Goal: Task Accomplishment & Management: Manage account settings

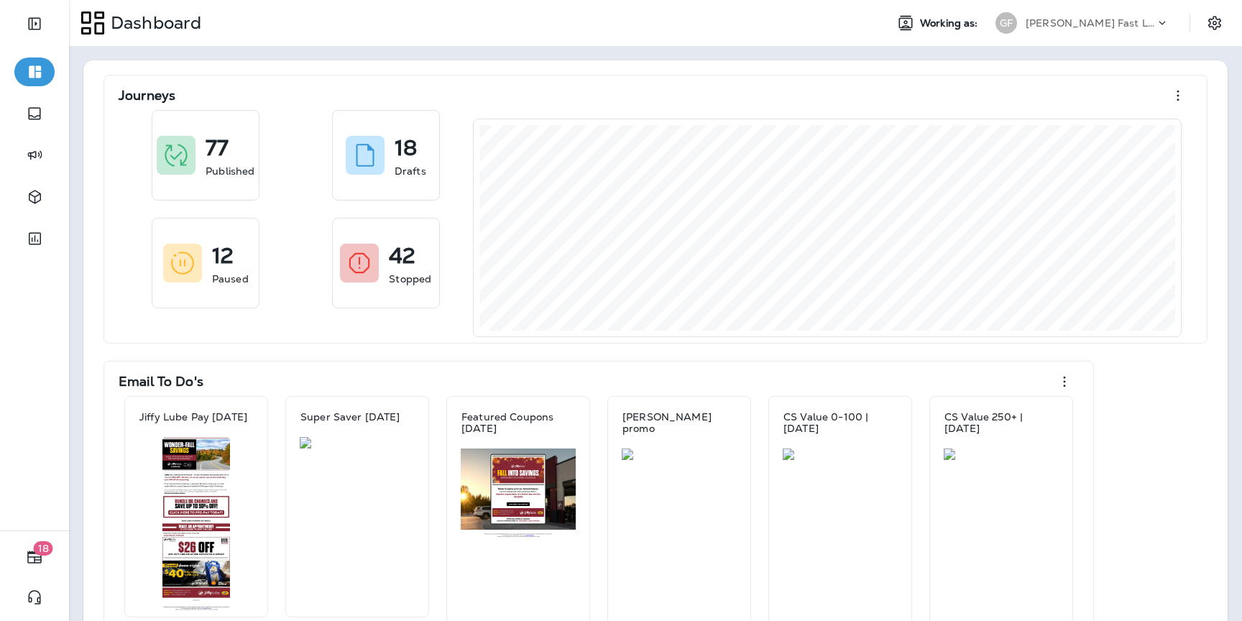
click at [1069, 24] on p "[PERSON_NAME] Fast Lube dba [PERSON_NAME]" at bounding box center [1090, 23] width 129 height 12
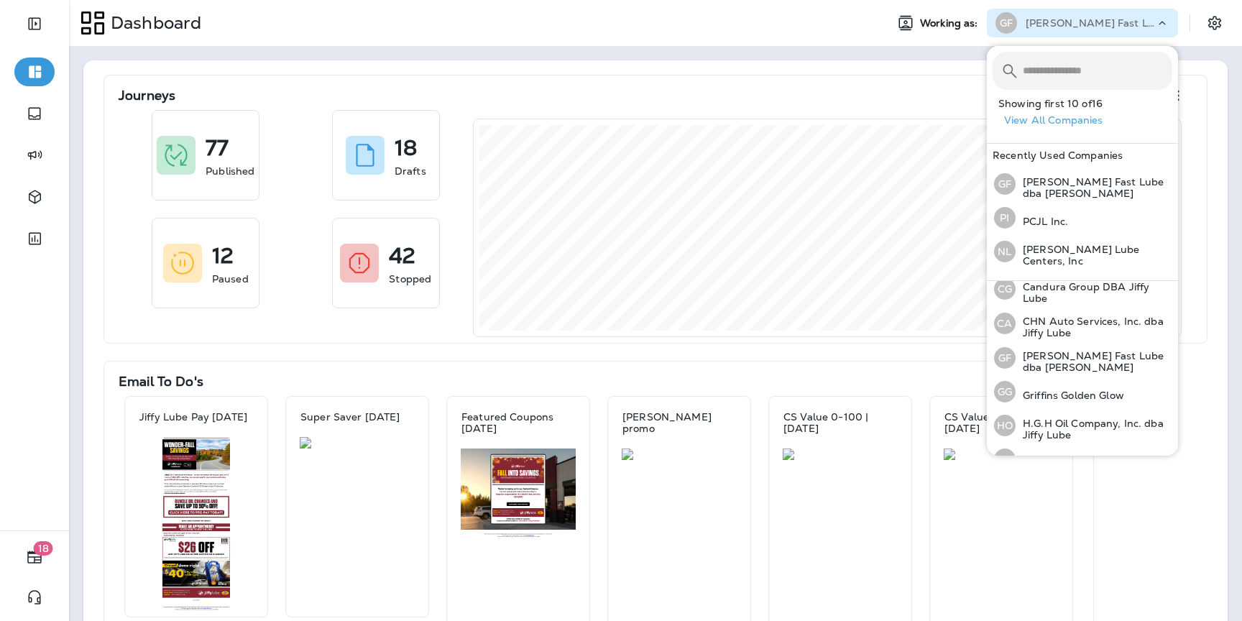
scroll to position [262, 0]
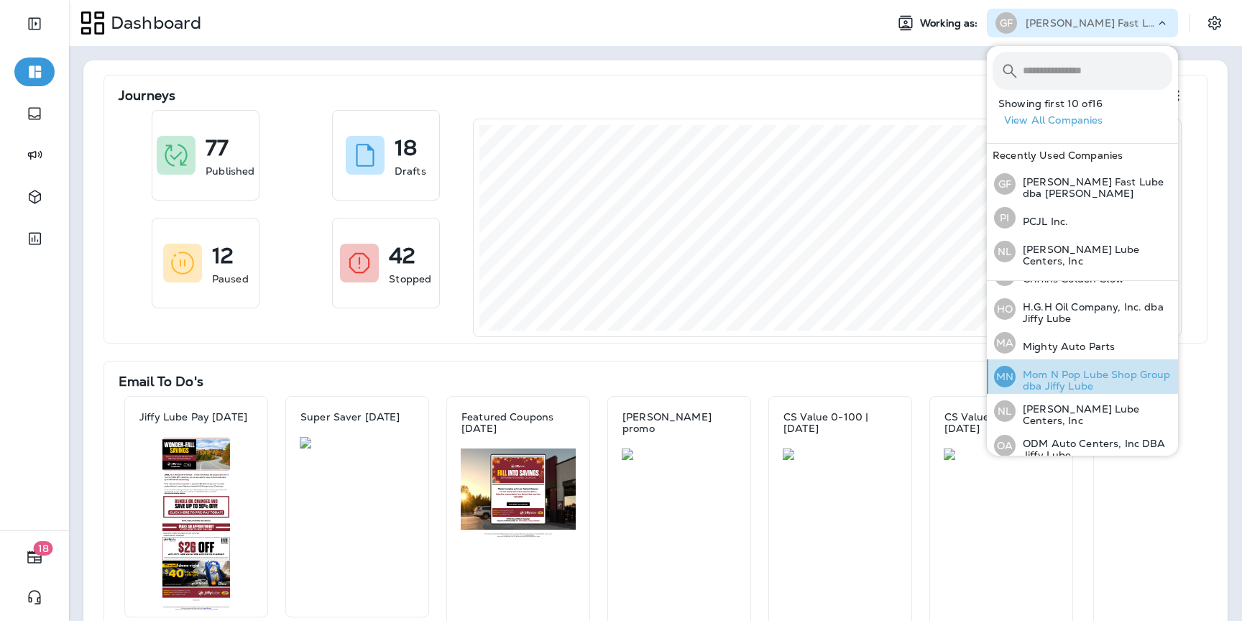
click at [1059, 374] on p "Mom N Pop Lube Shop Group dba Jiffy Lube" at bounding box center [1094, 380] width 157 height 23
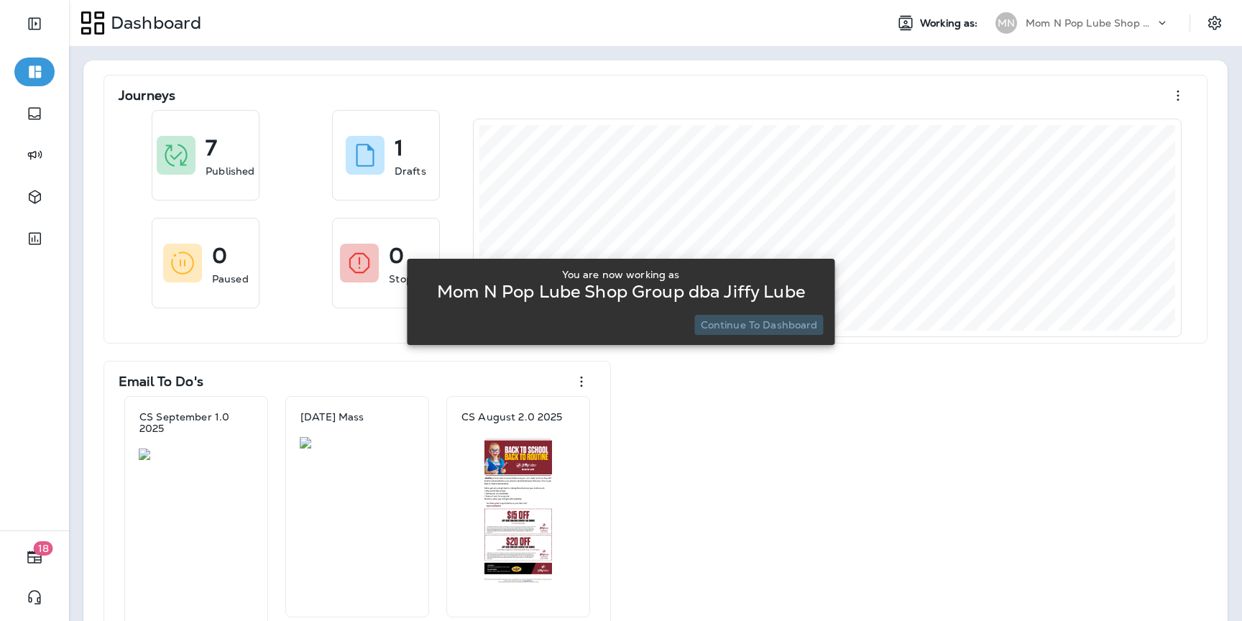
click at [764, 321] on p "Continue to Dashboard" at bounding box center [759, 325] width 117 height 12
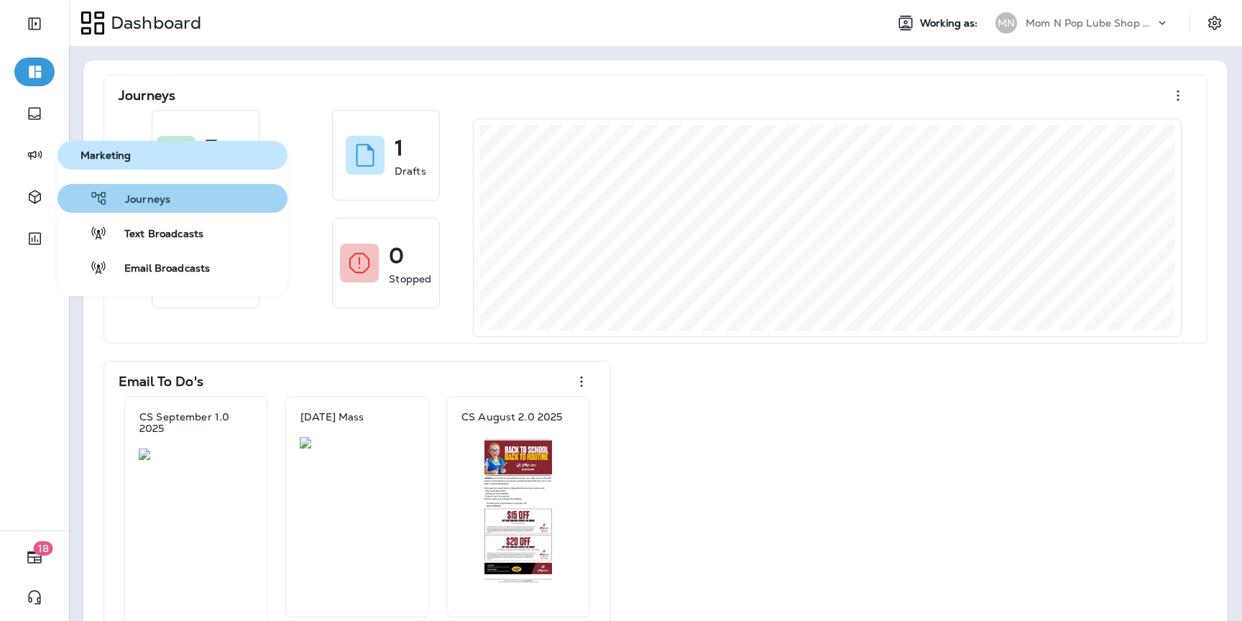
click at [116, 191] on div "Journeys" at bounding box center [116, 198] width 107 height 17
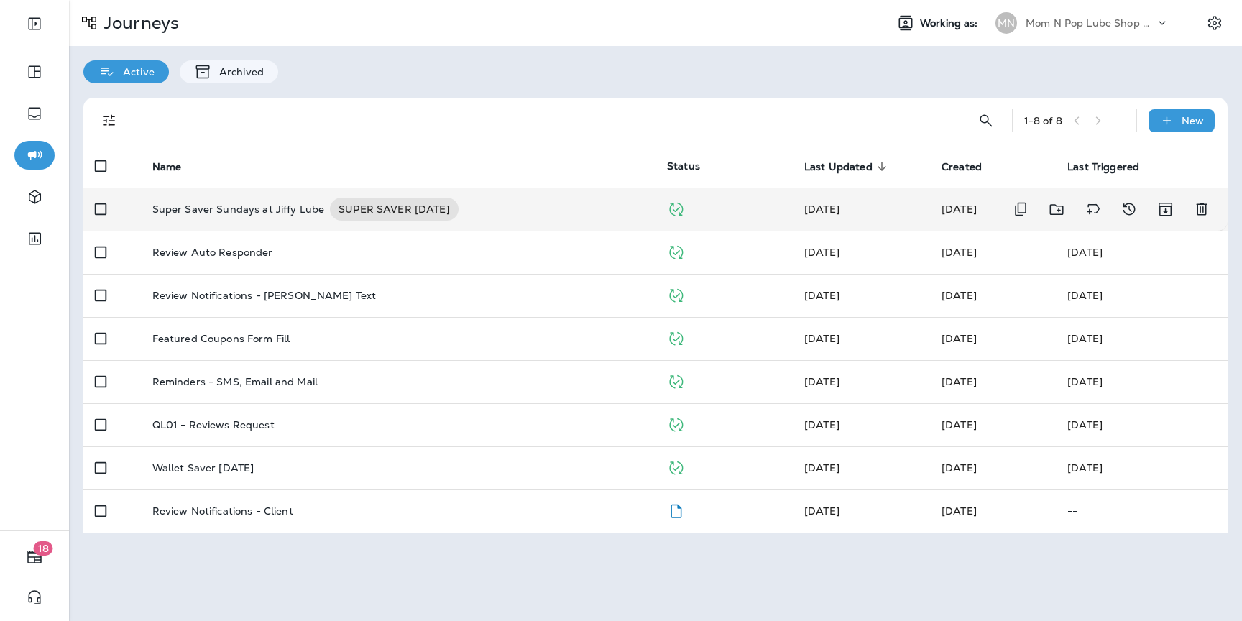
click at [257, 222] on td "Super Saver Sundays at Jiffy Lube SUPER SAVER [DATE]" at bounding box center [398, 209] width 515 height 43
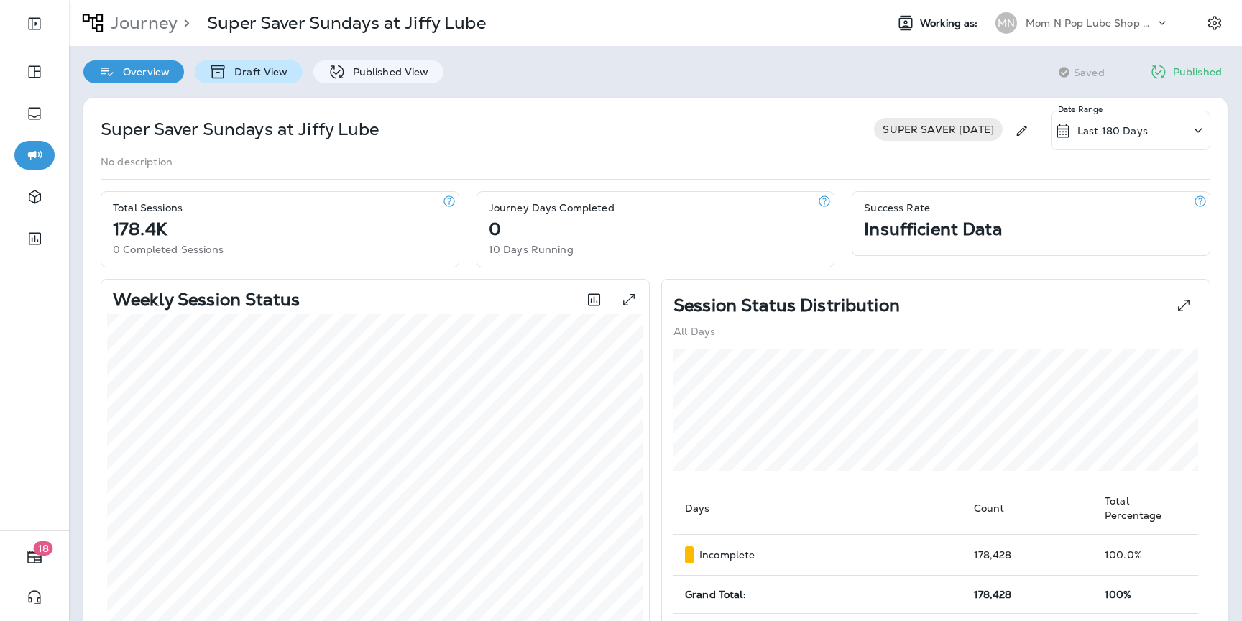
click at [256, 77] on p "Draft View" at bounding box center [257, 72] width 60 height 12
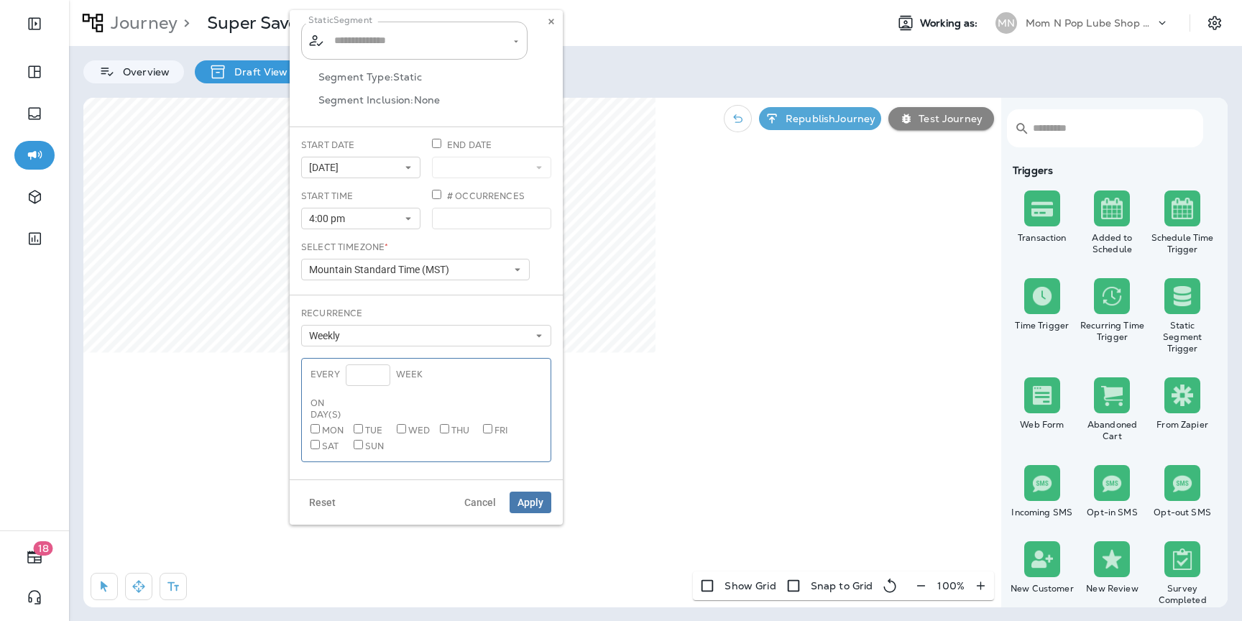
type input "**********"
click at [554, 19] on icon at bounding box center [551, 21] width 9 height 9
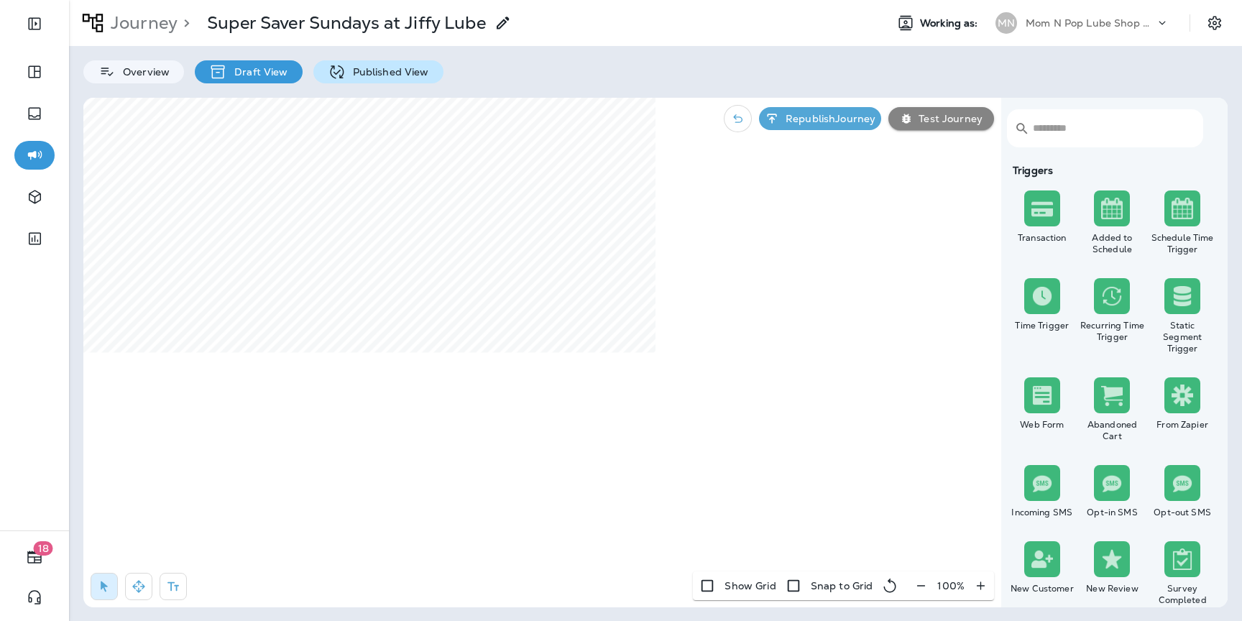
click at [387, 81] on div "Published View" at bounding box center [378, 71] width 130 height 23
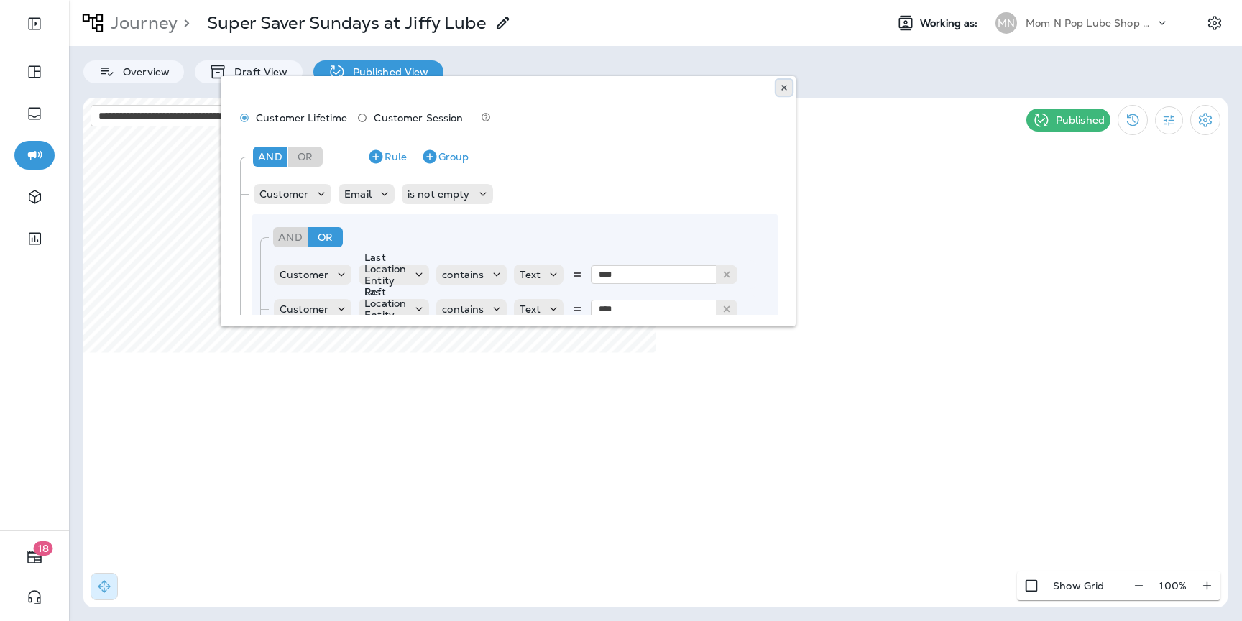
click at [784, 88] on use at bounding box center [784, 88] width 5 height 6
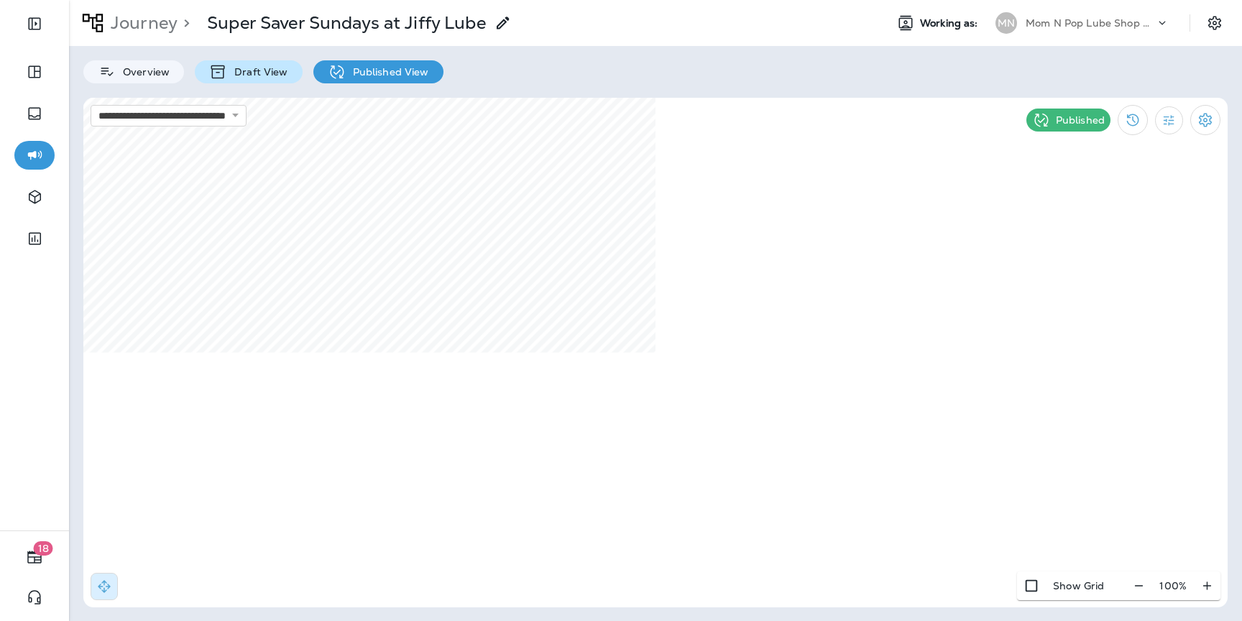
click at [278, 70] on p "Draft View" at bounding box center [257, 72] width 60 height 12
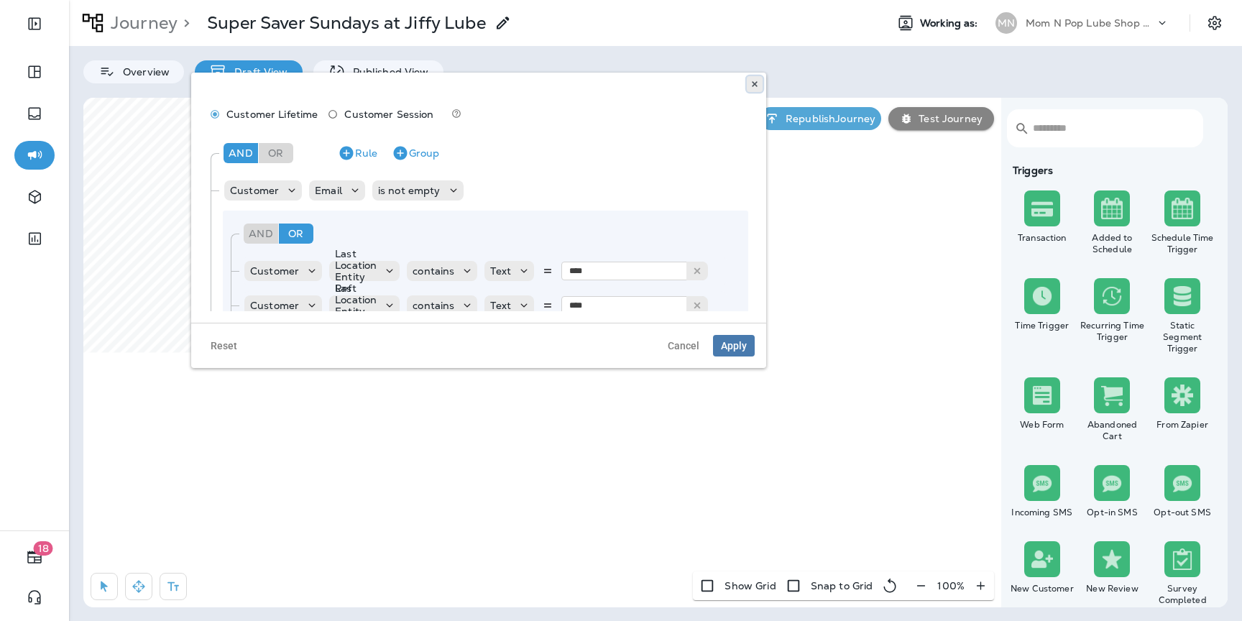
click at [749, 84] on button at bounding box center [755, 84] width 16 height 16
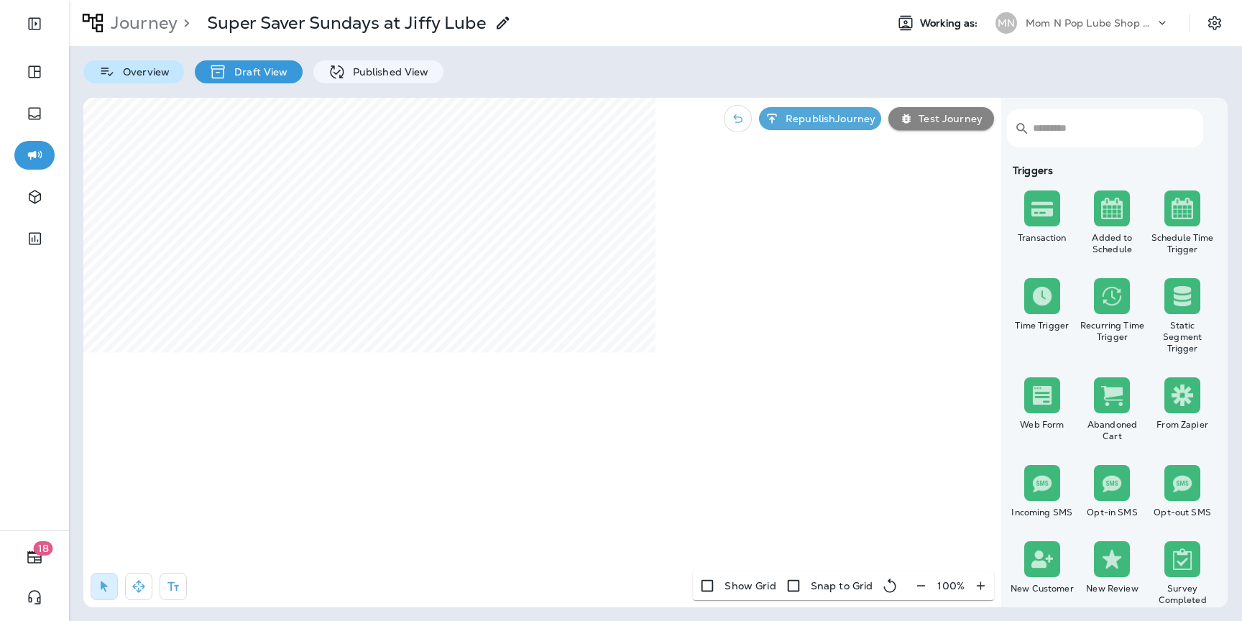
click at [155, 74] on p "Overview" at bounding box center [143, 72] width 54 height 12
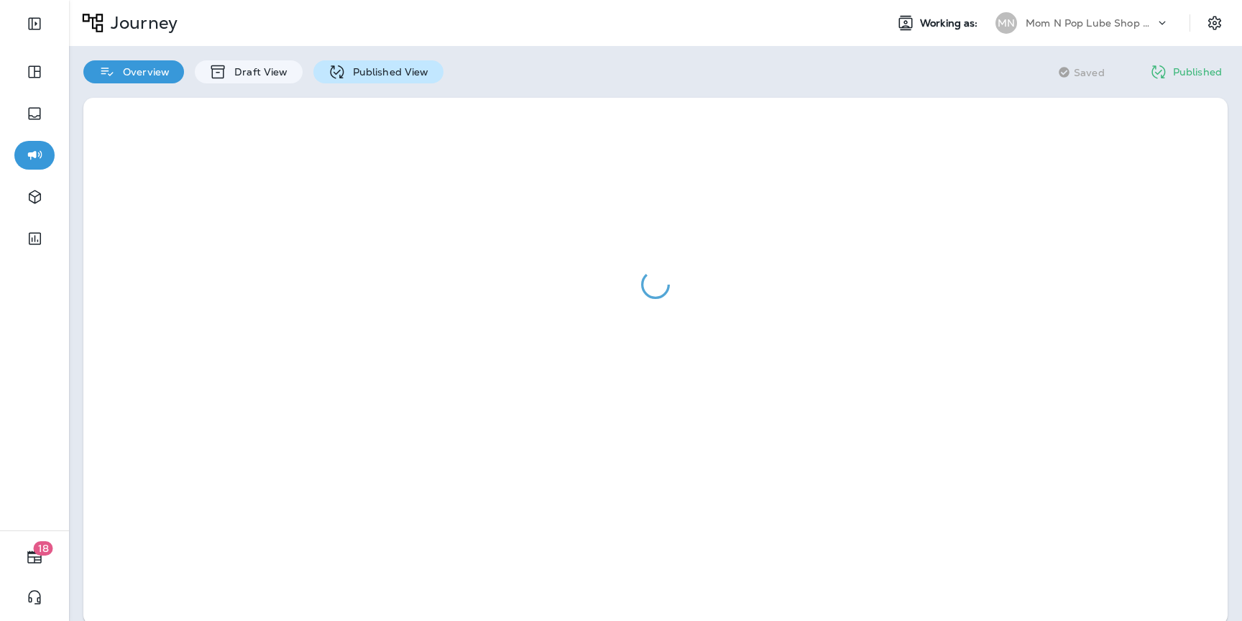
click at [359, 82] on div "Published View" at bounding box center [378, 71] width 130 height 23
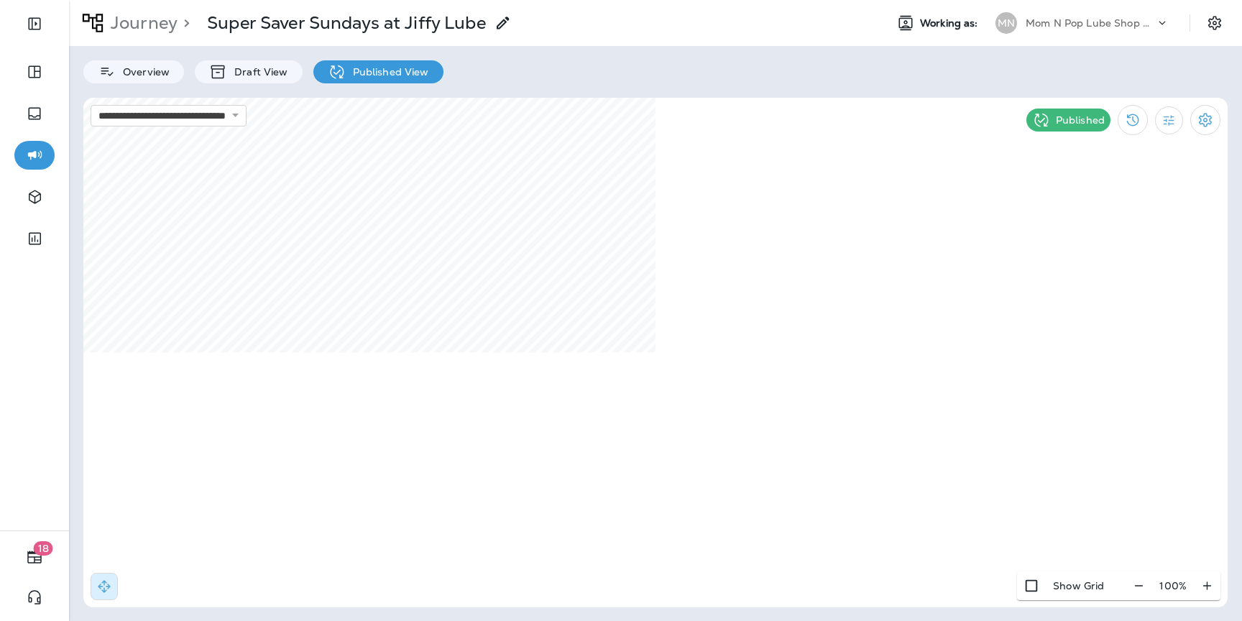
click at [1101, 22] on p "Mom N Pop Lube Shop Group dba Jiffy Lube" at bounding box center [1090, 23] width 129 height 12
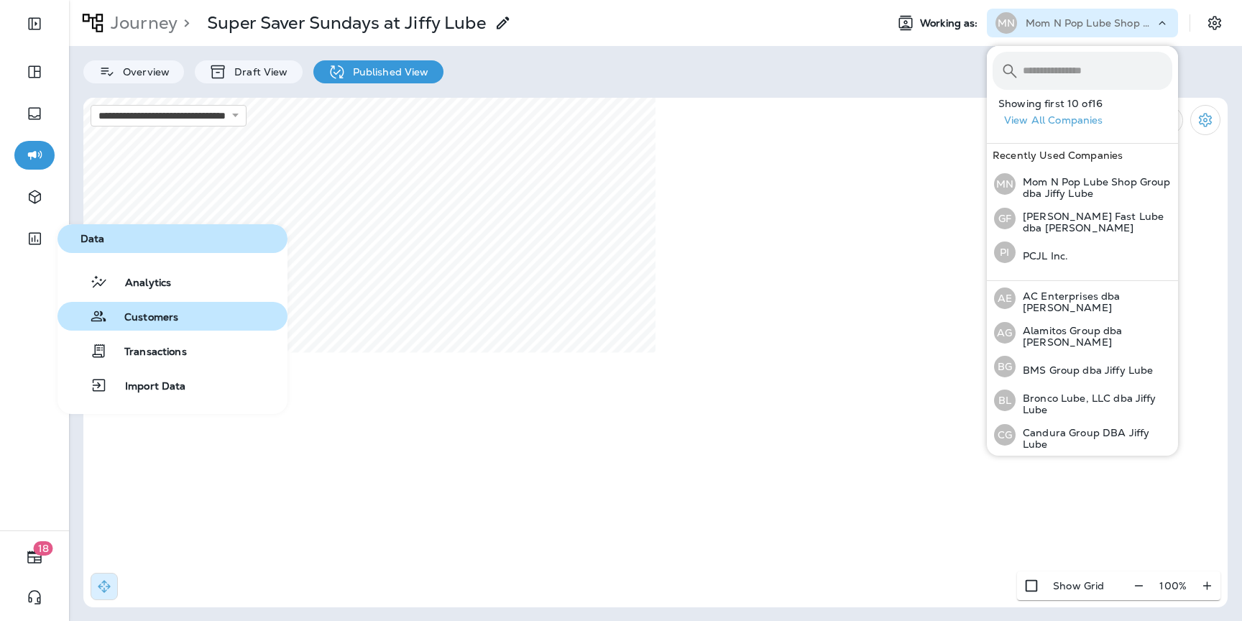
click at [144, 309] on div "Customers" at bounding box center [120, 316] width 115 height 17
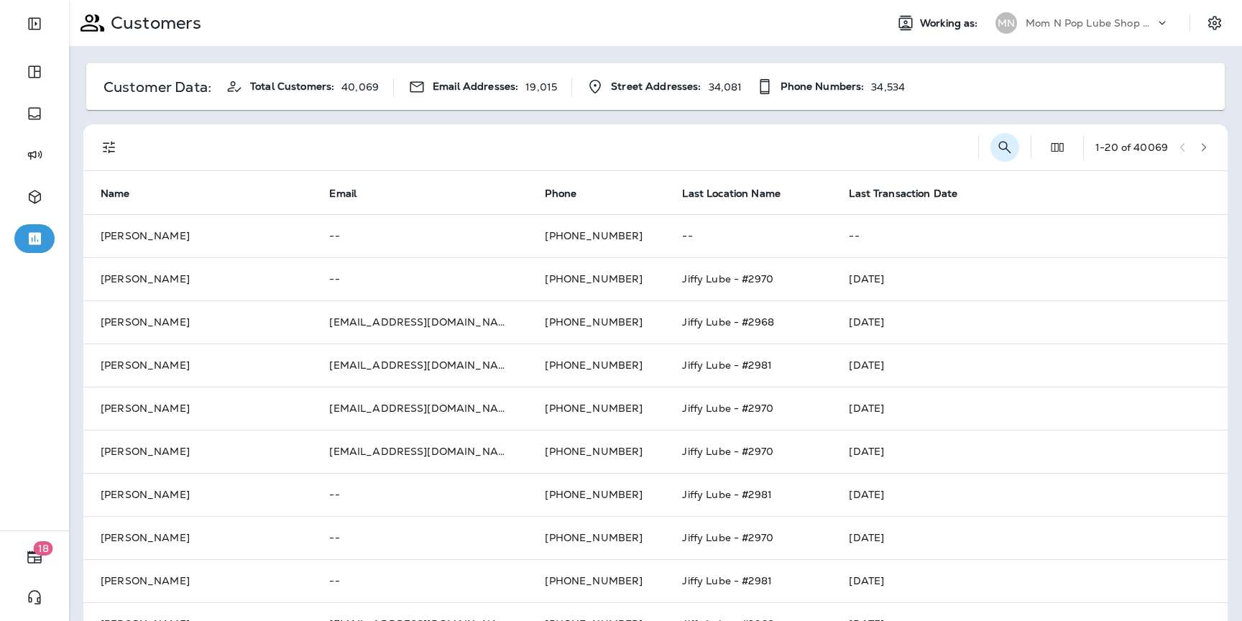
click at [1004, 139] on icon "Search Customers" at bounding box center [1005, 147] width 17 height 17
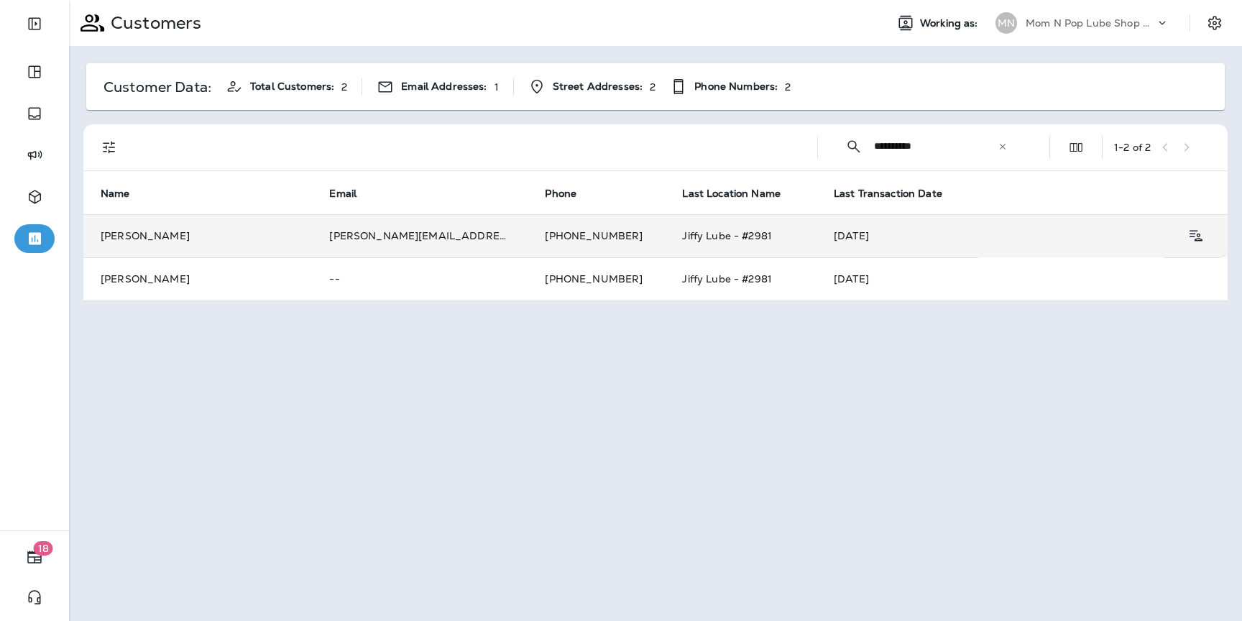
type input "**********"
click at [820, 241] on td "[DATE]" at bounding box center [898, 235] width 162 height 43
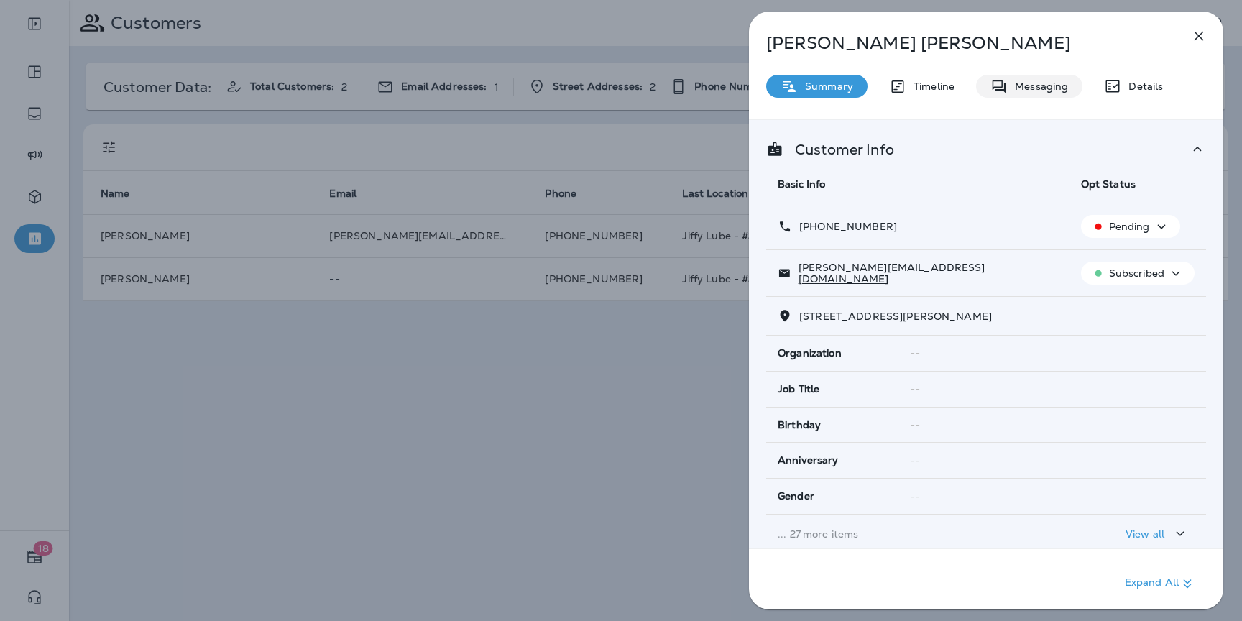
click at [1003, 88] on icon at bounding box center [999, 87] width 17 height 18
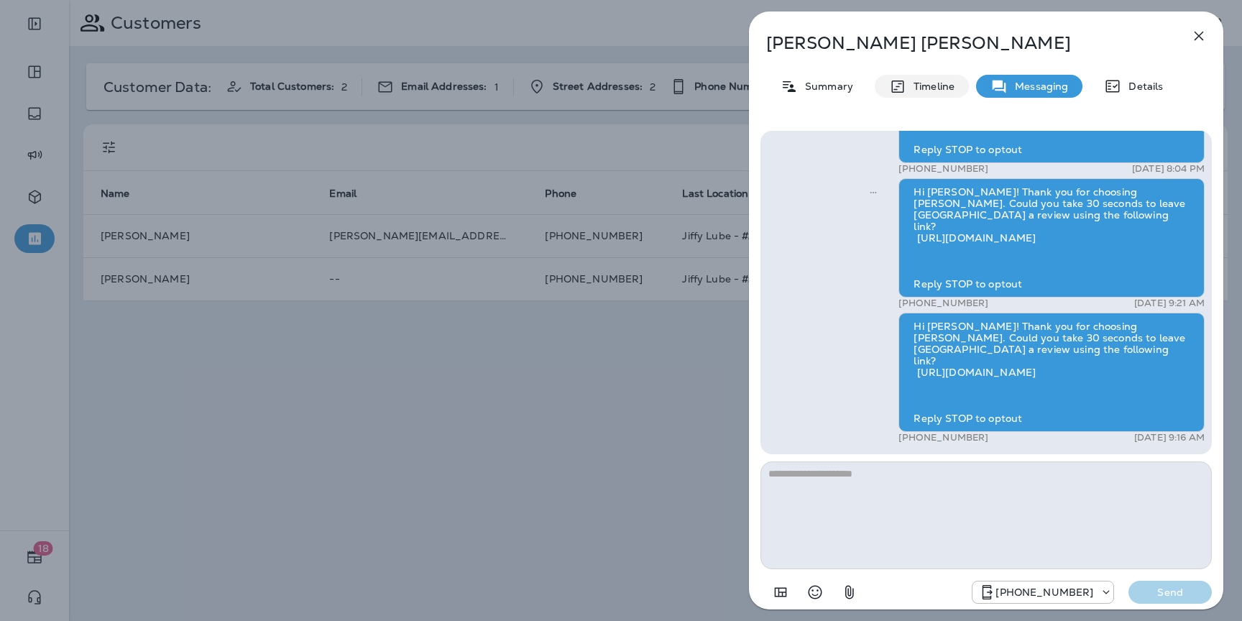
click at [933, 87] on p "Timeline" at bounding box center [931, 87] width 48 height 12
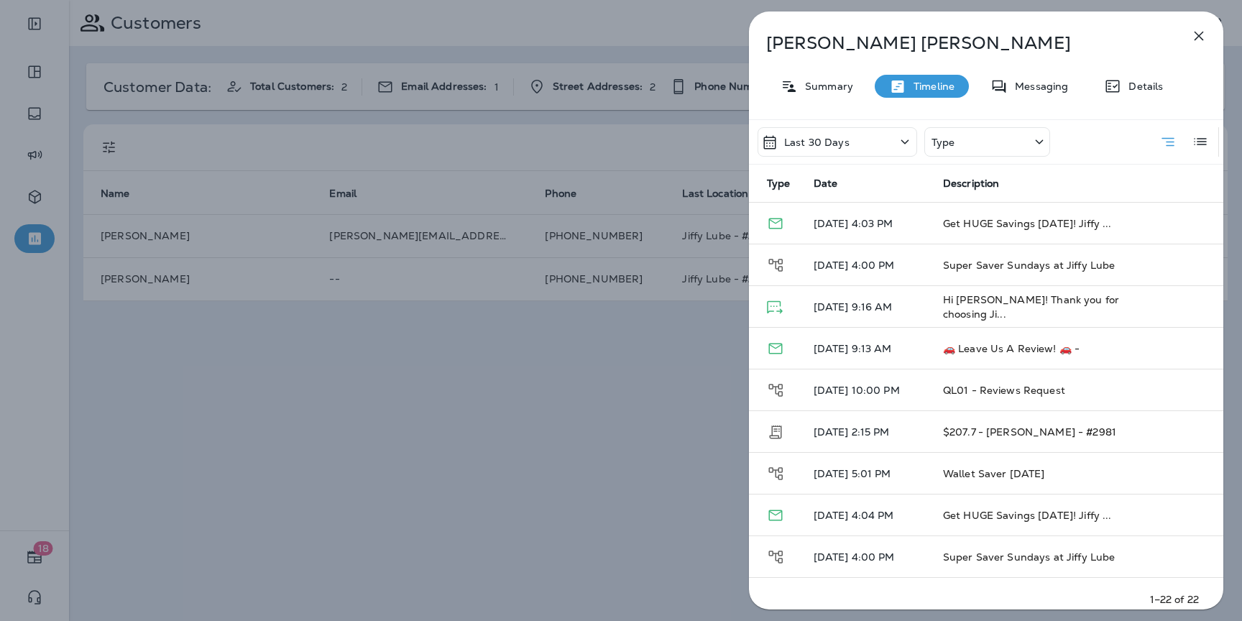
click at [1201, 41] on icon "button" at bounding box center [1199, 35] width 17 height 17
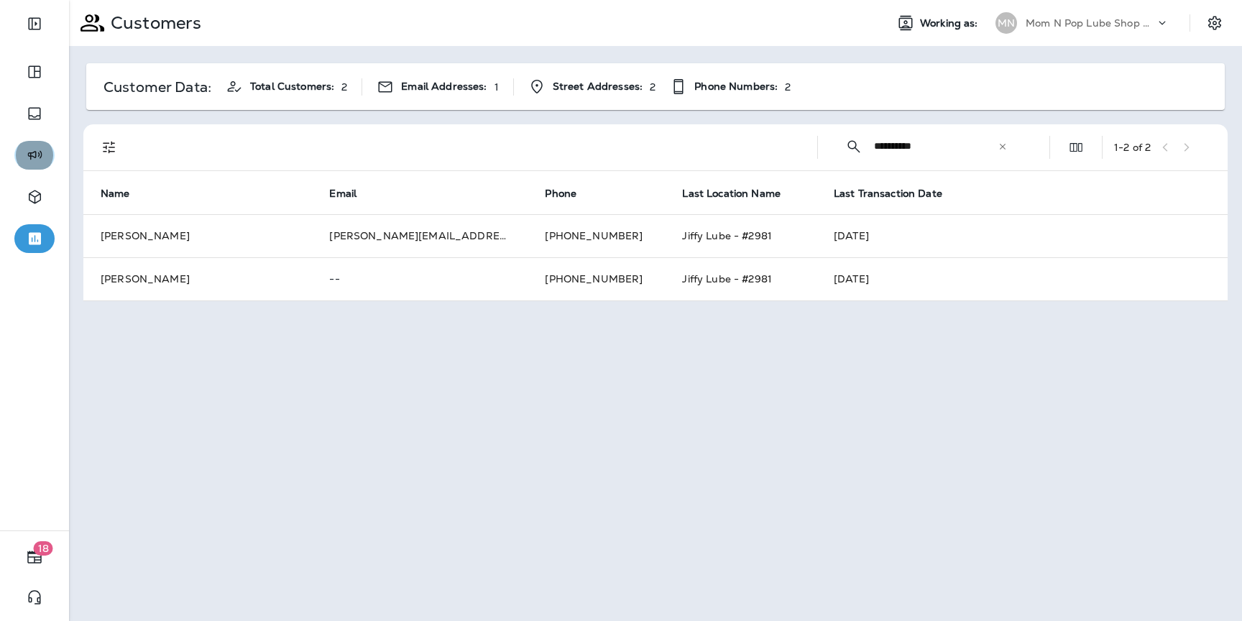
click at [35, 160] on icon "button" at bounding box center [35, 155] width 18 height 17
click at [27, 155] on icon "button" at bounding box center [35, 155] width 18 height 17
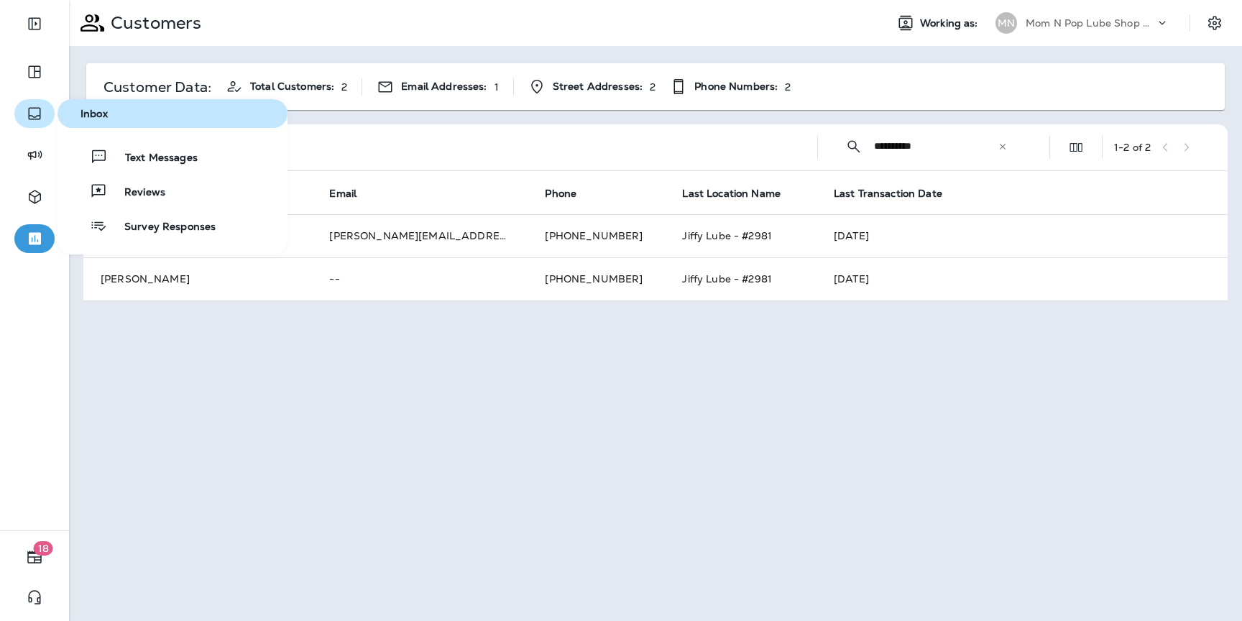
click at [36, 115] on icon "button" at bounding box center [34, 113] width 17 height 17
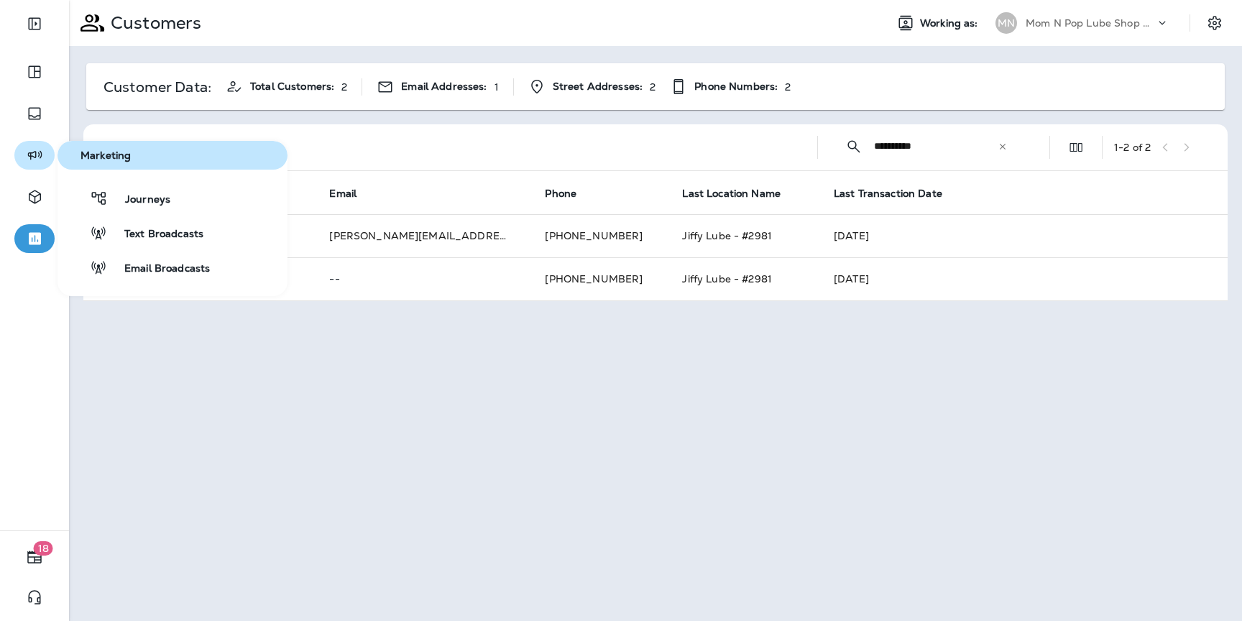
click at [35, 150] on icon "button" at bounding box center [35, 155] width 18 height 17
click at [168, 267] on span "Email Broadcasts" at bounding box center [158, 269] width 103 height 14
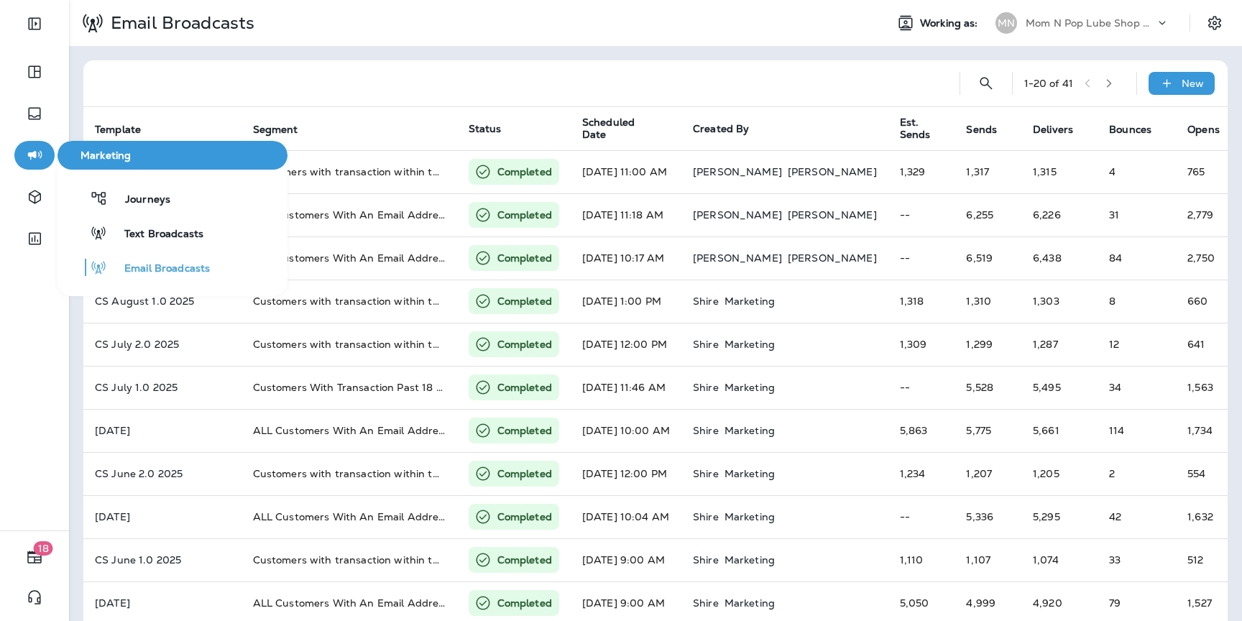
click at [158, 213] on div "Journeys Text Broadcasts Email Broadcasts" at bounding box center [173, 233] width 230 height 98
click at [156, 201] on span "Journeys" at bounding box center [139, 200] width 63 height 14
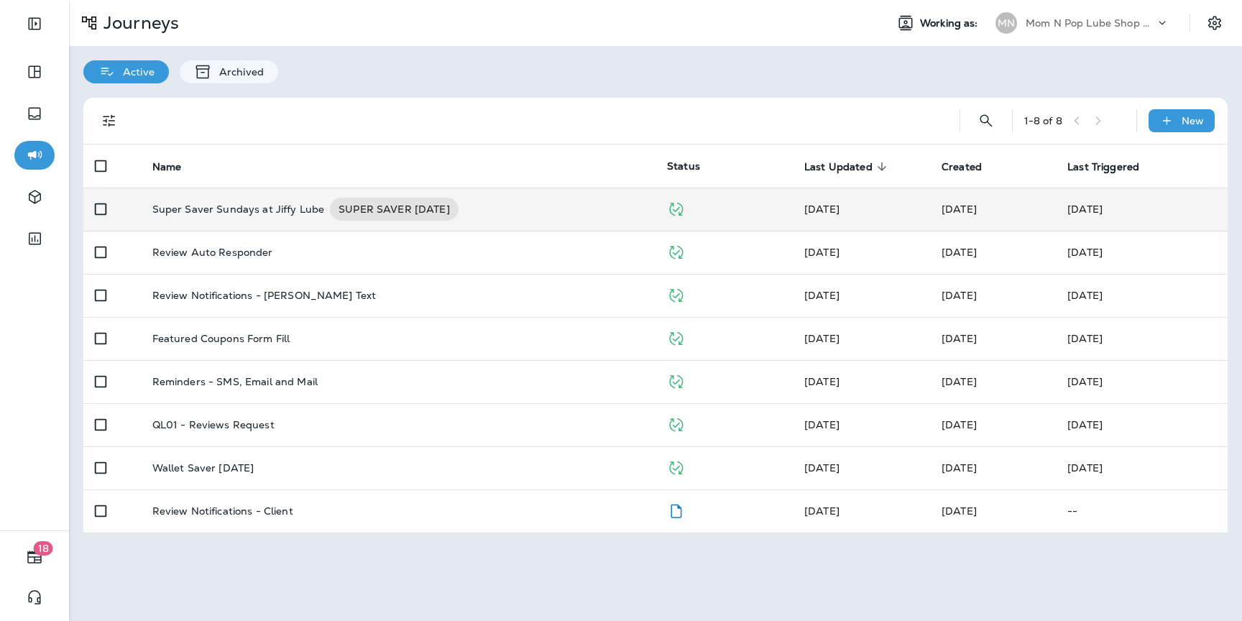
click at [239, 222] on td "Super Saver Sundays at Jiffy Lube SUPER SAVER [DATE]" at bounding box center [398, 209] width 515 height 43
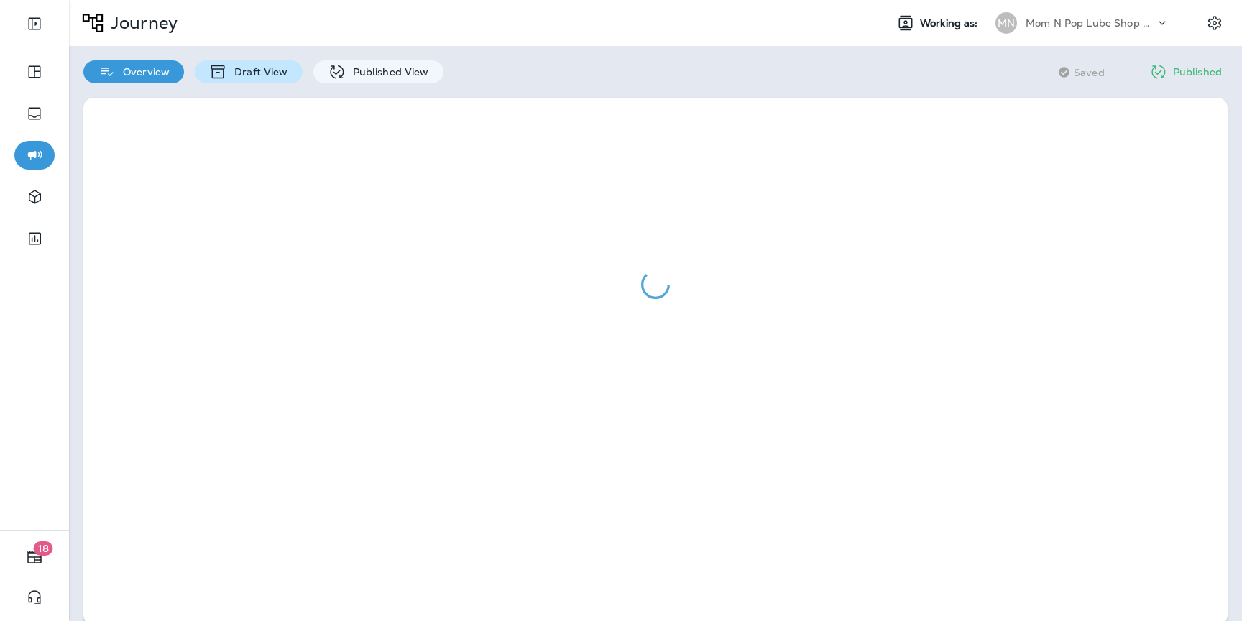
click at [270, 76] on p "Draft View" at bounding box center [257, 72] width 60 height 12
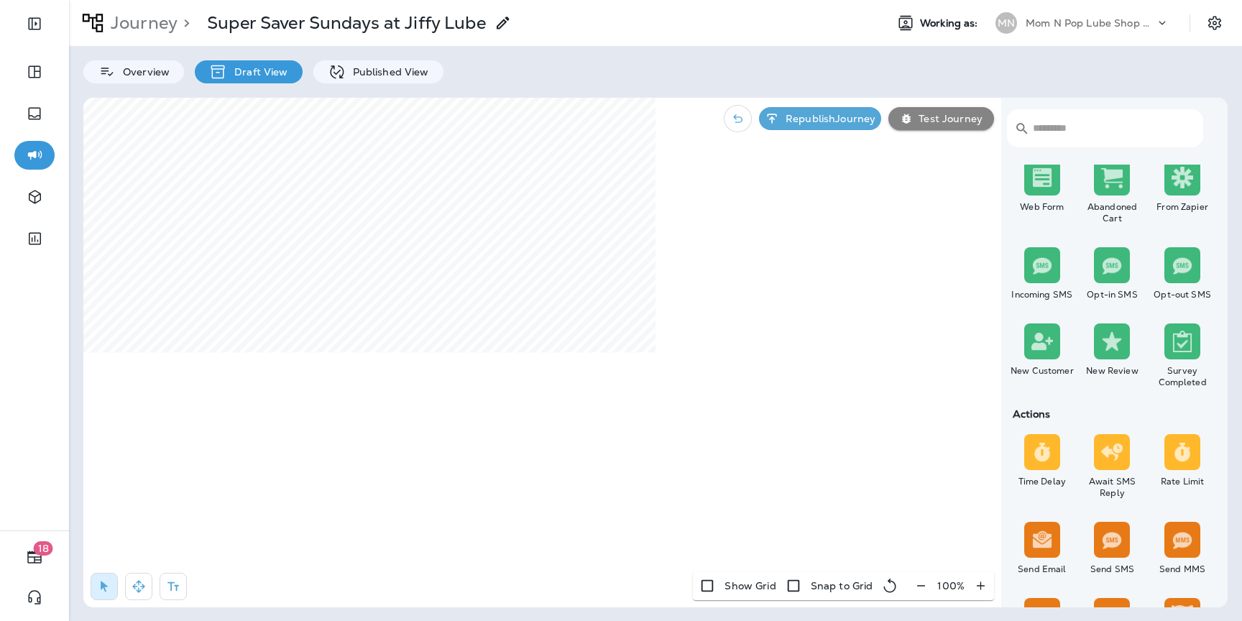
scroll to position [436, 0]
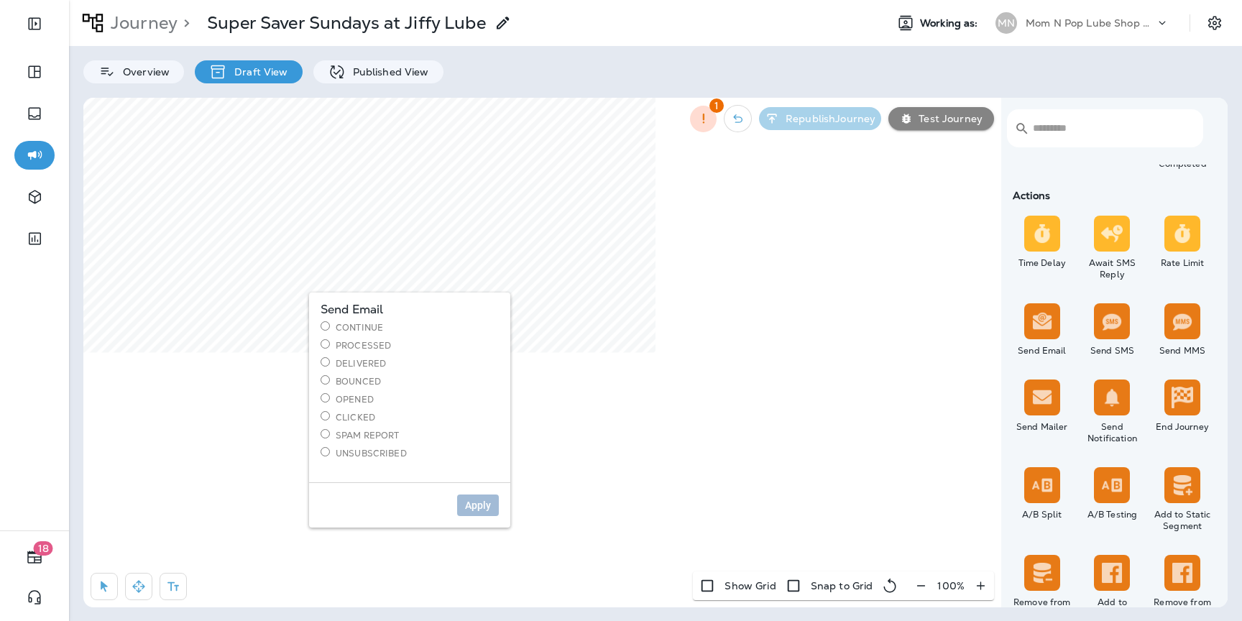
click at [344, 330] on label "Continue" at bounding box center [410, 327] width 178 height 12
click at [473, 503] on span "Apply" at bounding box center [478, 505] width 26 height 10
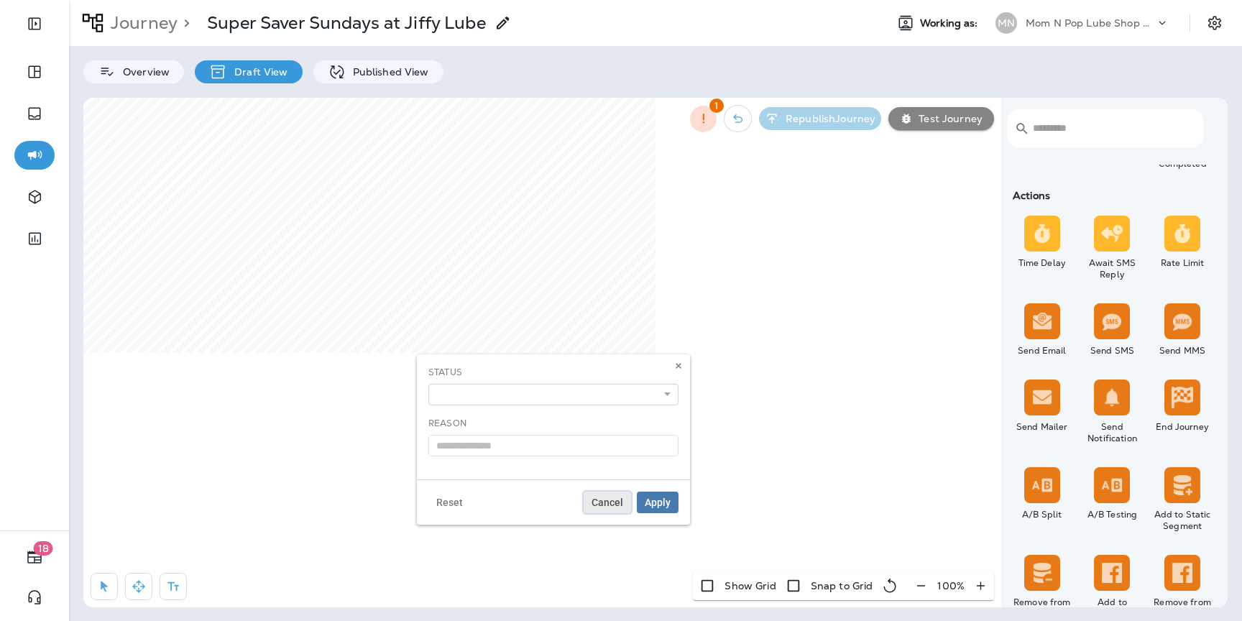
click at [602, 494] on button "Cancel" at bounding box center [607, 503] width 47 height 22
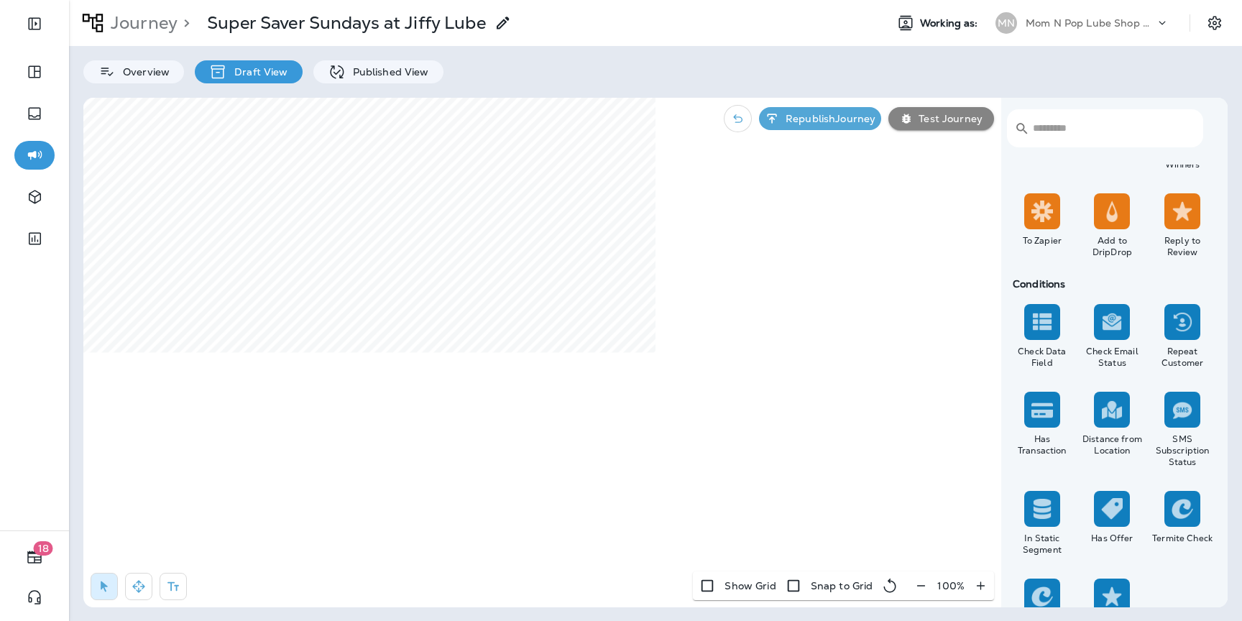
scroll to position [1218, 0]
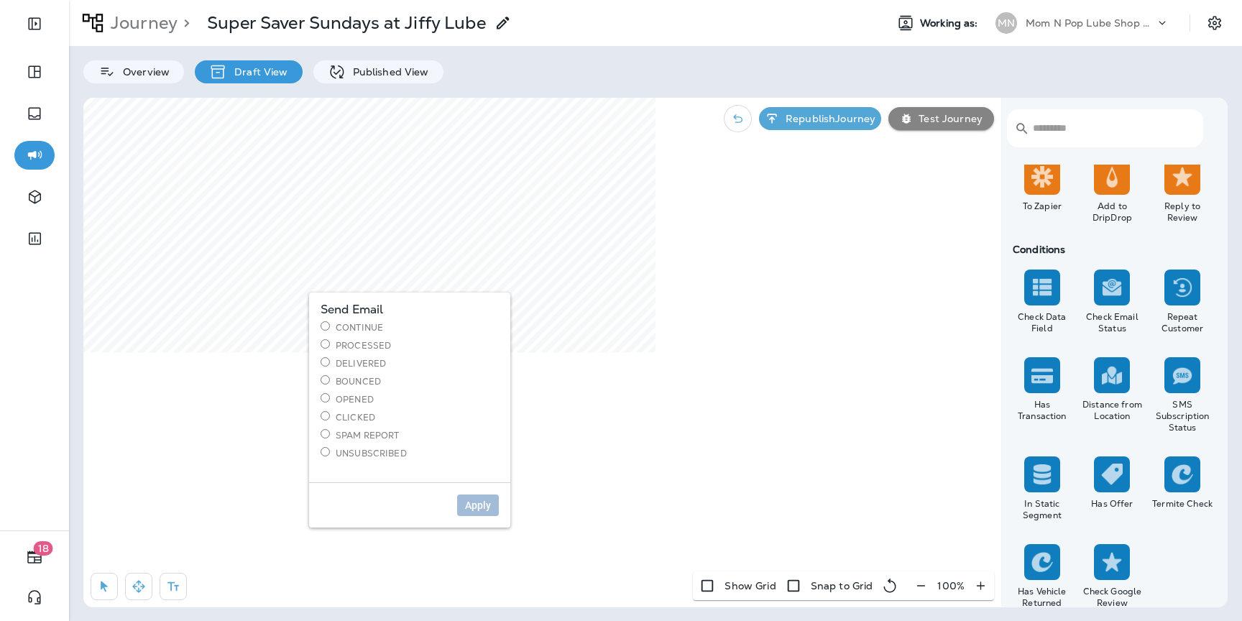
drag, startPoint x: 367, startPoint y: 404, endPoint x: 367, endPoint y: 443, distance: 38.8
click at [367, 443] on div "Continue Processed Delivered Bounced Opened Clicked Spam Report Unsubscribed" at bounding box center [410, 390] width 178 height 138
click at [482, 503] on span "Apply" at bounding box center [478, 505] width 26 height 10
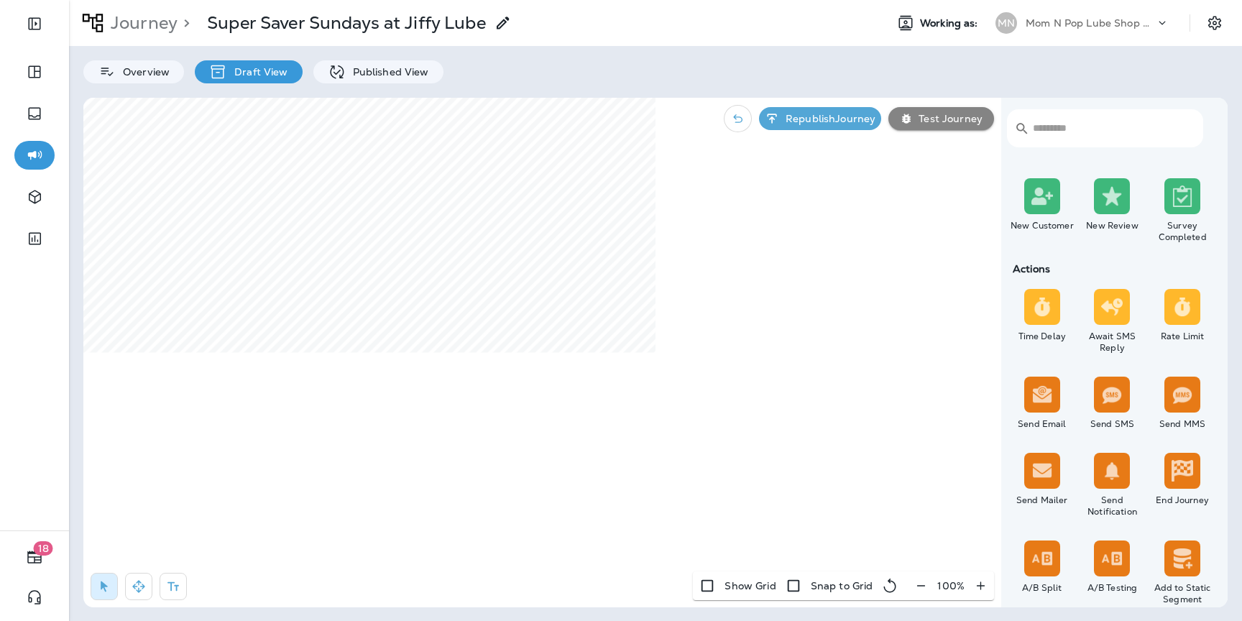
scroll to position [400, 0]
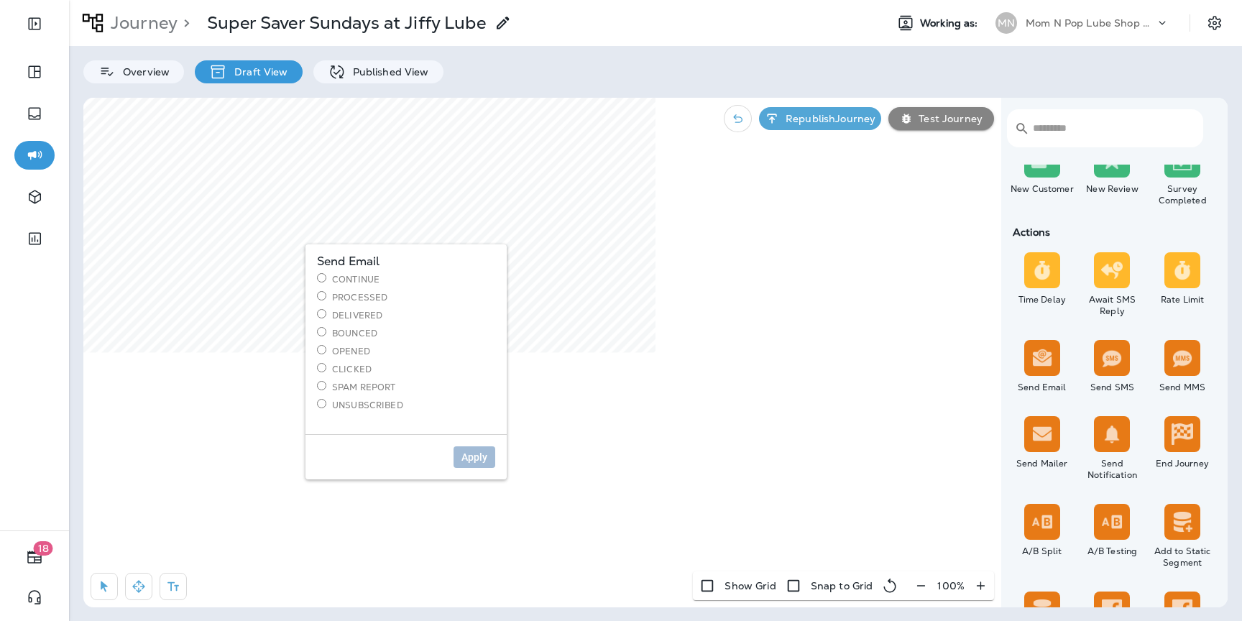
drag, startPoint x: 1047, startPoint y: 273, endPoint x: 380, endPoint y: 388, distance: 677.1
click at [380, 40] on body "18 Journey > Super Saver Sundays at Jiffy Lube Working as: MN Mom N Pop Lube Sh…" at bounding box center [621, 20] width 1242 height 40
click at [471, 458] on span "Apply" at bounding box center [475, 457] width 26 height 10
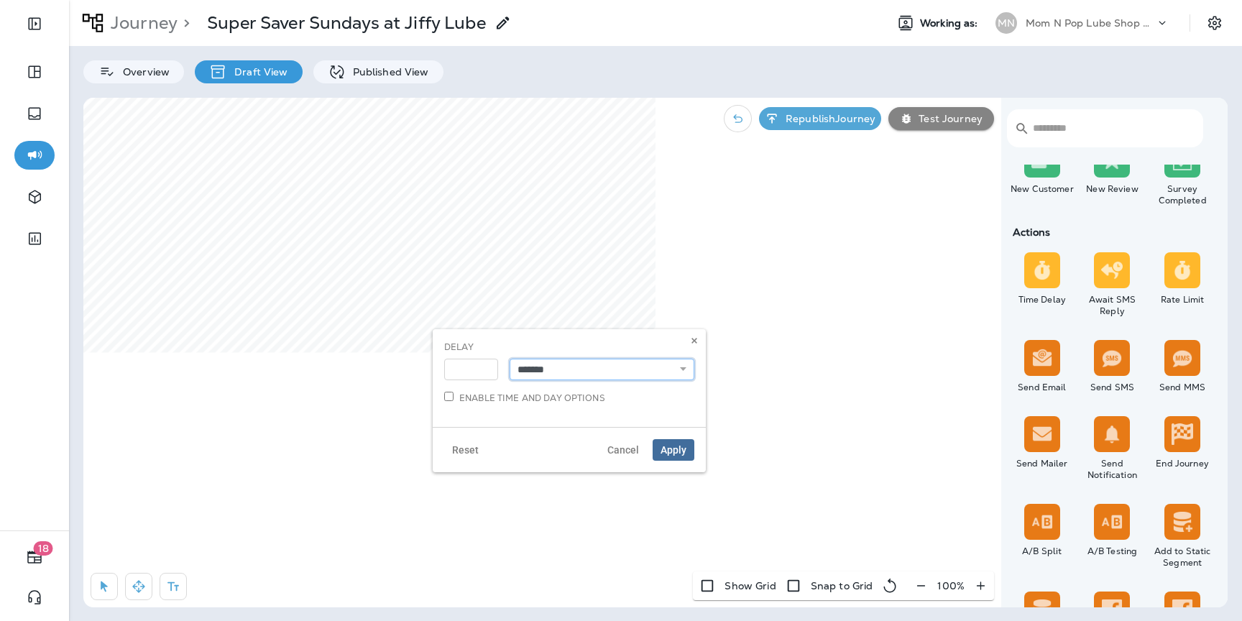
click at [568, 370] on select "**********" at bounding box center [602, 370] width 185 height 22
select select "****"
click at [510, 359] on select "**********" at bounding box center [602, 370] width 185 height 22
click at [669, 449] on span "Apply" at bounding box center [674, 450] width 26 height 10
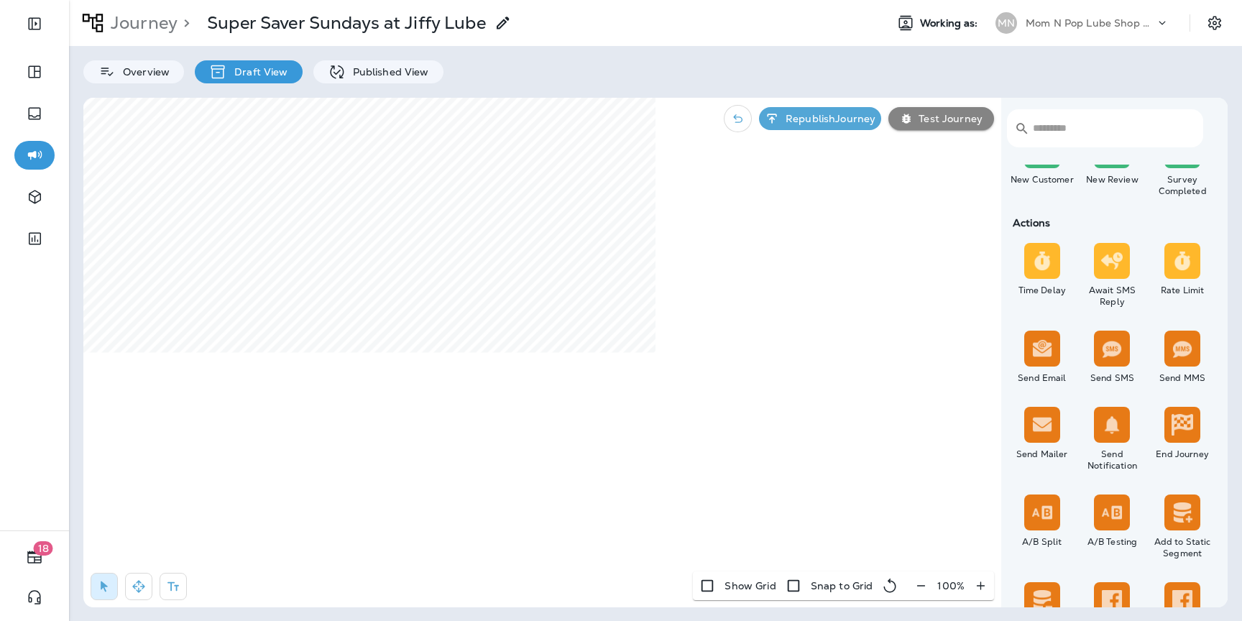
scroll to position [420, 0]
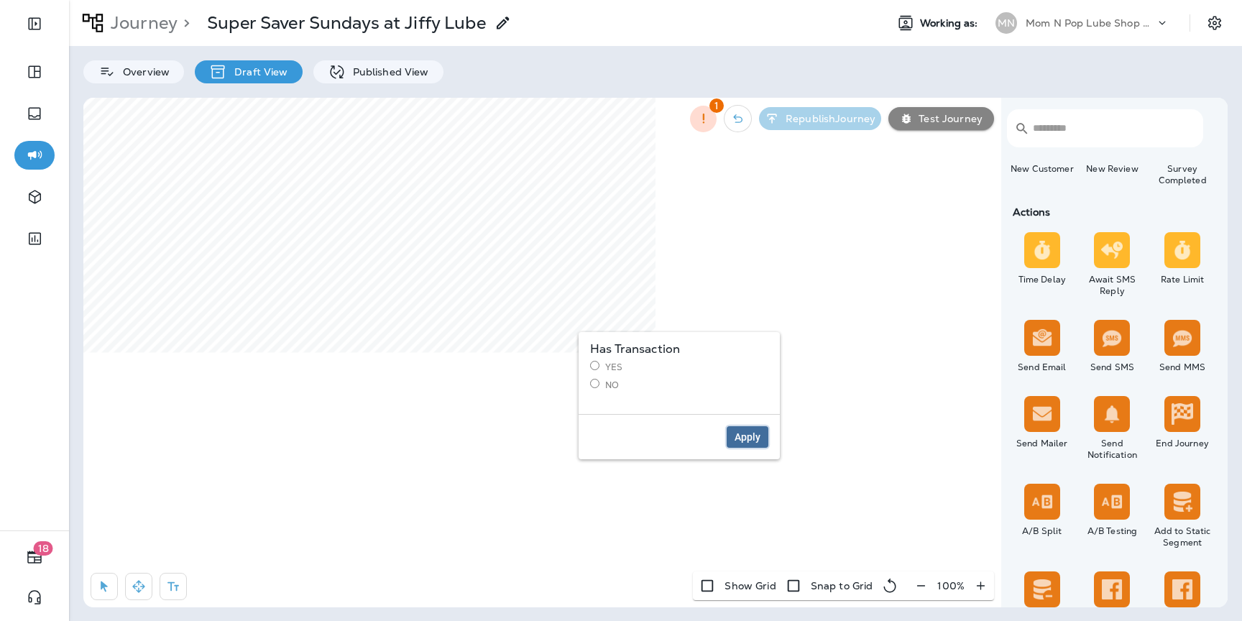
click at [740, 432] on span "Apply" at bounding box center [748, 437] width 26 height 10
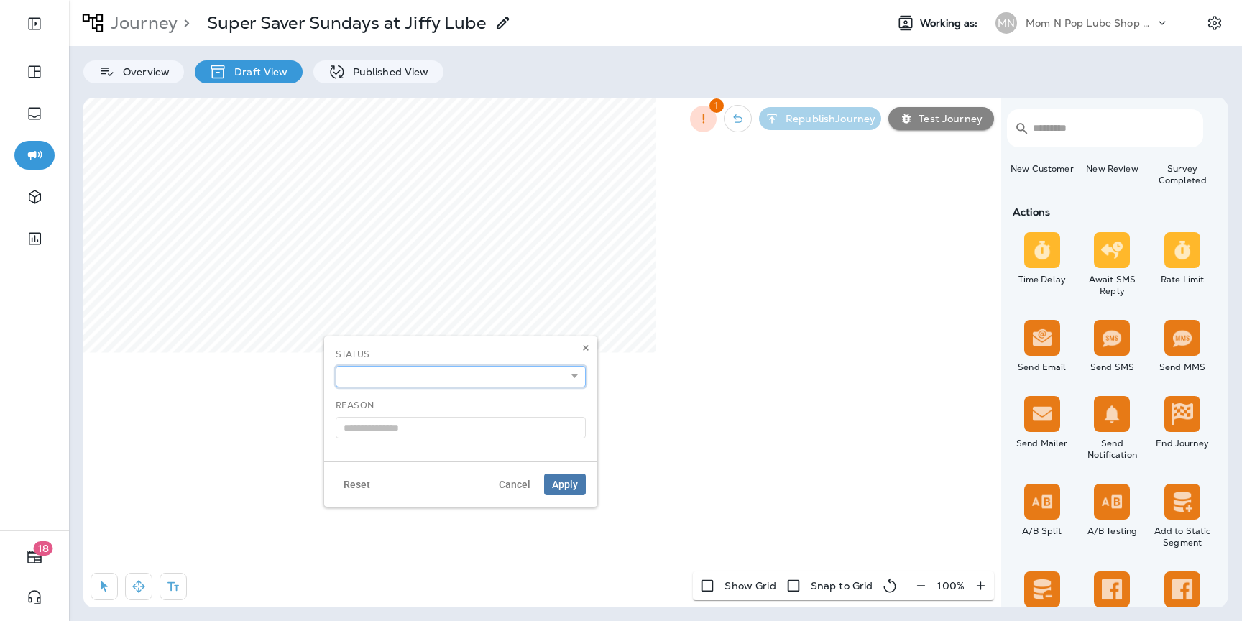
click at [529, 378] on select "**********" at bounding box center [461, 377] width 250 height 22
select select "*******"
click at [336, 366] on select "**********" at bounding box center [461, 377] width 250 height 22
click at [565, 480] on span "Apply" at bounding box center [565, 485] width 26 height 10
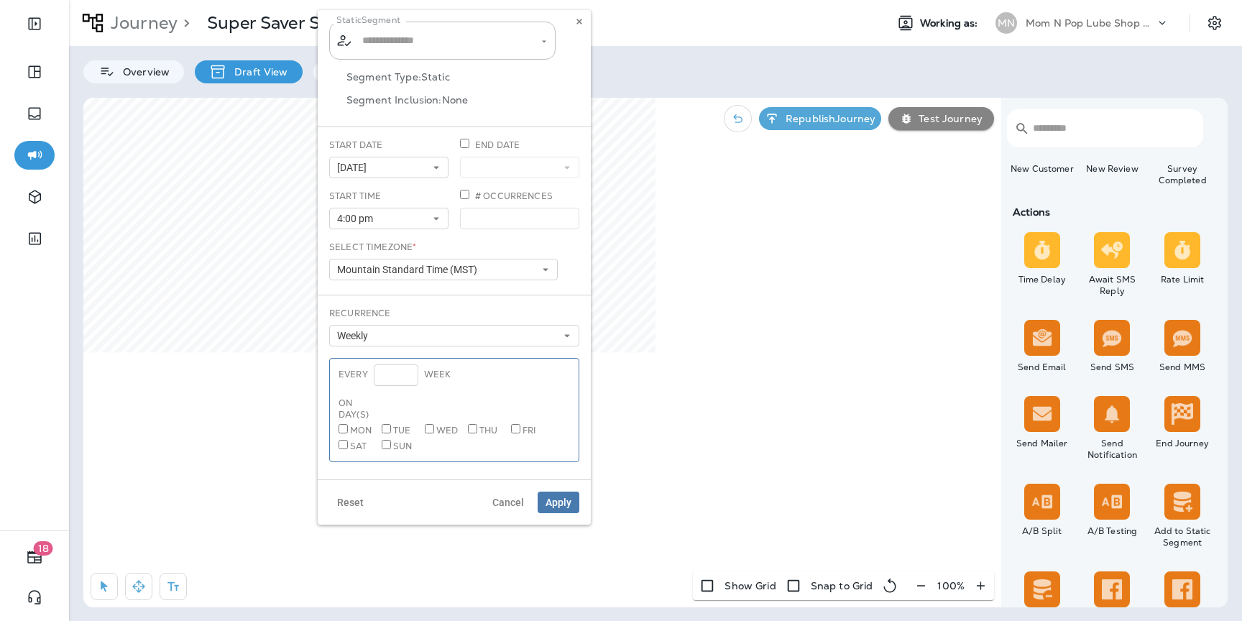
type input "**********"
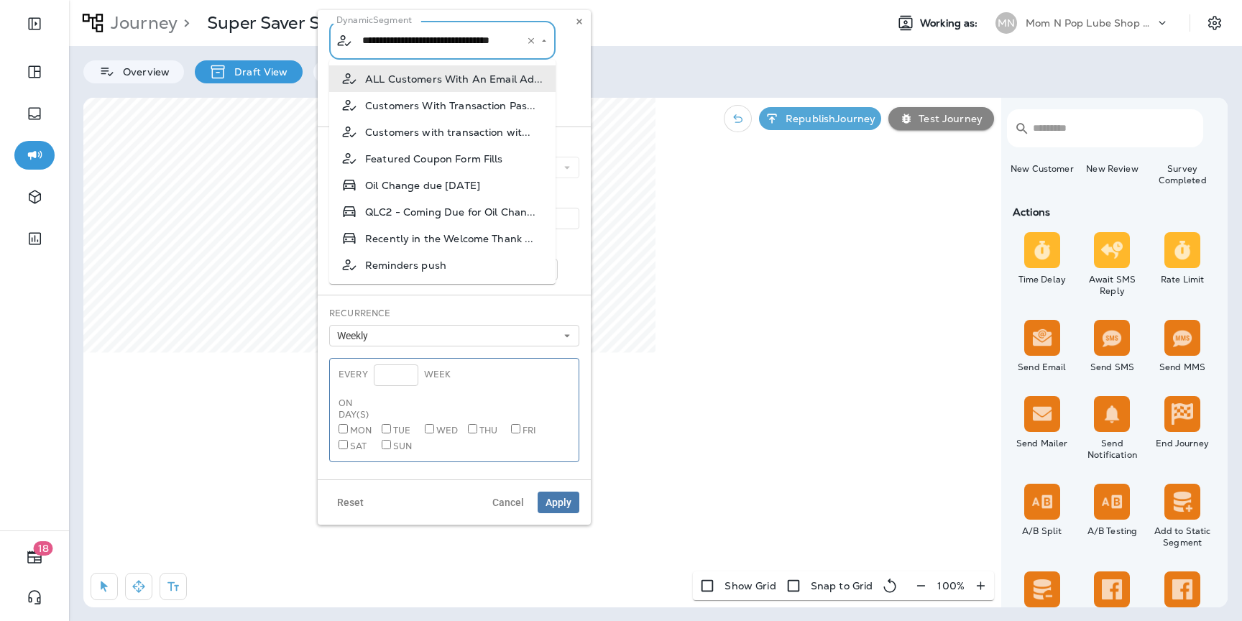
click at [464, 38] on input "**********" at bounding box center [434, 40] width 150 height 25
click at [453, 194] on li "Oil Change due [DATE]" at bounding box center [442, 185] width 226 height 27
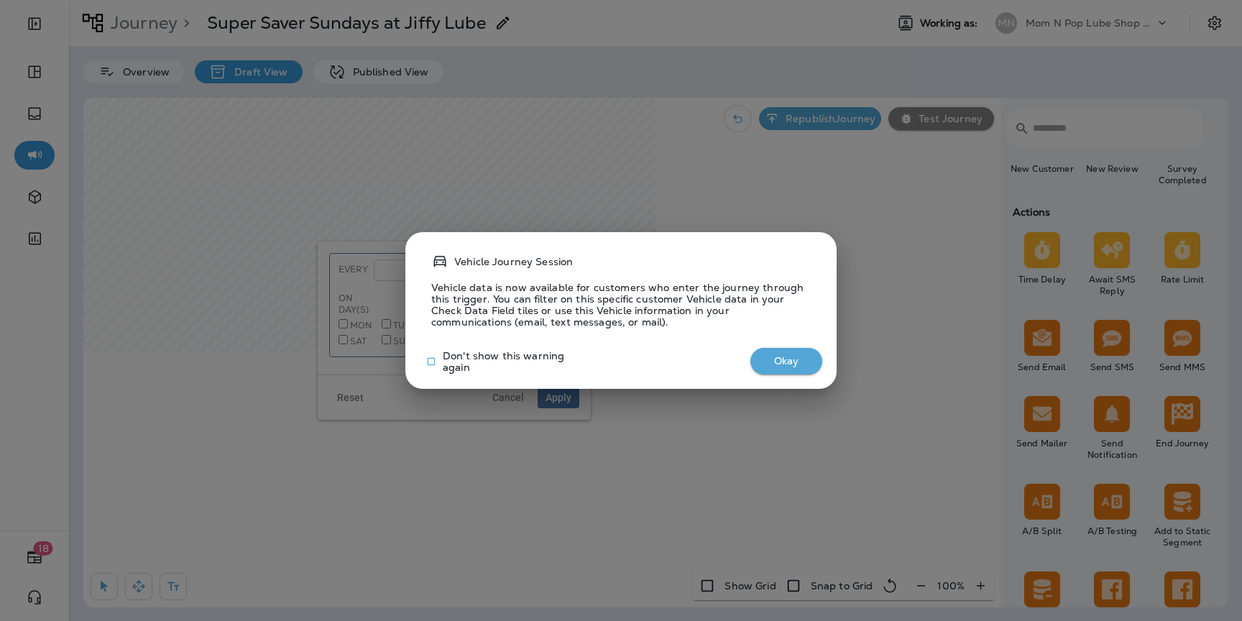
click at [782, 364] on button "Okay" at bounding box center [787, 361] width 72 height 27
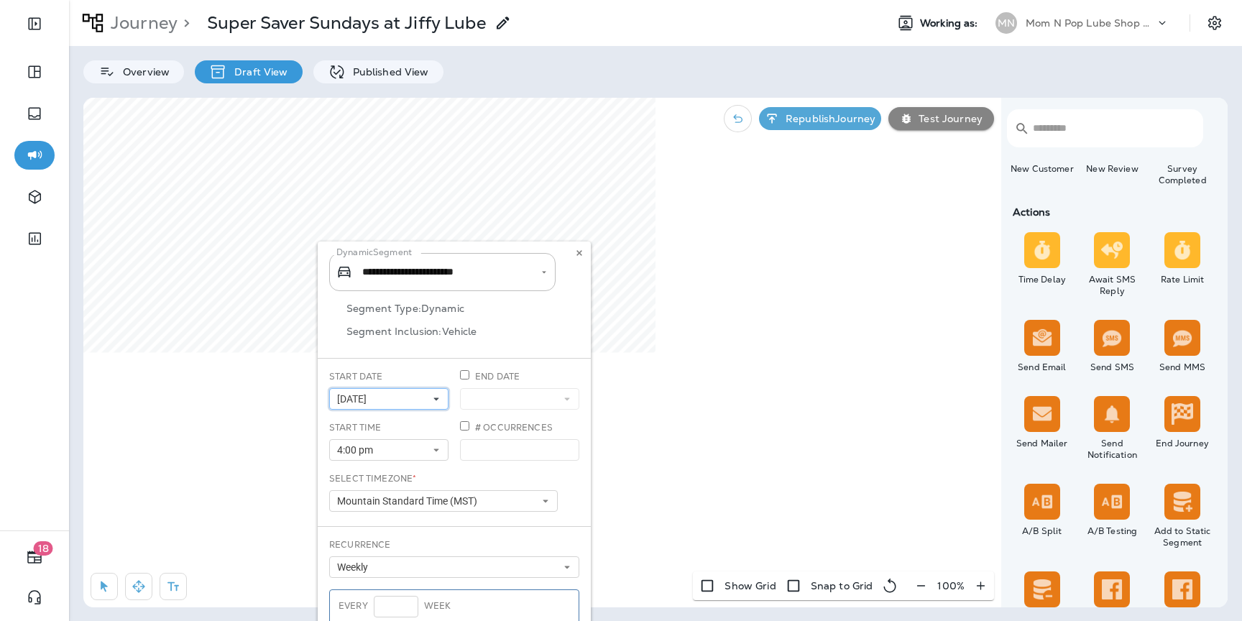
click at [431, 394] on button "[DATE]" at bounding box center [388, 399] width 119 height 22
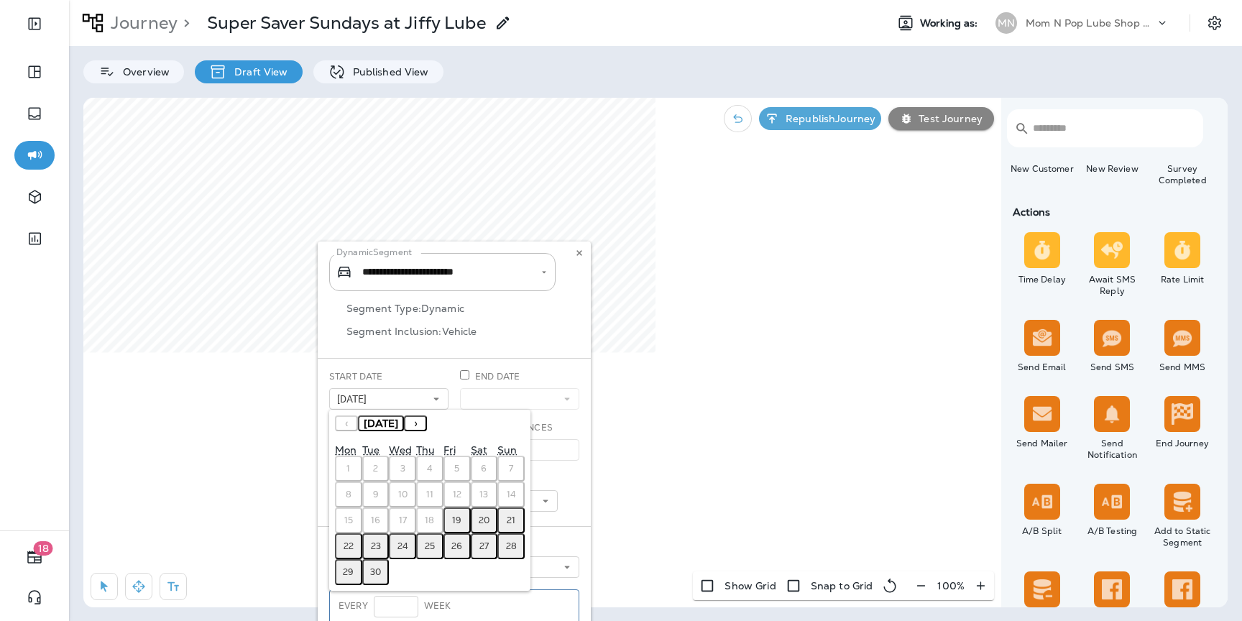
click at [427, 430] on button "›" at bounding box center [415, 424] width 23 height 16
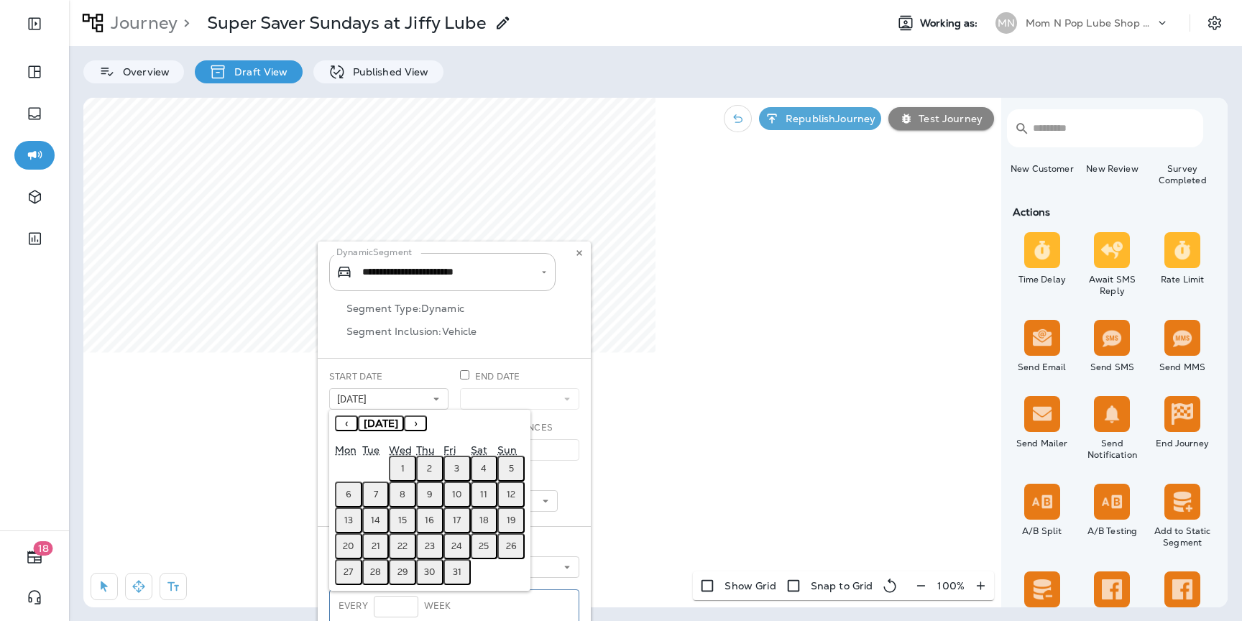
click at [345, 422] on button "‹" at bounding box center [346, 424] width 23 height 16
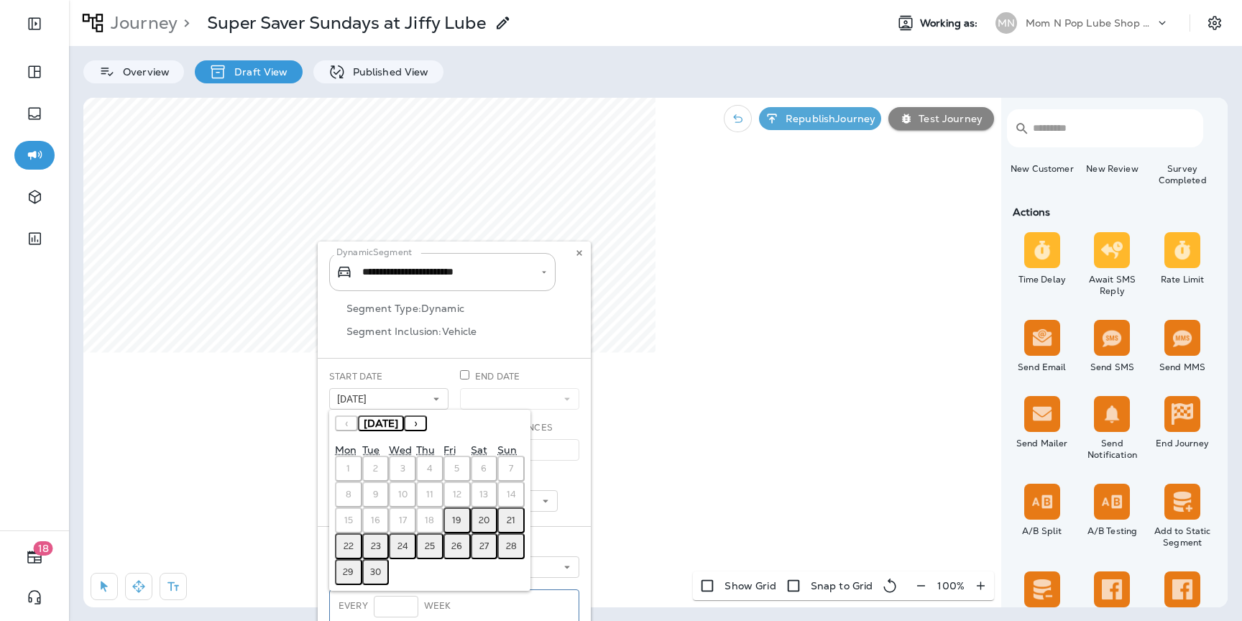
click at [459, 546] on abbr "26" at bounding box center [457, 547] width 11 height 12
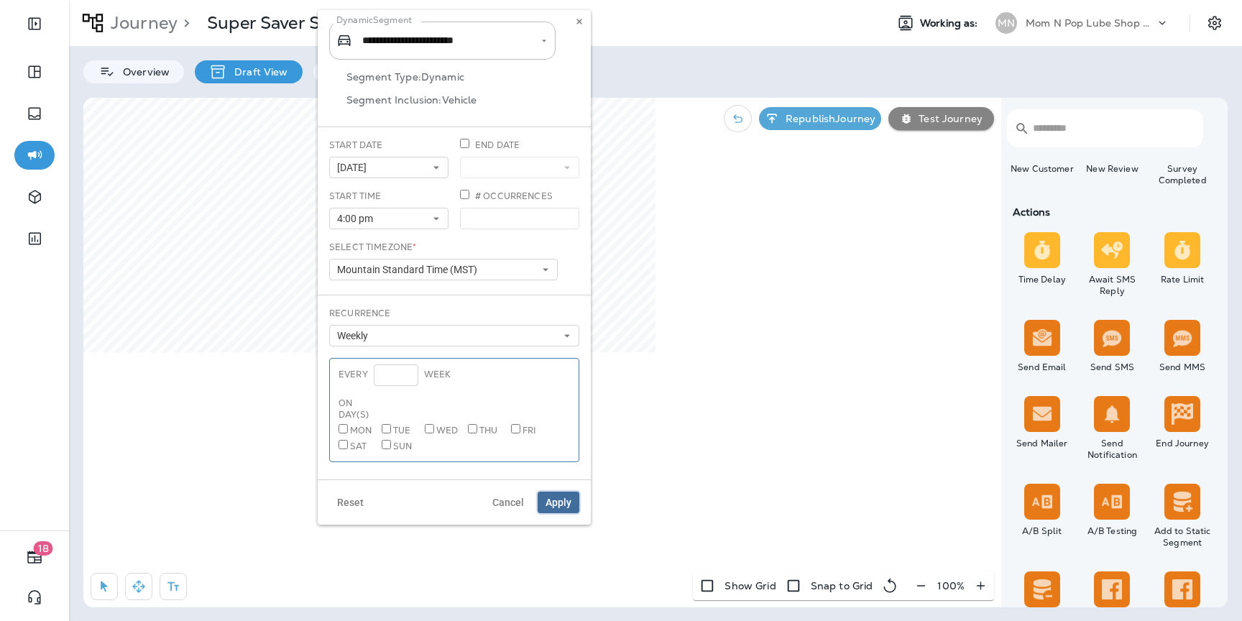
click at [556, 500] on span "Apply" at bounding box center [559, 503] width 26 height 10
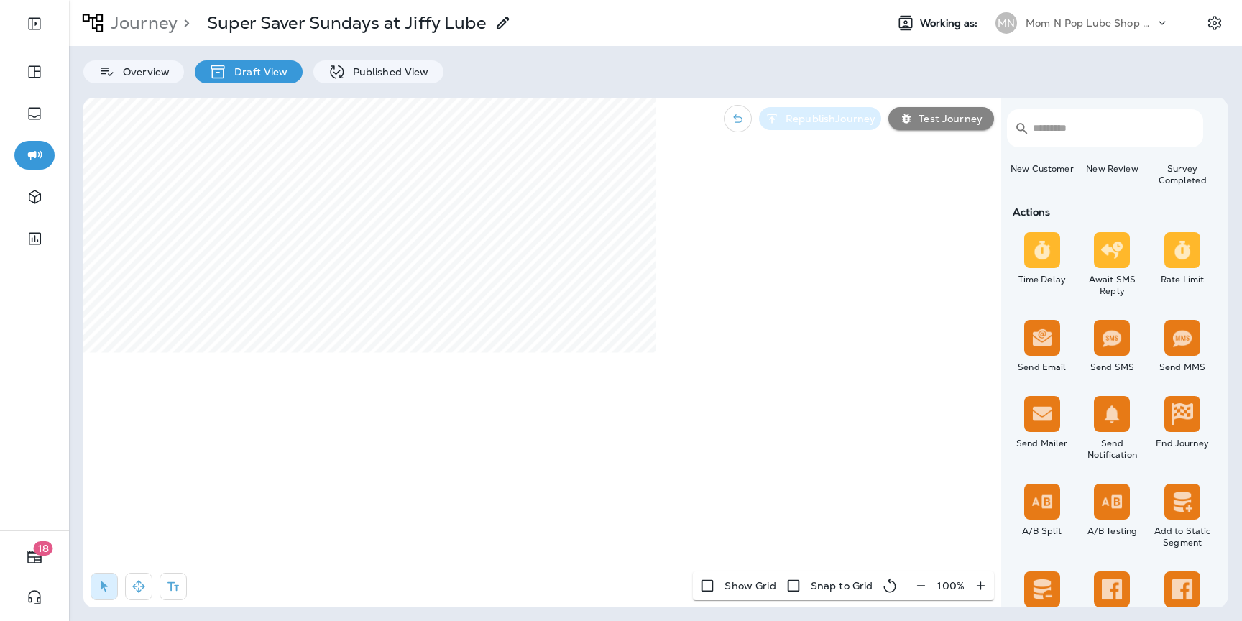
click at [848, 123] on p "Republish Journey" at bounding box center [828, 119] width 96 height 12
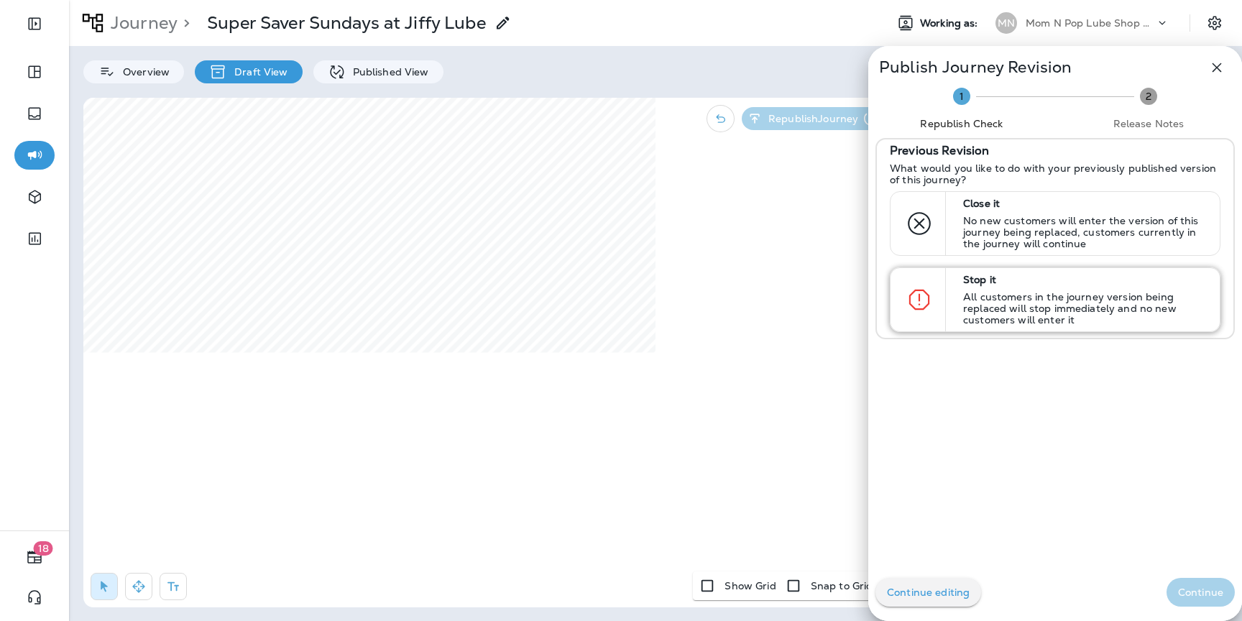
click at [969, 322] on p "All customers in the journey version being replaced will stop immediately and n…" at bounding box center [1085, 308] width 244 height 35
click at [1188, 590] on p "Continue" at bounding box center [1200, 593] width 45 height 12
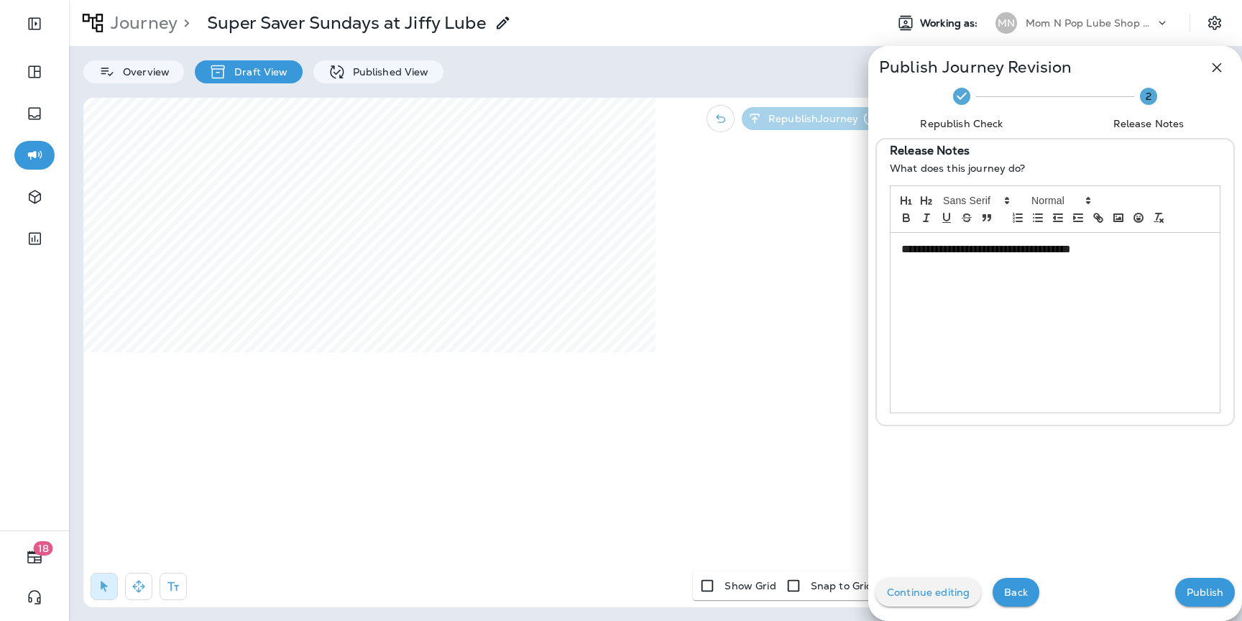
click at [1184, 589] on button "Publish" at bounding box center [1206, 592] width 60 height 29
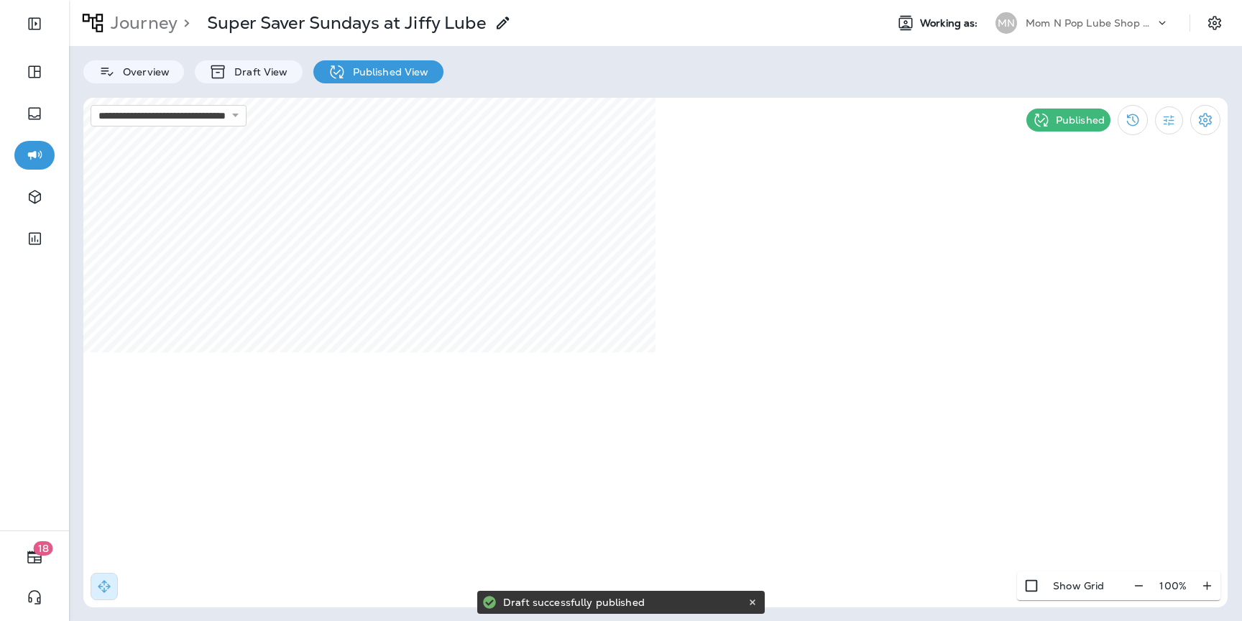
click at [1059, 27] on p "Mom N Pop Lube Shop Group dba Jiffy Lube" at bounding box center [1090, 23] width 129 height 12
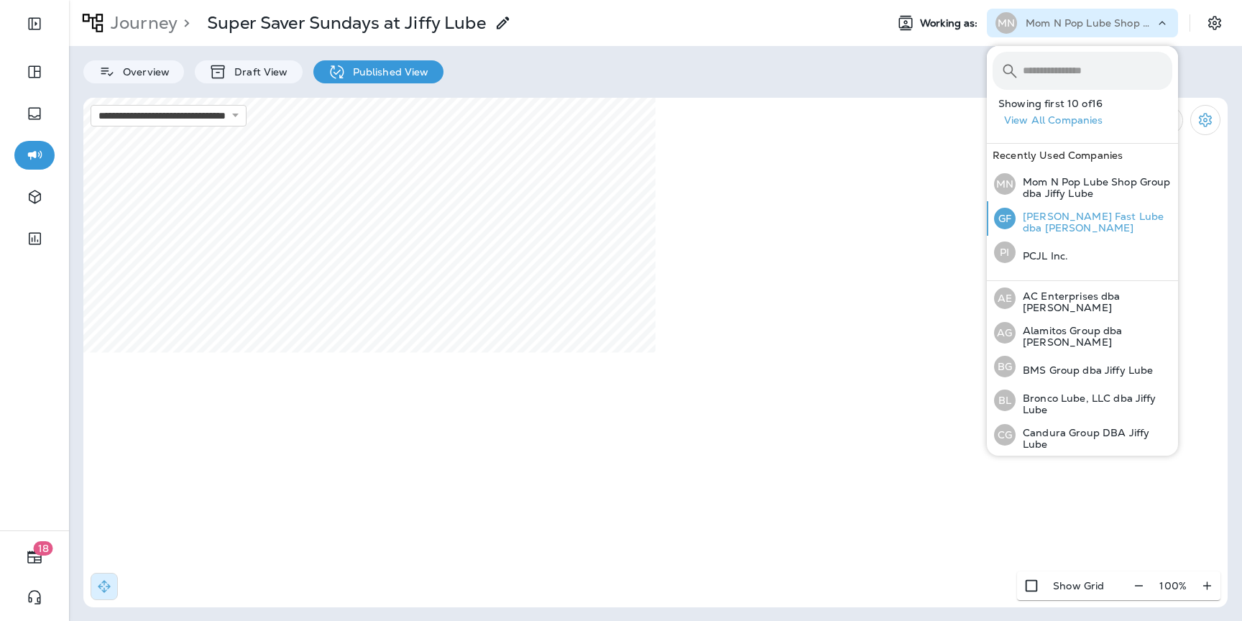
click at [1074, 218] on p "[PERSON_NAME] Fast Lube dba [PERSON_NAME]" at bounding box center [1094, 222] width 157 height 23
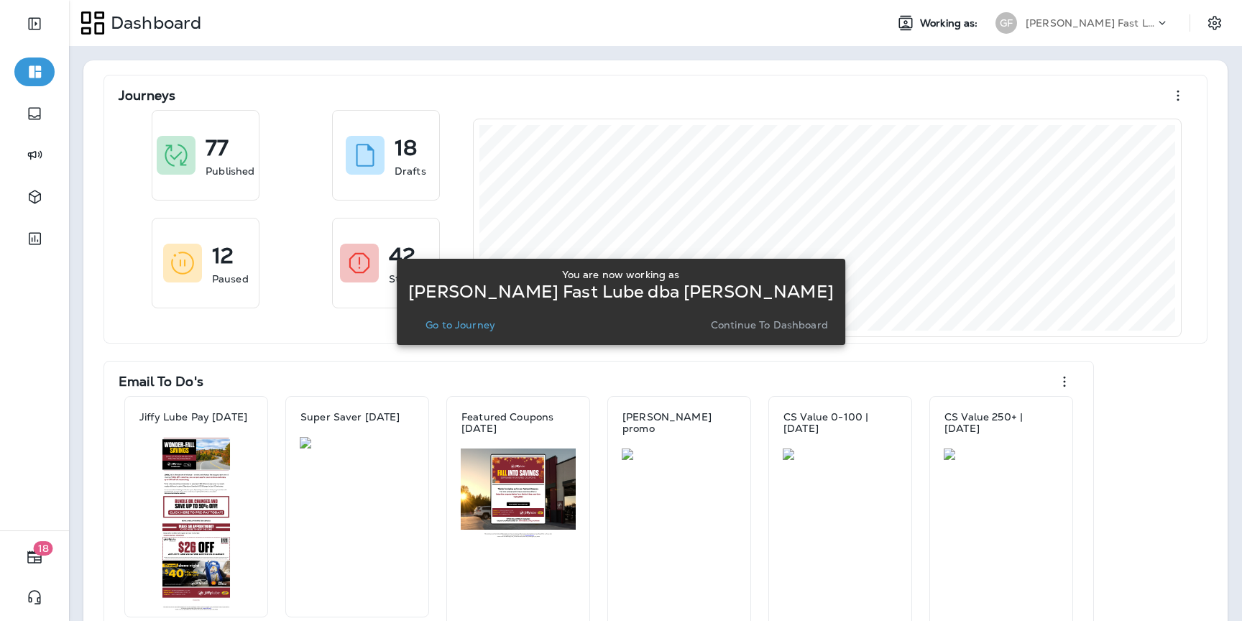
click at [475, 324] on p "Go to Journey" at bounding box center [461, 325] width 70 height 12
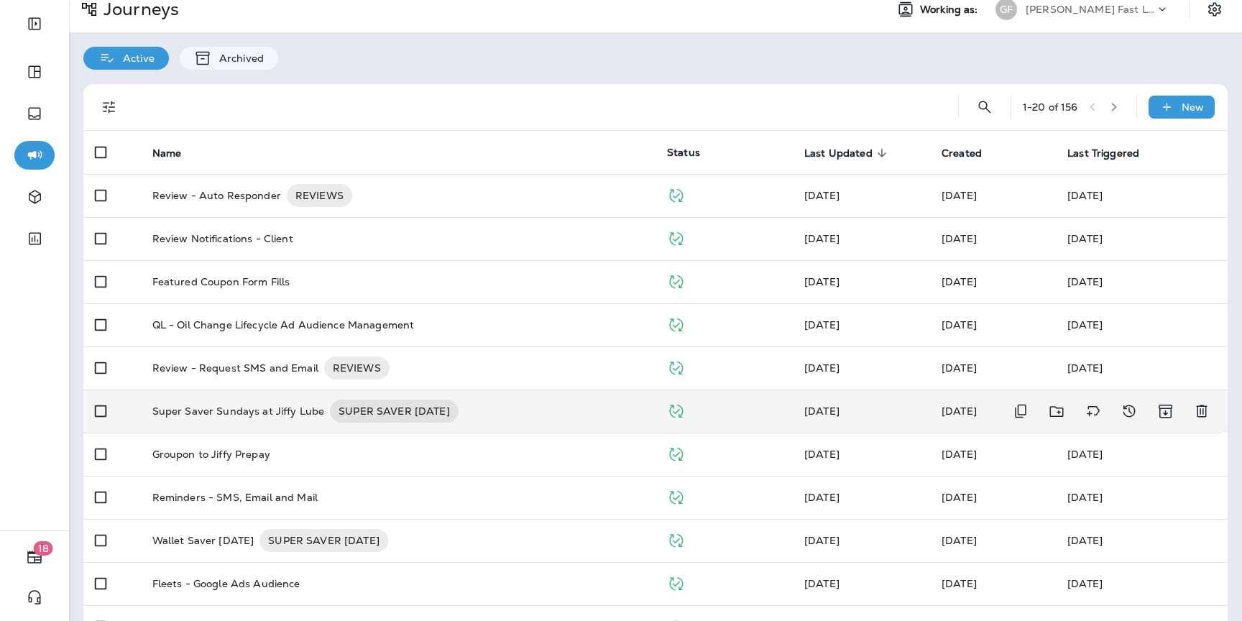
scroll to position [20, 0]
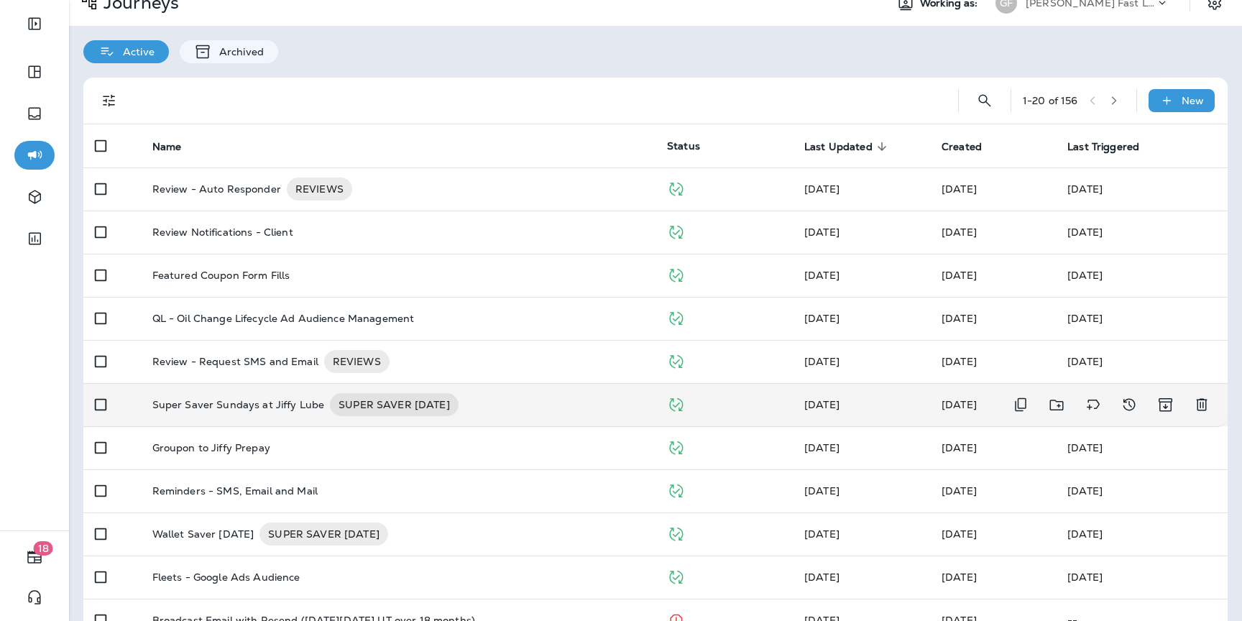
click at [285, 411] on p "Super Saver Sundays at Jiffy Lube" at bounding box center [238, 404] width 173 height 23
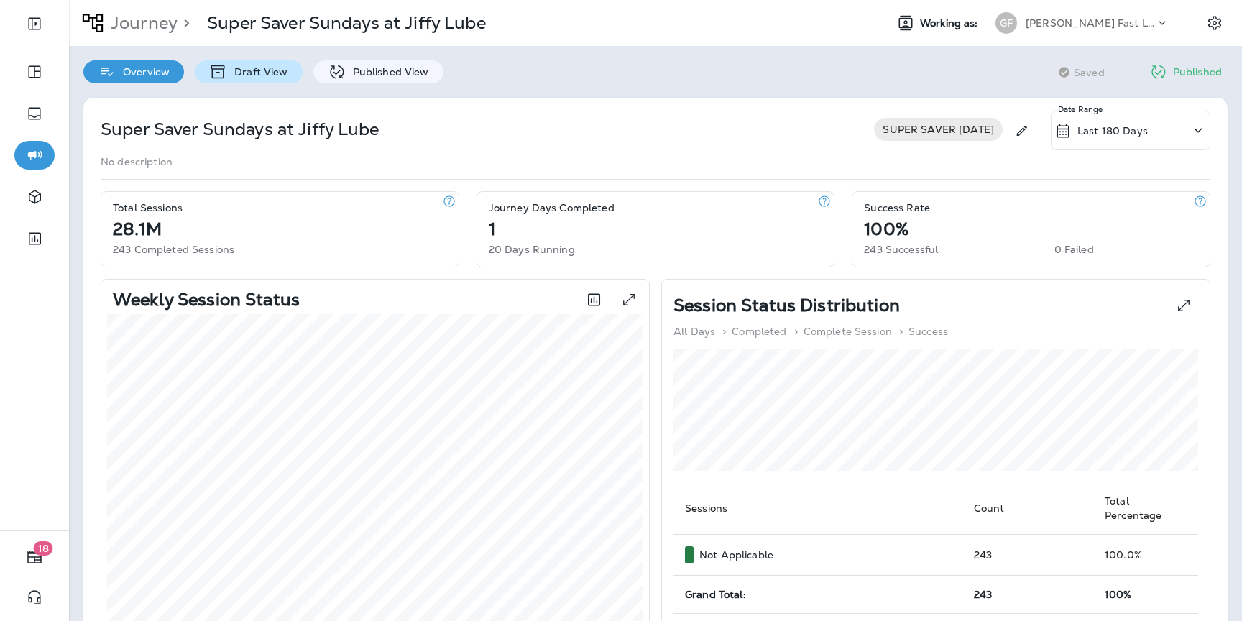
click at [278, 72] on p "Draft View" at bounding box center [257, 72] width 60 height 12
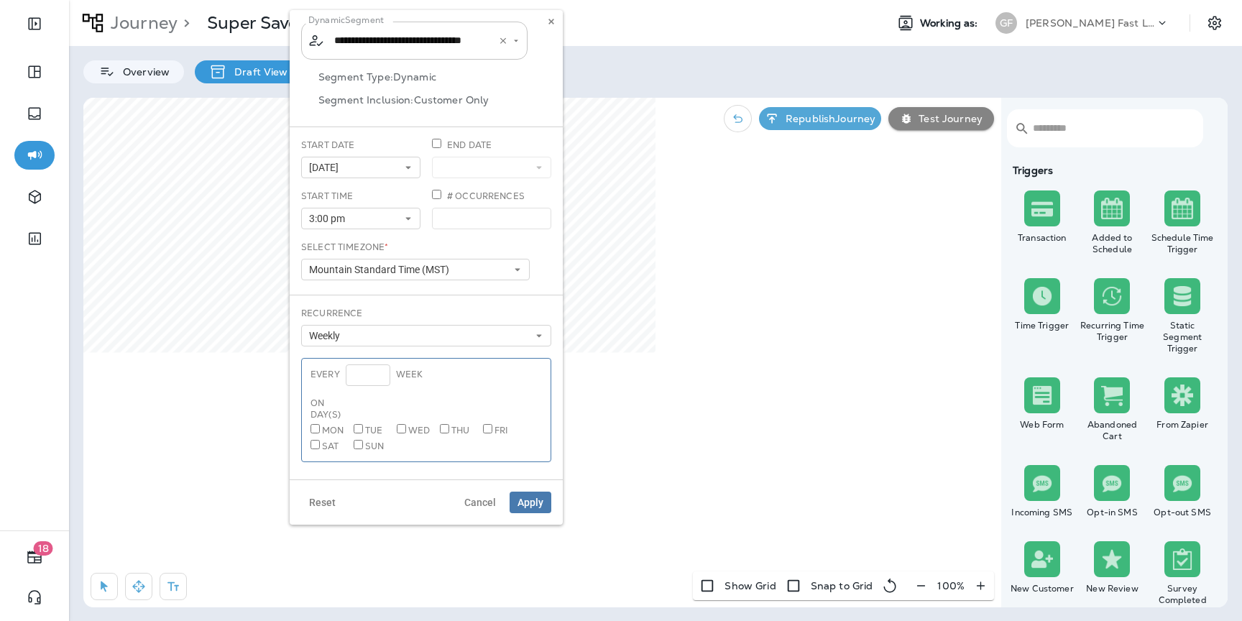
click at [383, 38] on input "**********" at bounding box center [406, 40] width 150 height 25
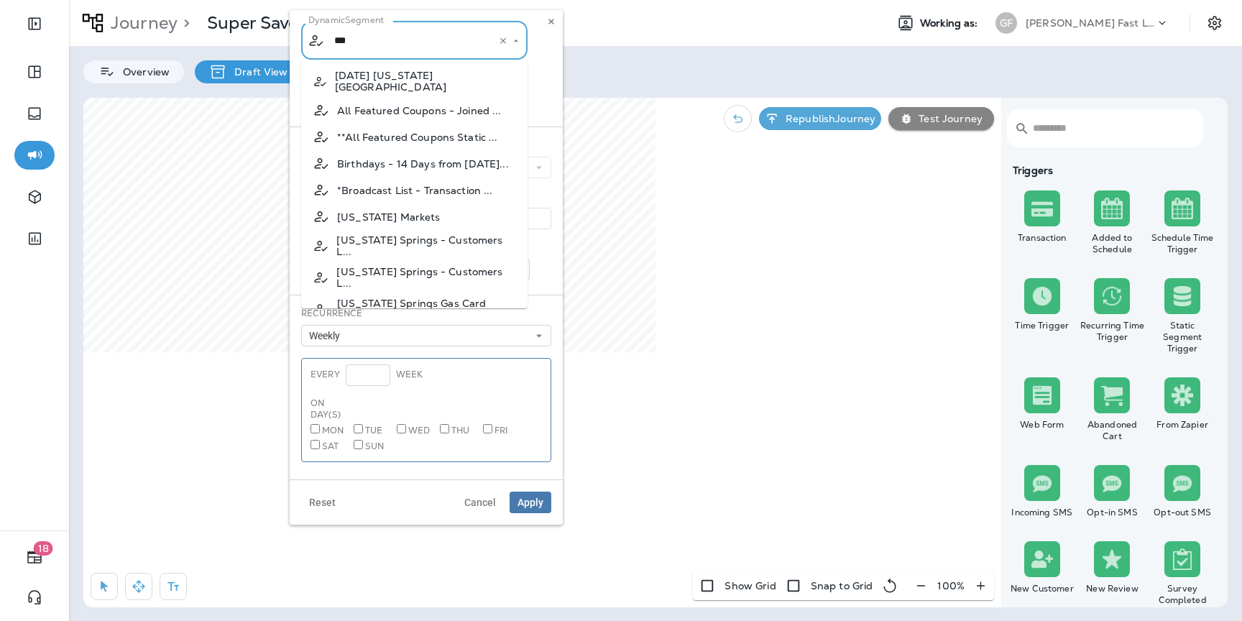
type input "****"
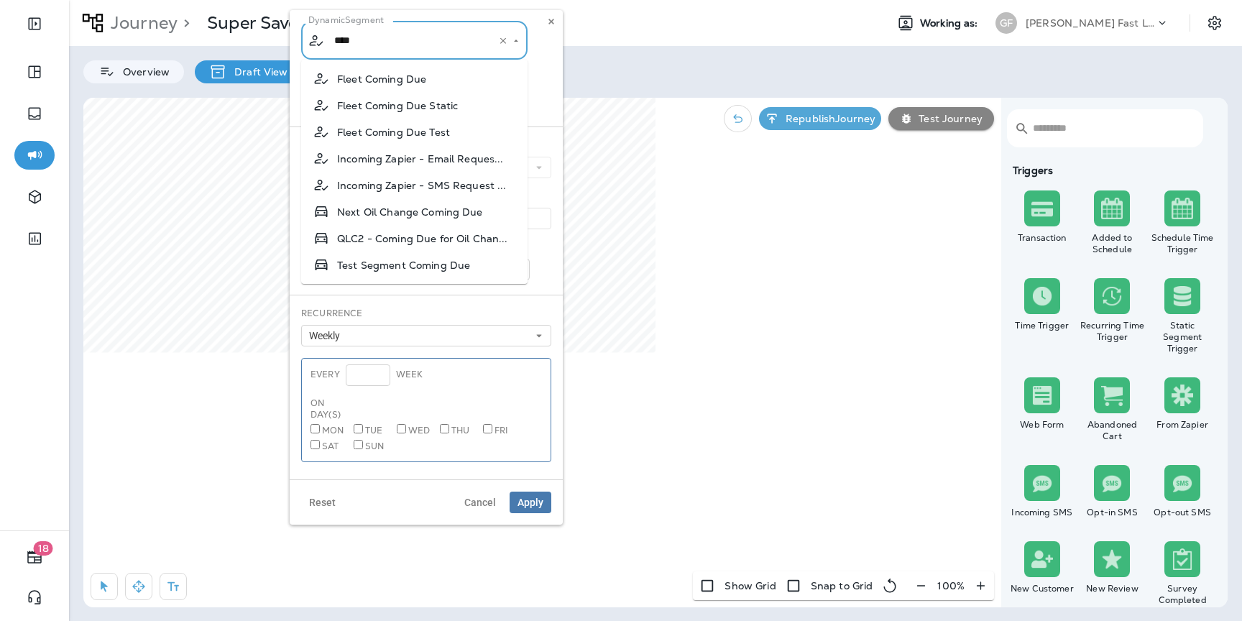
click at [467, 213] on span "Next Oil Change Coming Due" at bounding box center [410, 212] width 146 height 12
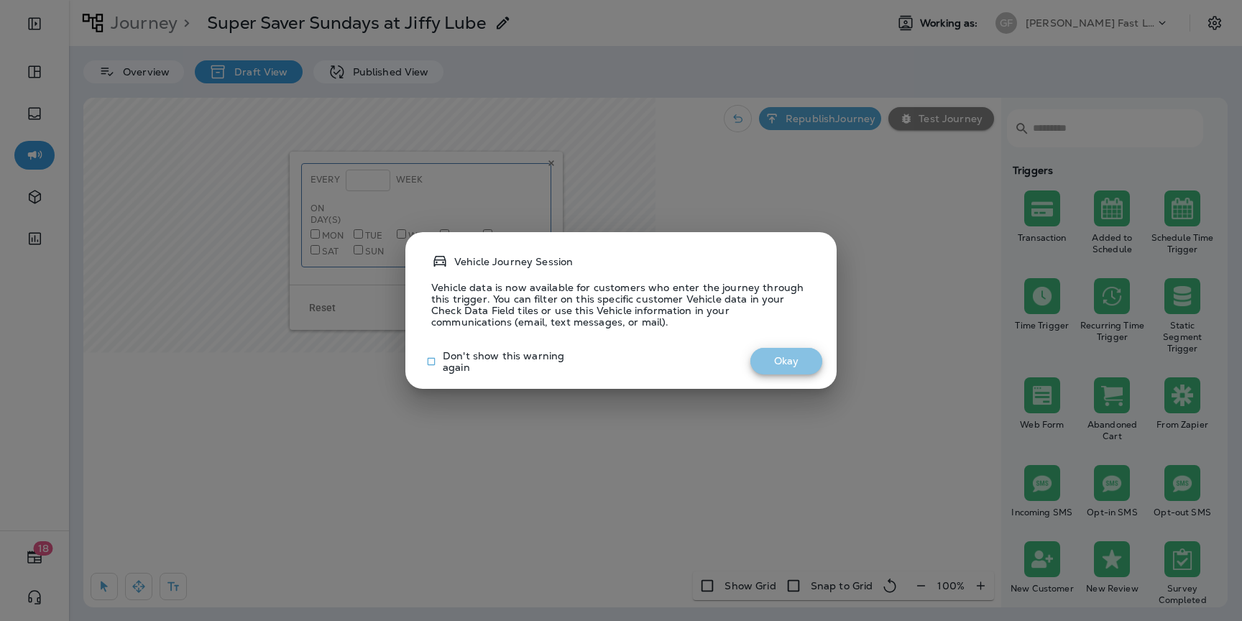
click at [781, 356] on button "Okay" at bounding box center [787, 361] width 72 height 27
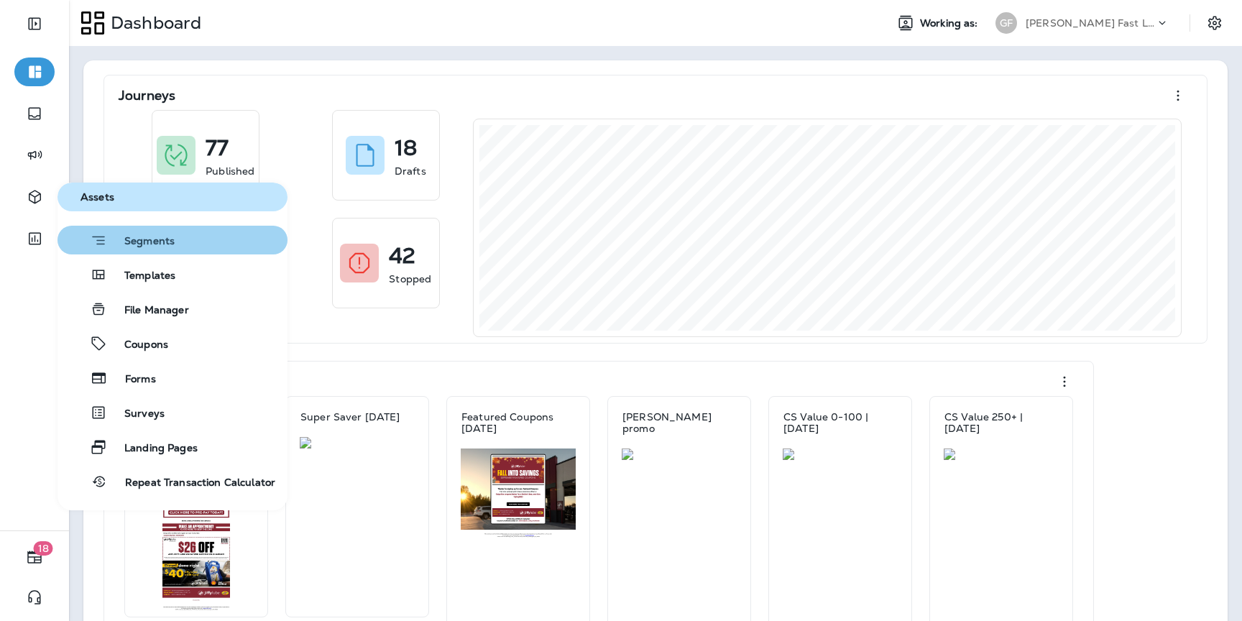
click at [142, 250] on button "Segments" at bounding box center [173, 240] width 230 height 29
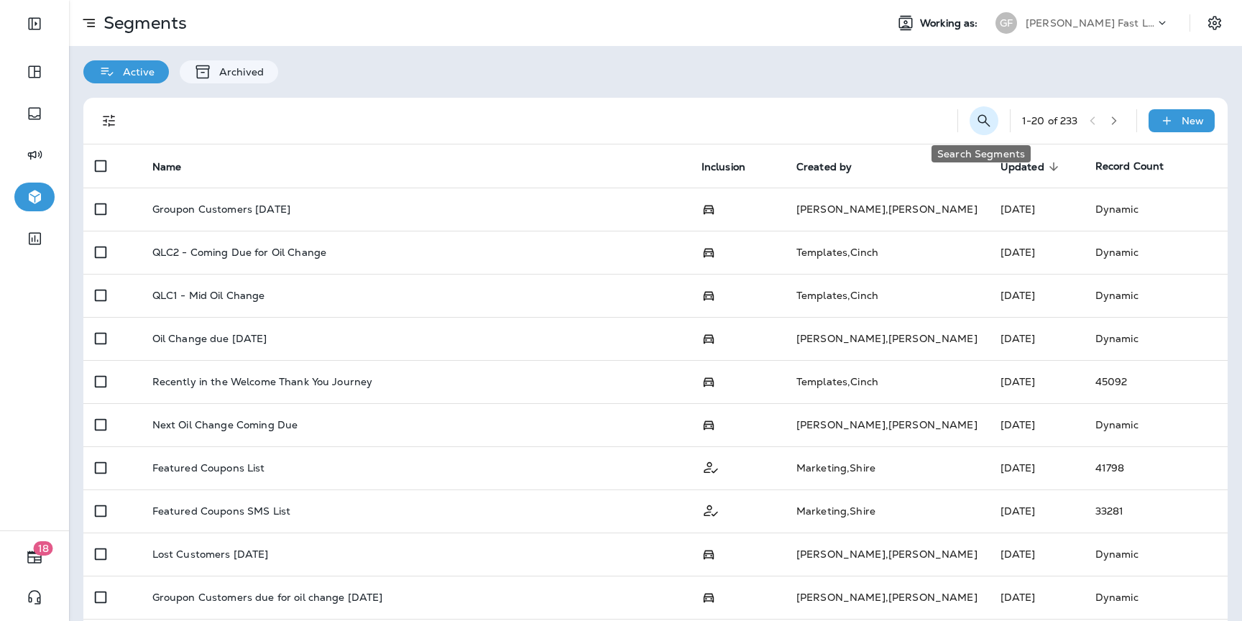
click at [976, 124] on icon "Search Segments" at bounding box center [984, 120] width 17 height 17
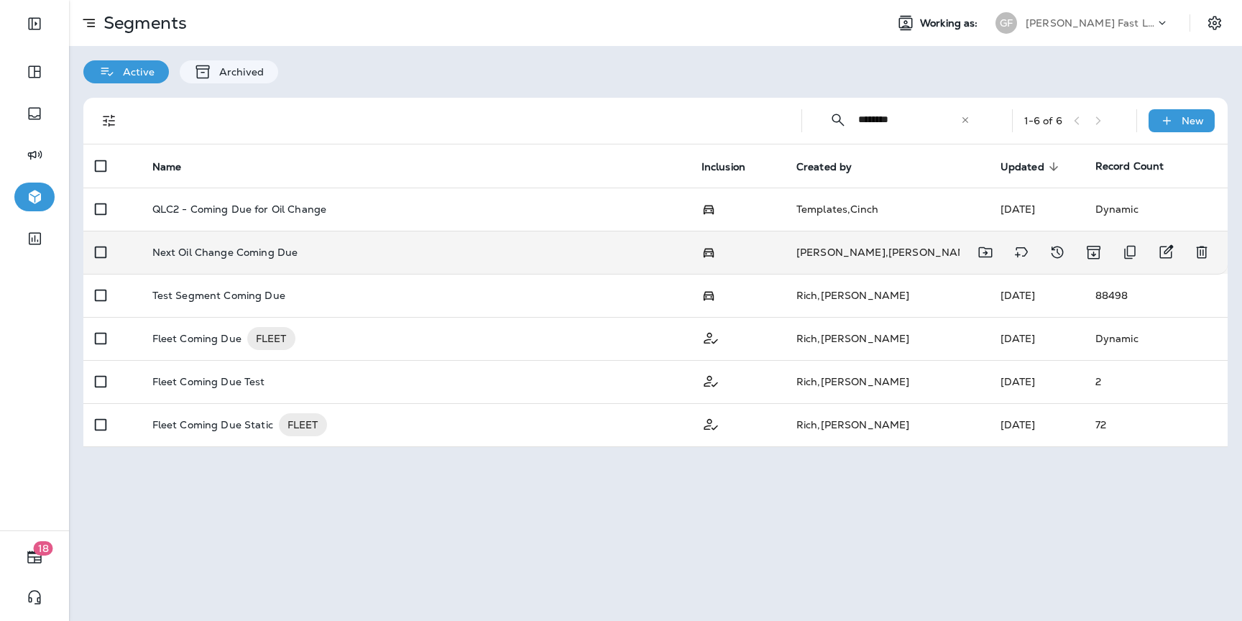
type input "********"
click at [580, 251] on div "Next Oil Change Coming Due" at bounding box center [415, 253] width 526 height 12
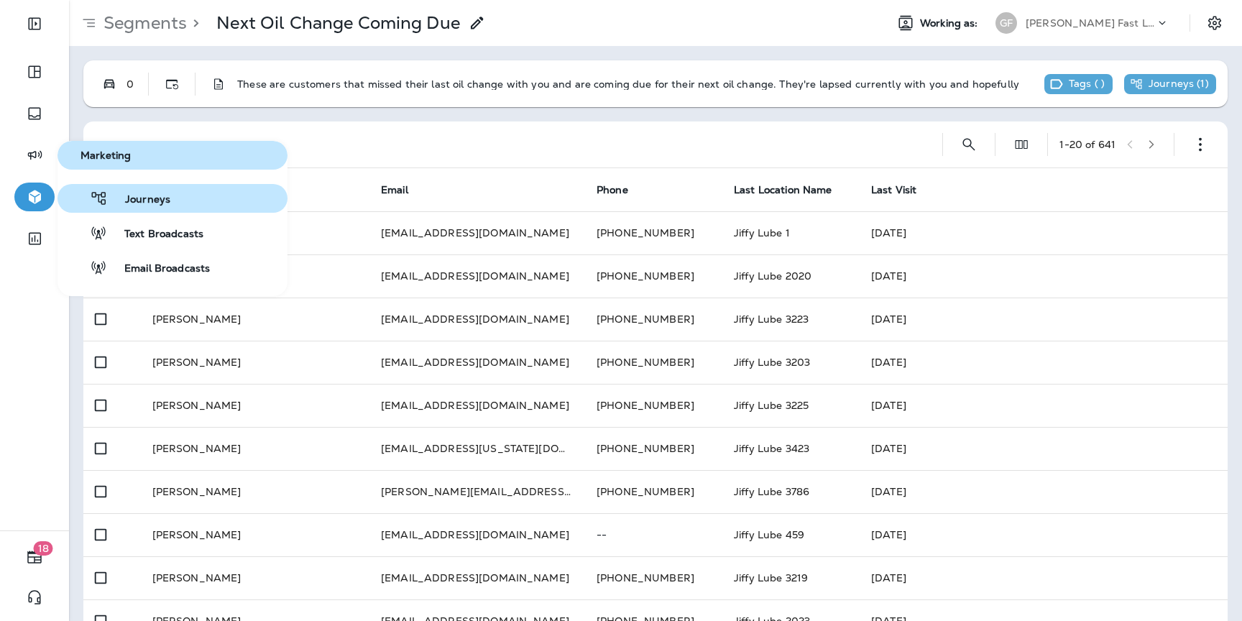
click at [127, 205] on span "Journeys" at bounding box center [139, 200] width 63 height 14
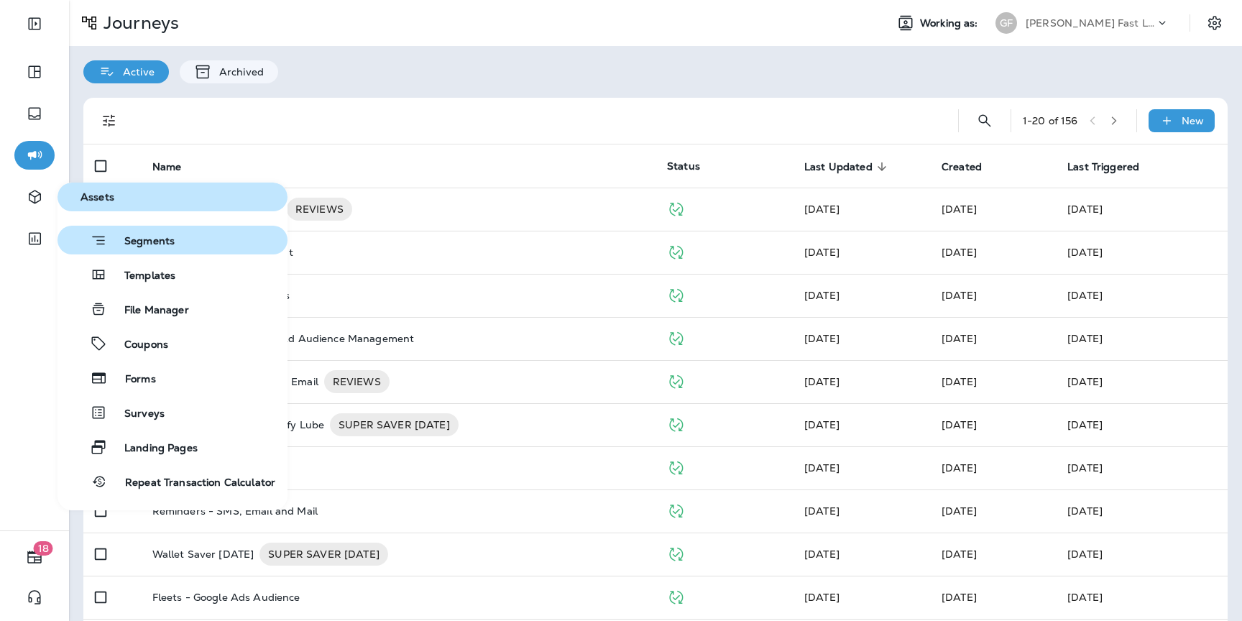
click at [139, 246] on span "Segments" at bounding box center [141, 242] width 68 height 14
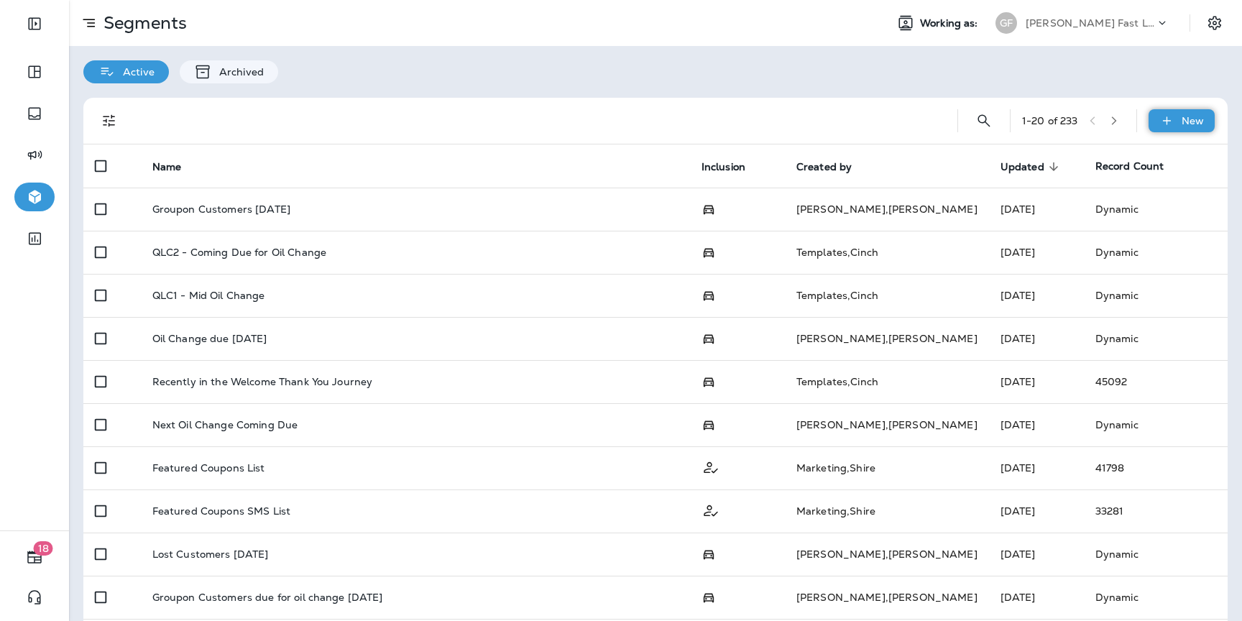
click at [1194, 118] on p "New" at bounding box center [1193, 121] width 22 height 12
click at [1135, 152] on p "New Segment" at bounding box center [1139, 156] width 77 height 12
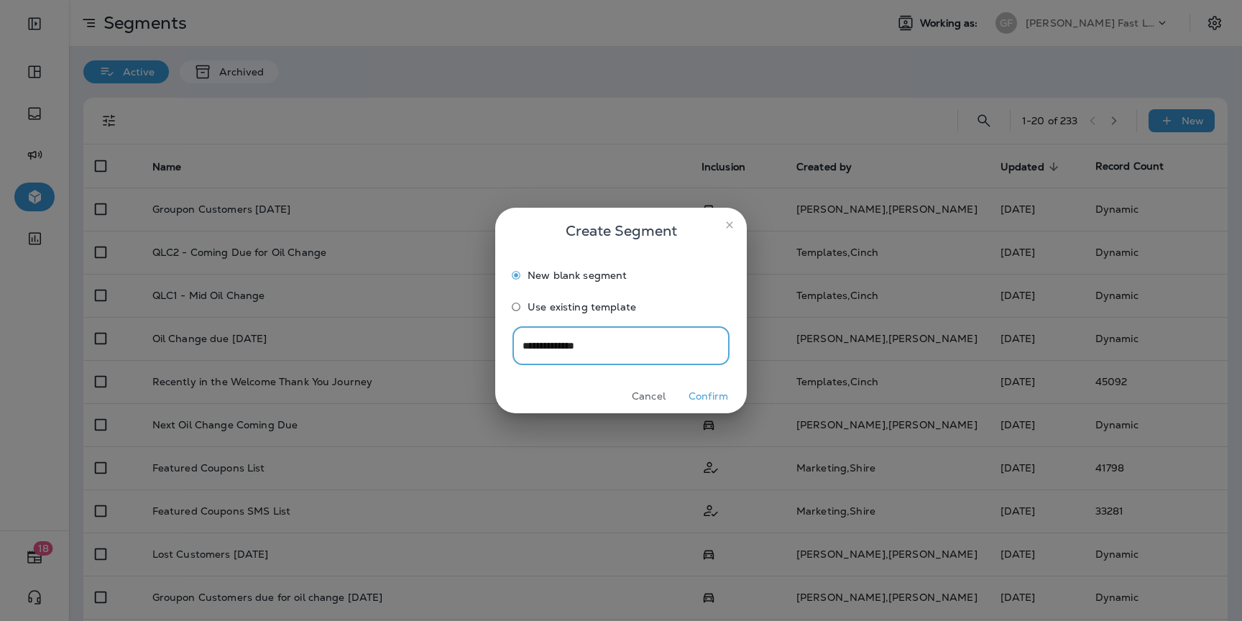
type input "**********"
click at [705, 390] on button "Confirm" at bounding box center [709, 396] width 54 height 22
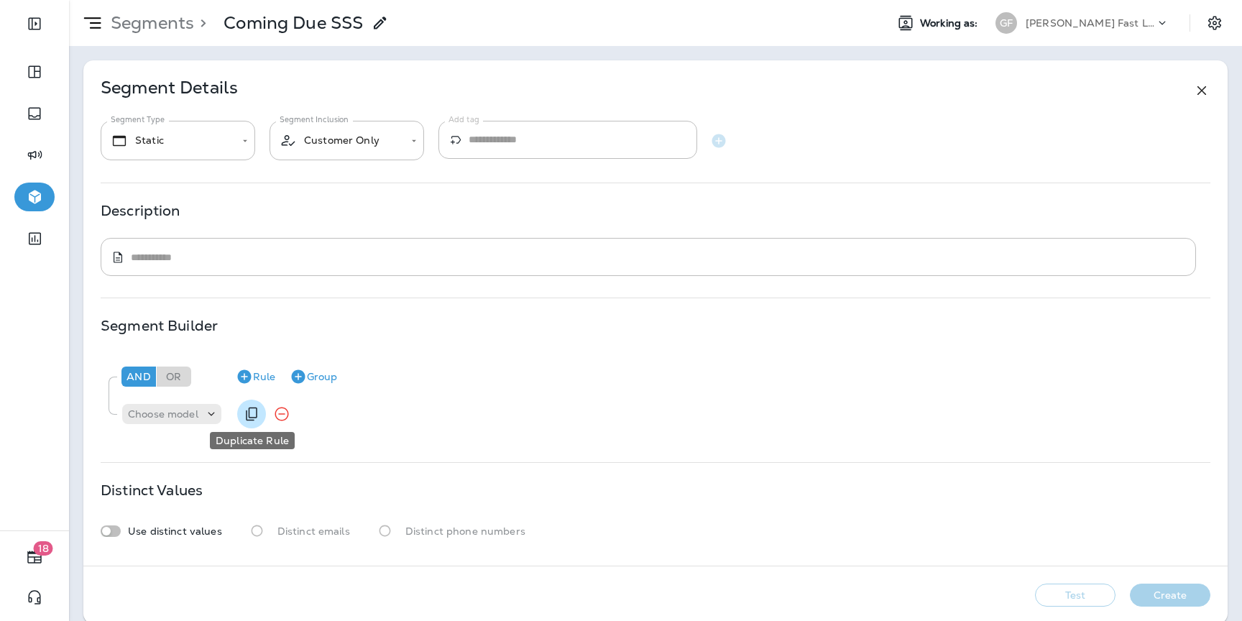
scroll to position [17, 0]
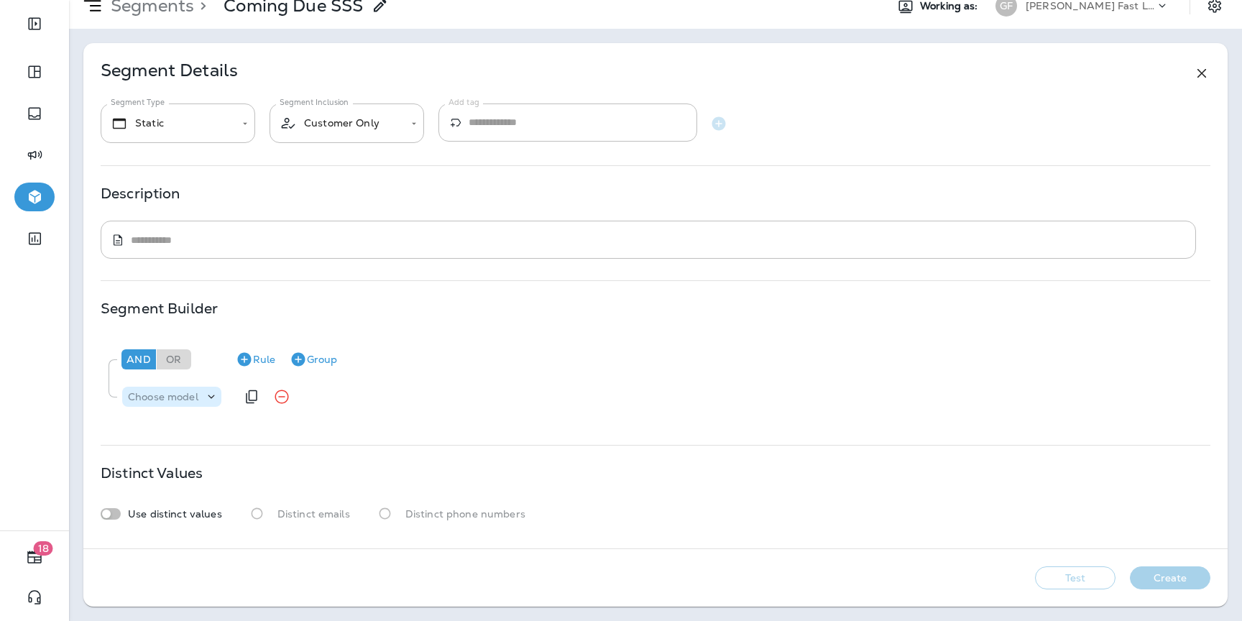
click at [213, 387] on div "Choose model" at bounding box center [171, 397] width 99 height 20
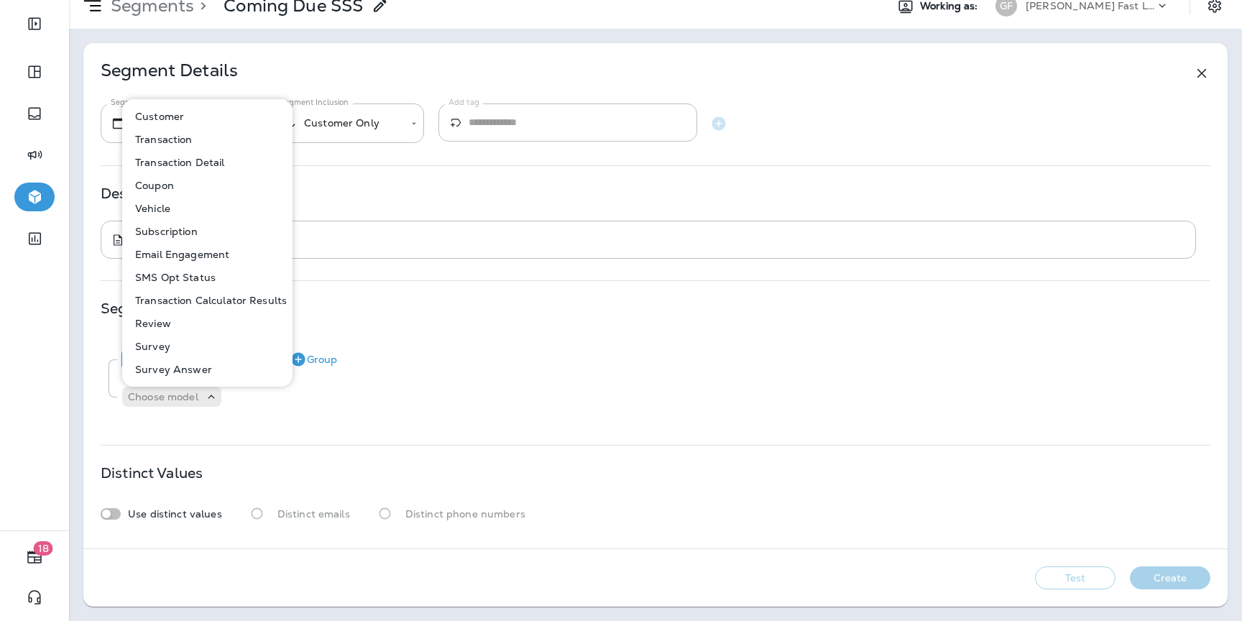
click at [171, 120] on p "Customer" at bounding box center [156, 117] width 55 height 12
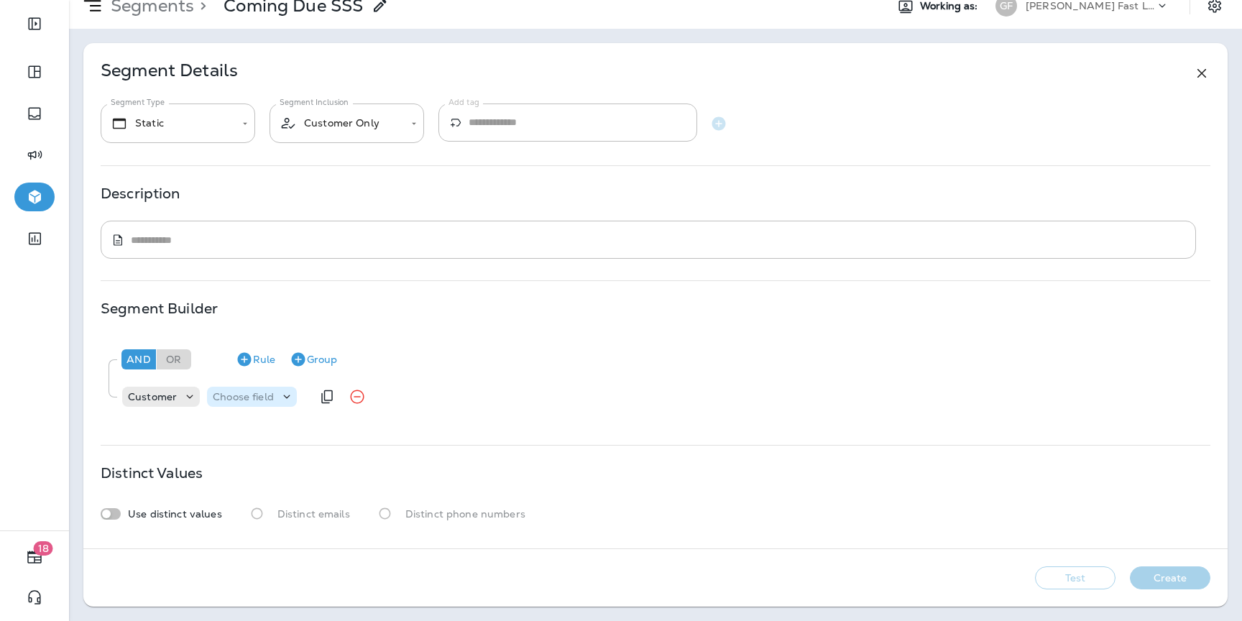
click at [268, 398] on p "Choose field" at bounding box center [243, 397] width 61 height 12
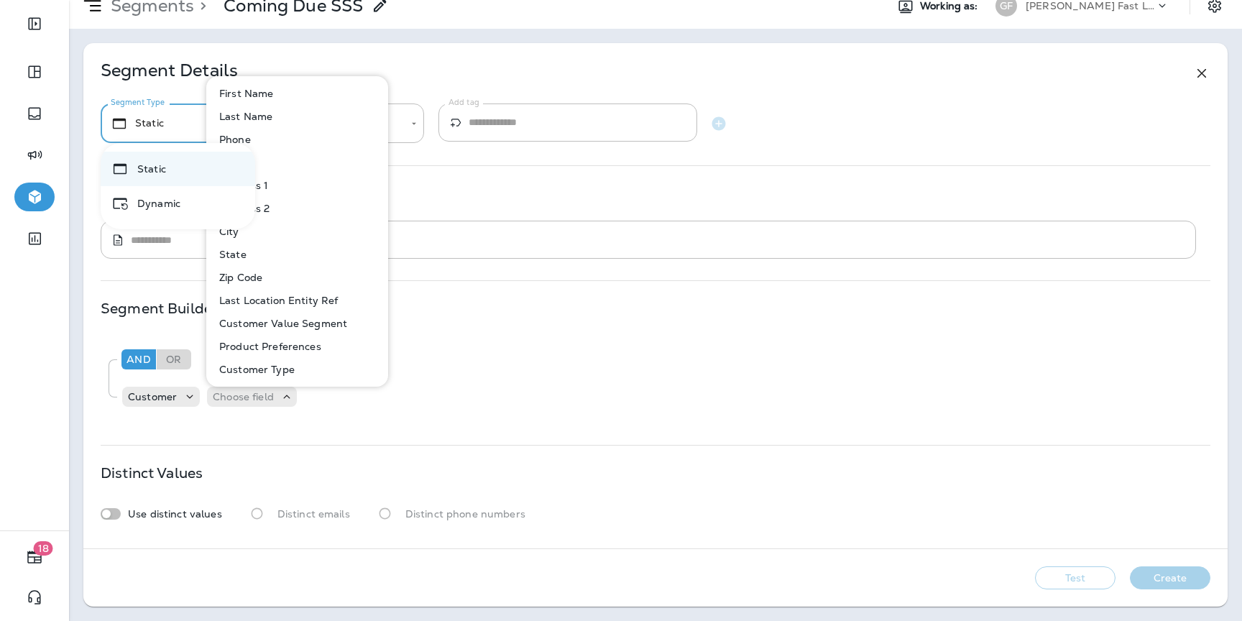
click at [142, 0] on body "**********" at bounding box center [621, 0] width 1242 height 0
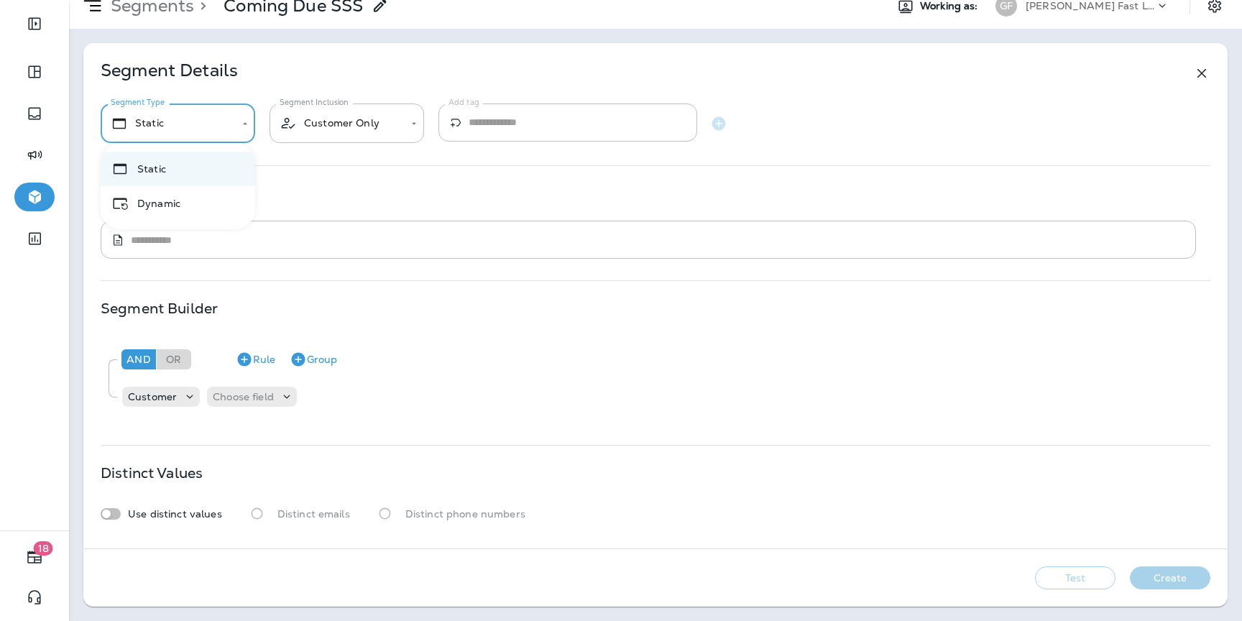
click at [218, 199] on li "Dynamic" at bounding box center [178, 203] width 155 height 35
type input "*******"
click at [237, 409] on div "Customer Choose field" at bounding box center [216, 396] width 191 height 29
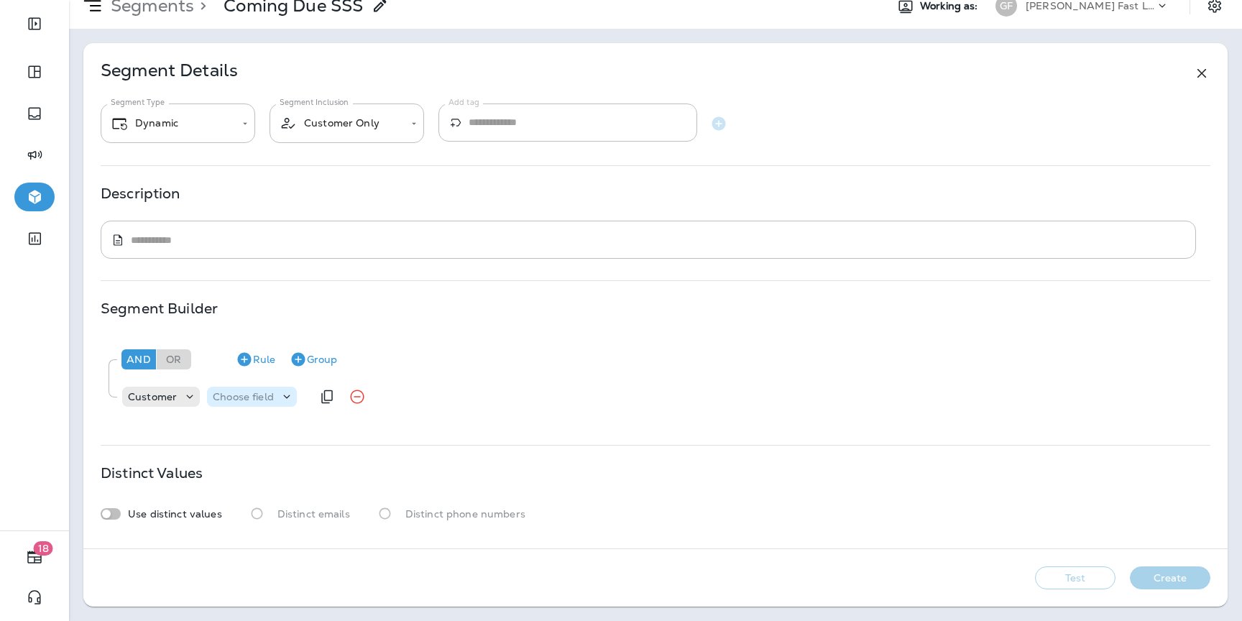
click at [240, 388] on div "Choose field" at bounding box center [252, 397] width 90 height 20
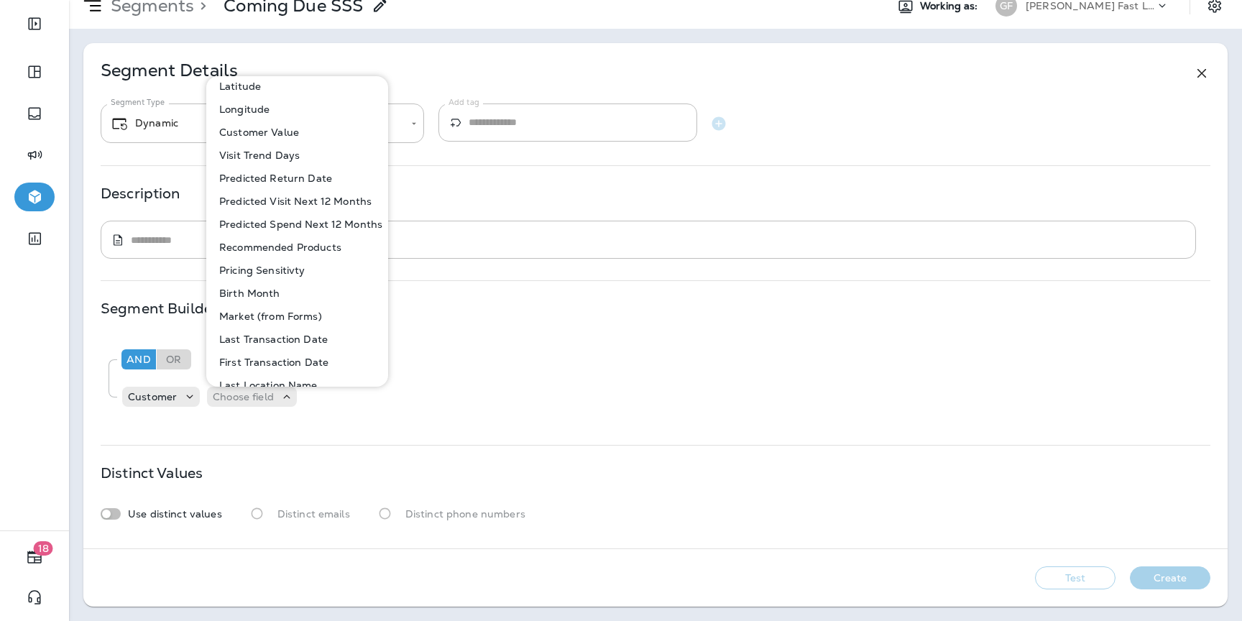
scroll to position [455, 0]
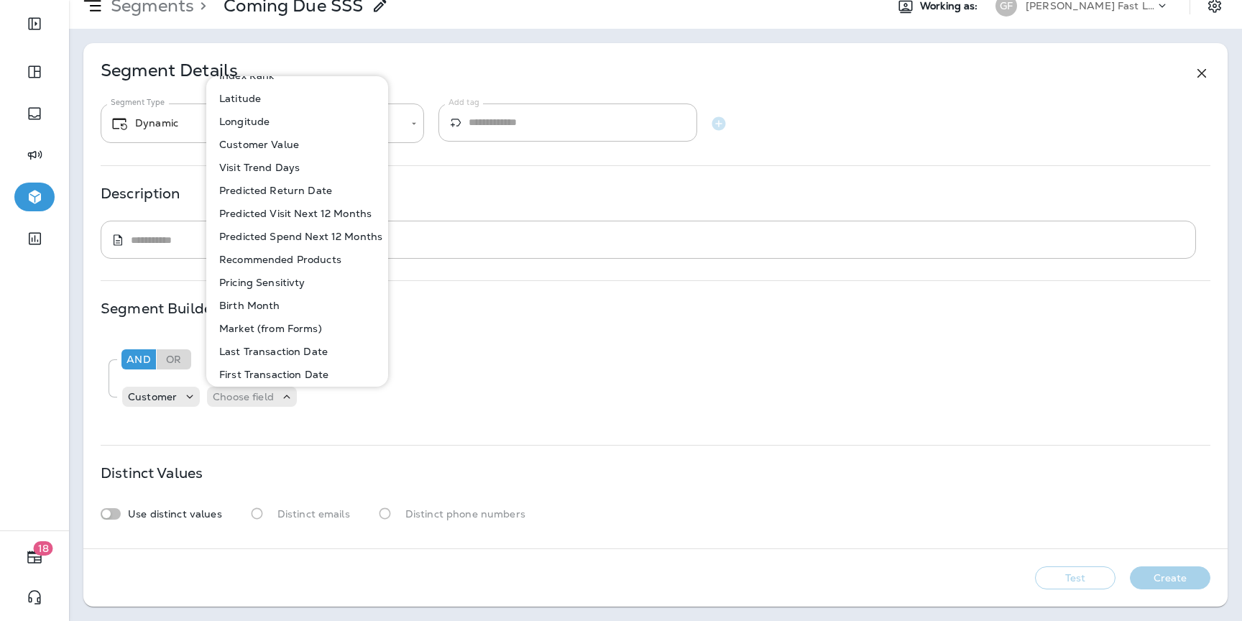
click at [304, 193] on p "Predicted Return Date" at bounding box center [273, 191] width 119 height 12
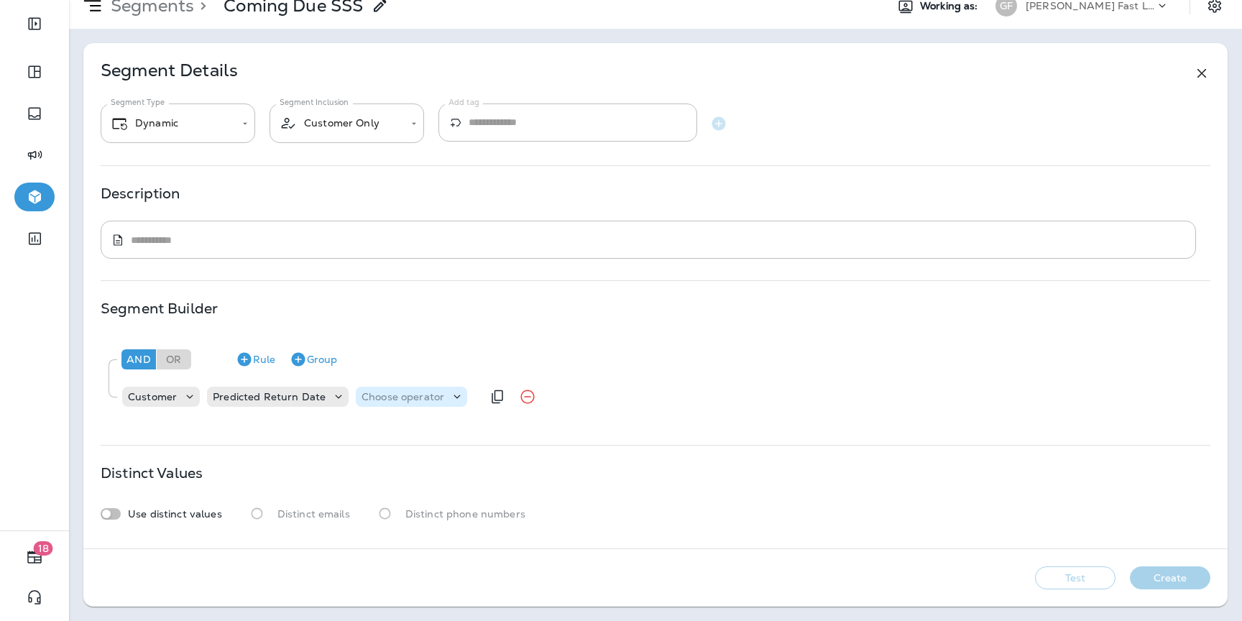
click at [393, 393] on p "Choose operator" at bounding box center [403, 397] width 83 height 12
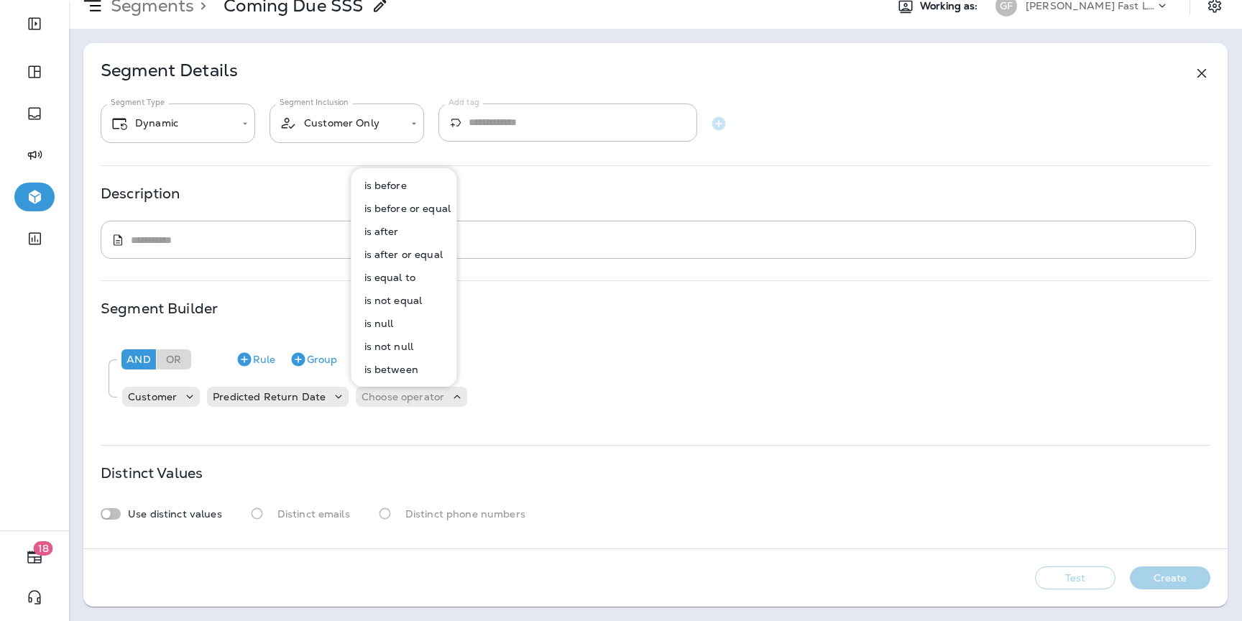
click at [393, 374] on p "is between" at bounding box center [389, 370] width 60 height 12
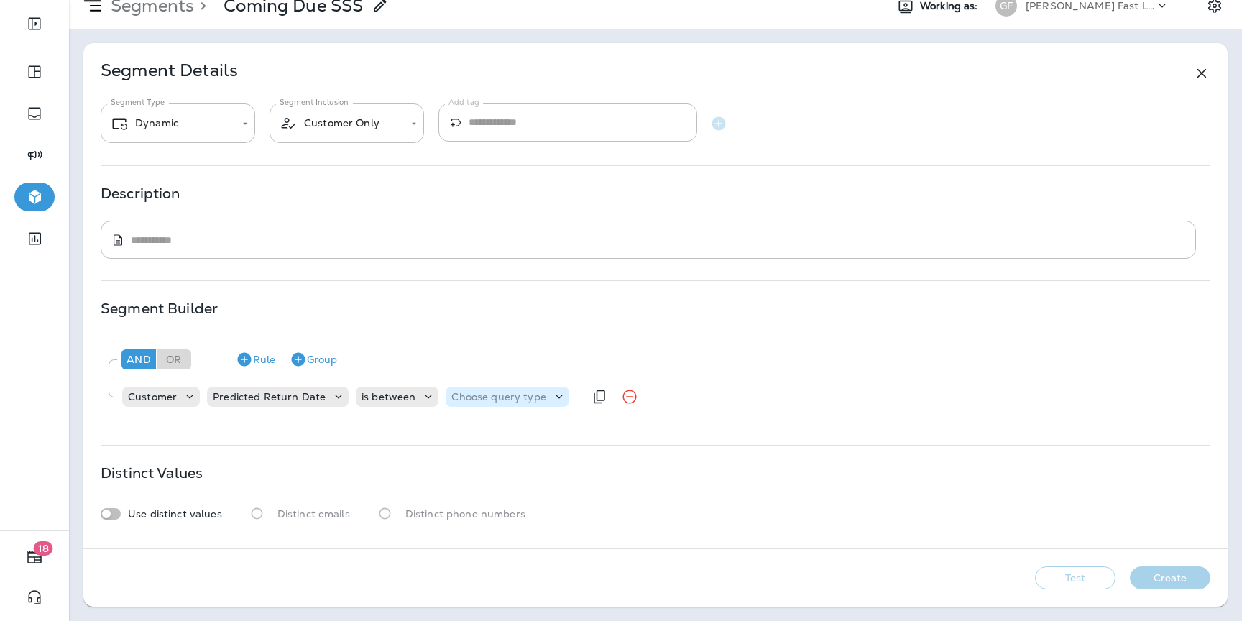
click at [467, 400] on p "Choose query type" at bounding box center [499, 397] width 94 height 12
click at [475, 434] on p "Relative Times" at bounding box center [486, 433] width 78 height 12
click at [608, 393] on input "number" at bounding box center [617, 396] width 86 height 19
type input "**"
click at [730, 393] on input "number" at bounding box center [737, 396] width 86 height 19
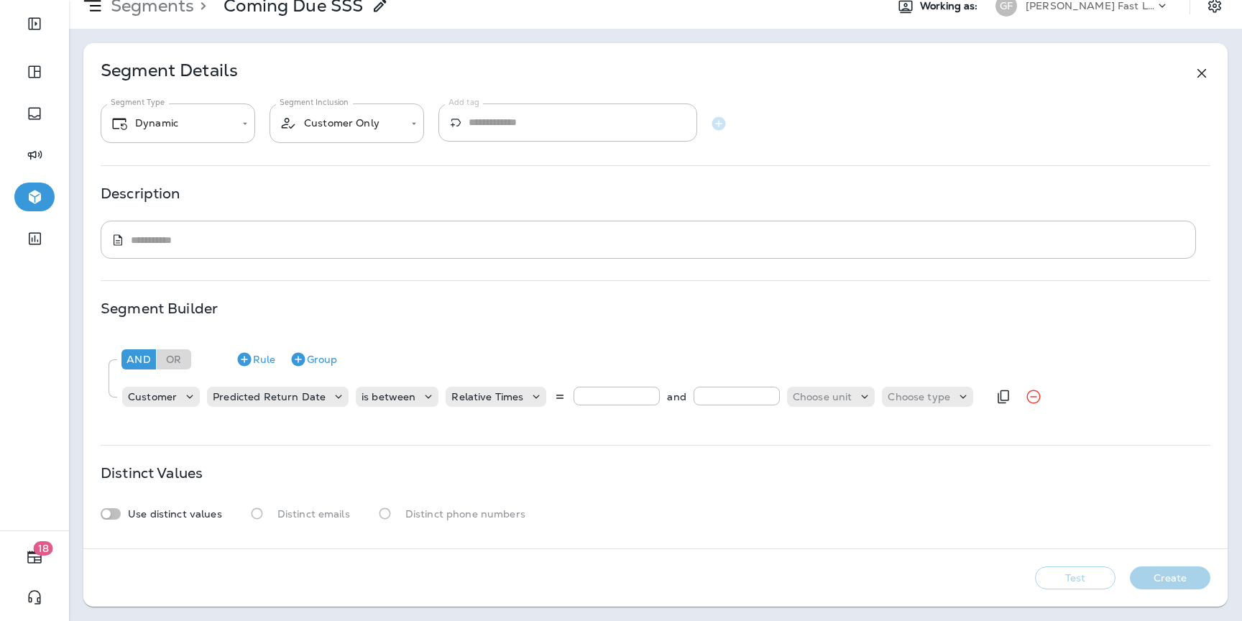
click at [720, 400] on input "number" at bounding box center [737, 396] width 86 height 19
type input "*"
click at [793, 400] on p "Choose unit" at bounding box center [823, 397] width 60 height 12
click at [805, 436] on p "days" at bounding box center [801, 433] width 29 height 12
click at [897, 400] on p "Choose type" at bounding box center [883, 397] width 63 height 12
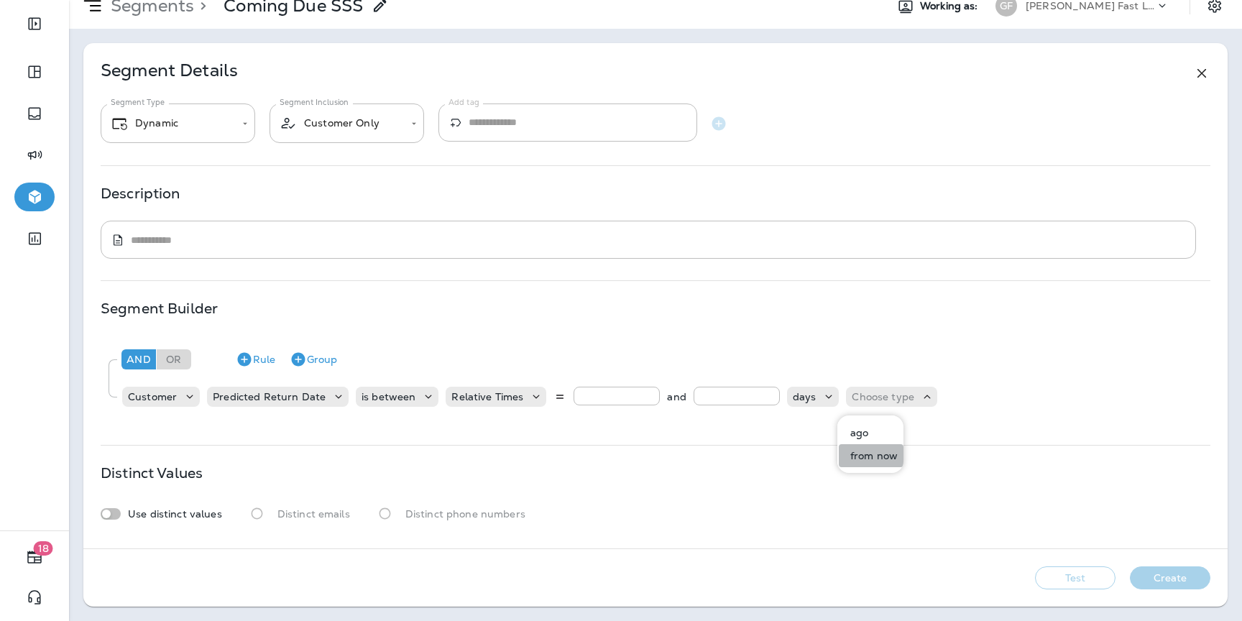
click at [864, 457] on p "from now" at bounding box center [871, 456] width 53 height 12
click at [258, 359] on button "Rule" at bounding box center [255, 359] width 51 height 23
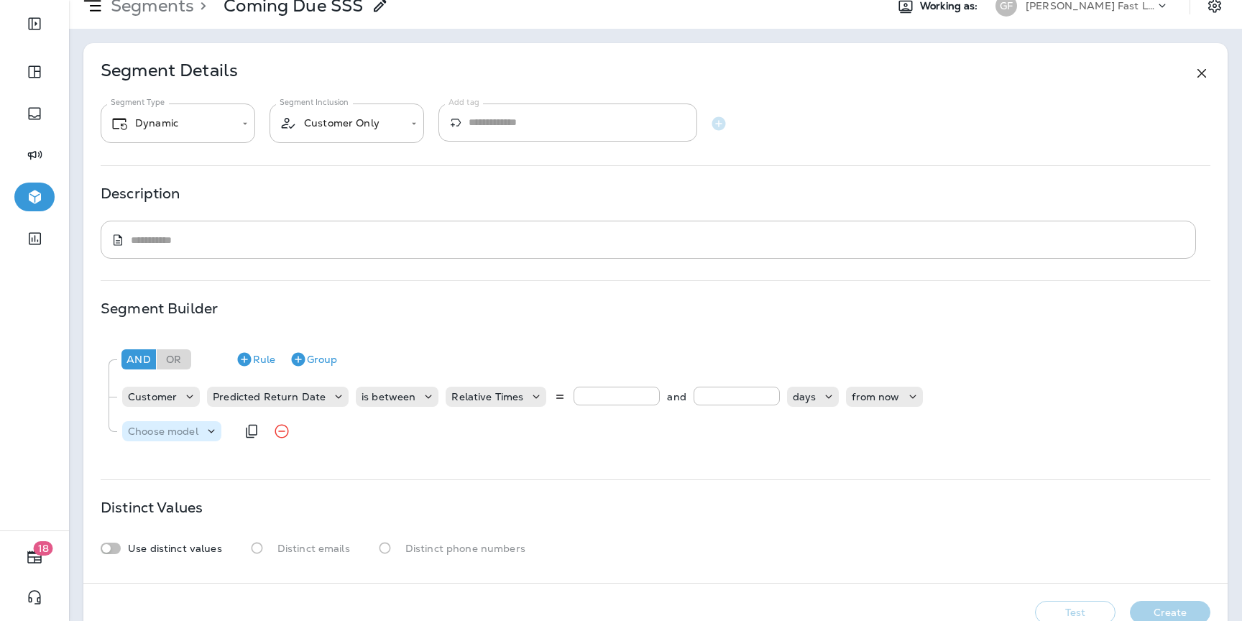
click at [206, 424] on icon at bounding box center [211, 431] width 14 height 14
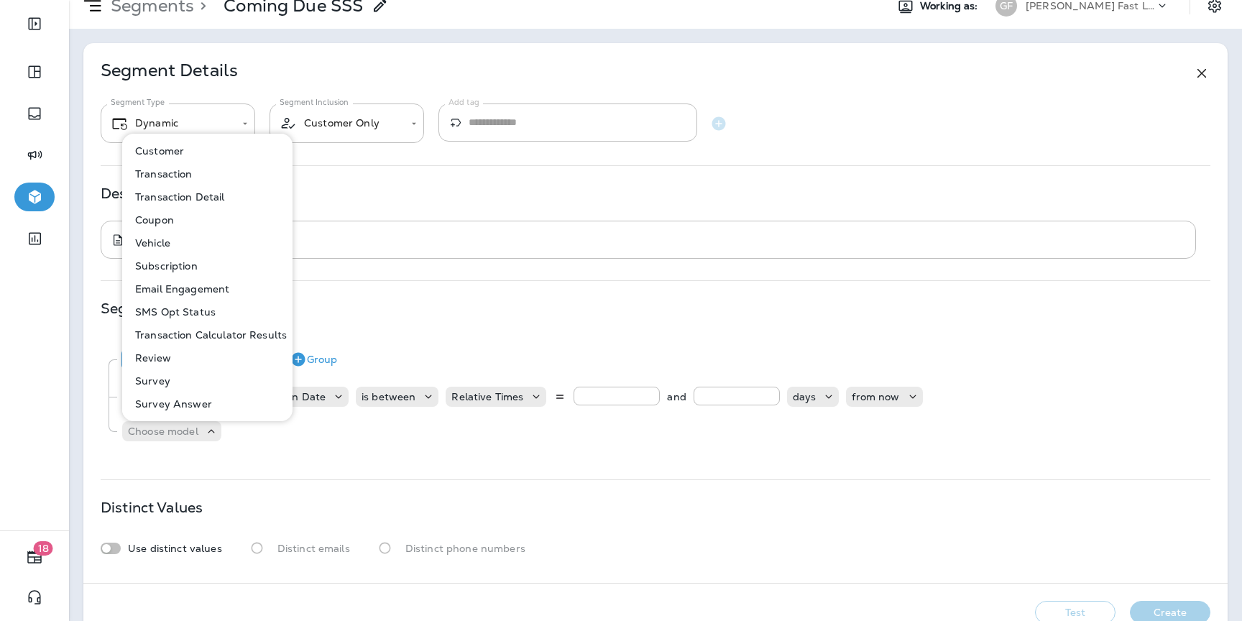
click at [165, 151] on p "Customer" at bounding box center [156, 151] width 55 height 12
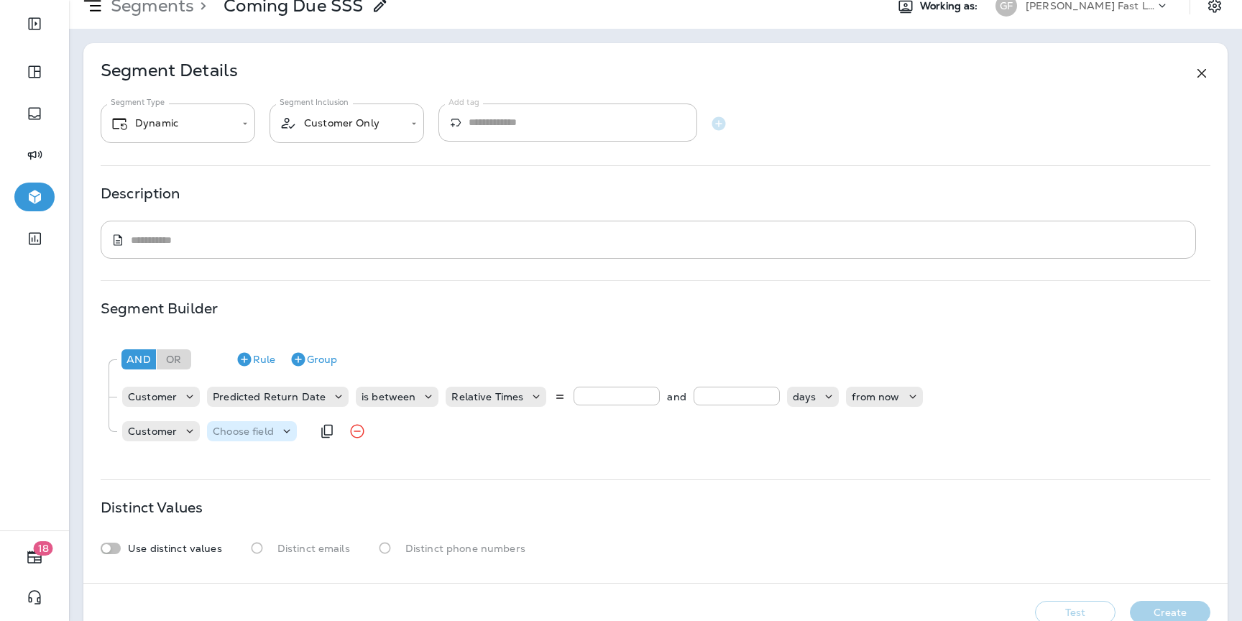
click at [222, 430] on p "Choose field" at bounding box center [243, 432] width 61 height 12
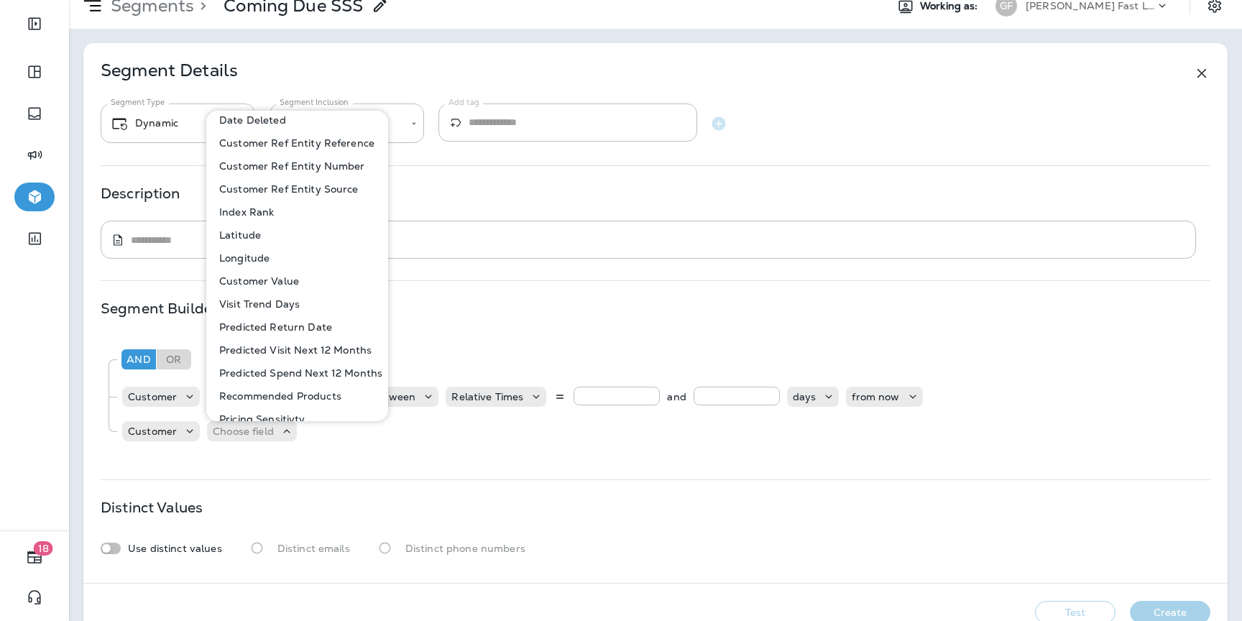
scroll to position [368, 0]
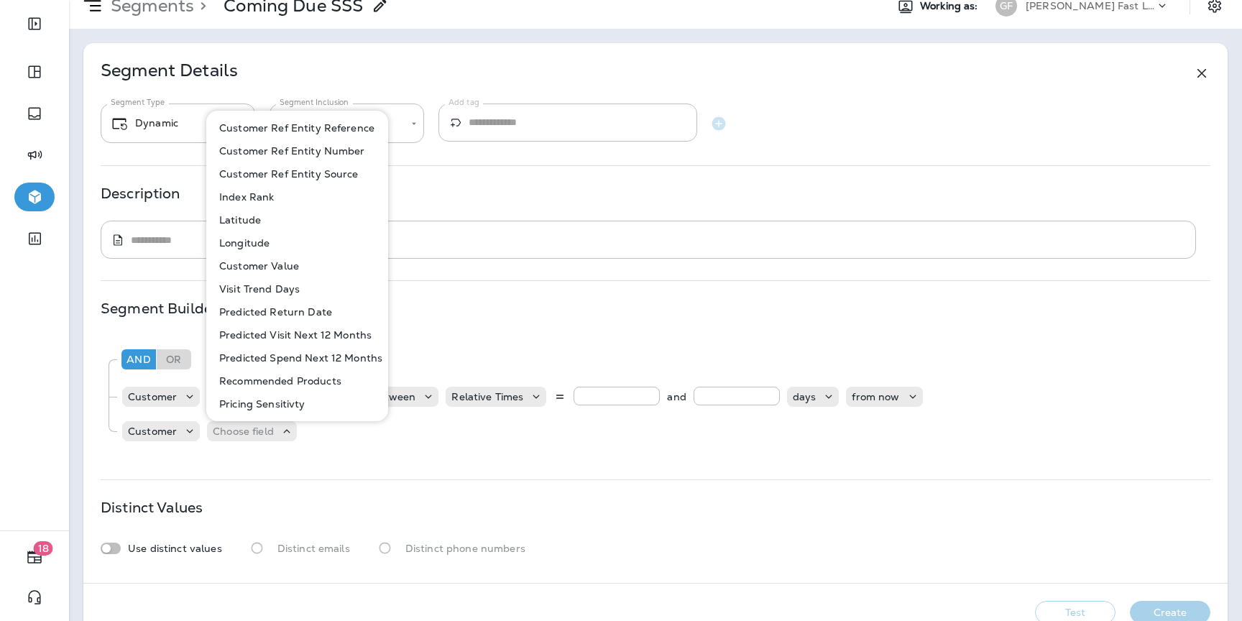
click at [303, 316] on p "Predicted Return Date" at bounding box center [273, 312] width 119 height 12
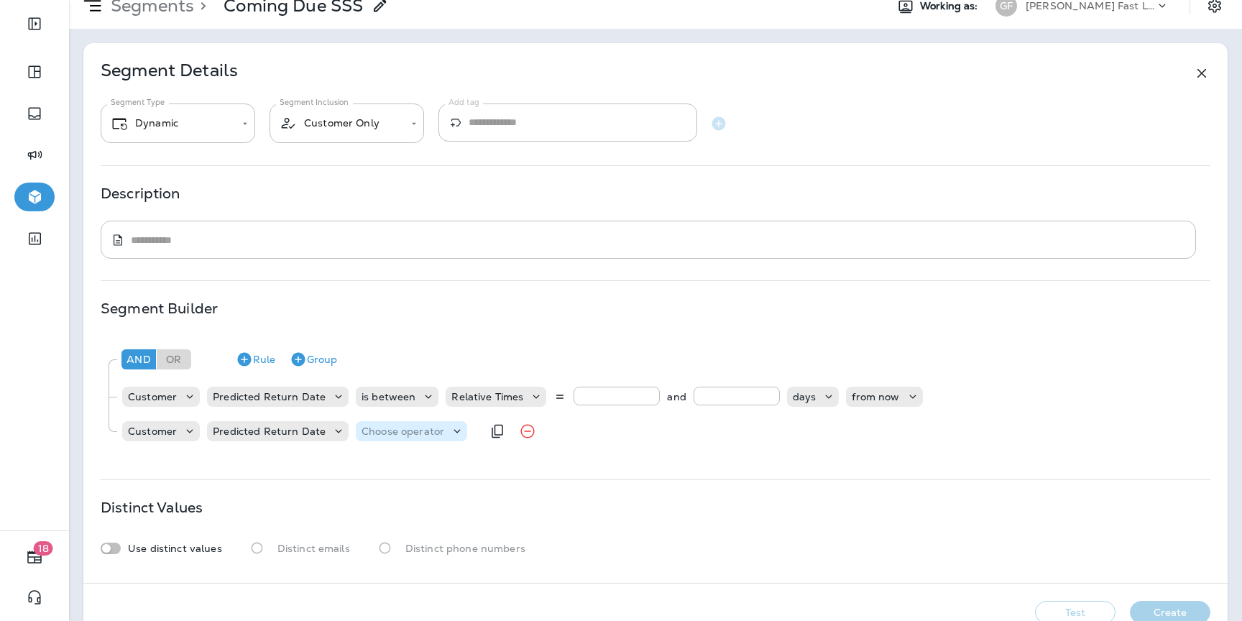
click at [372, 426] on p "Choose operator" at bounding box center [403, 432] width 83 height 12
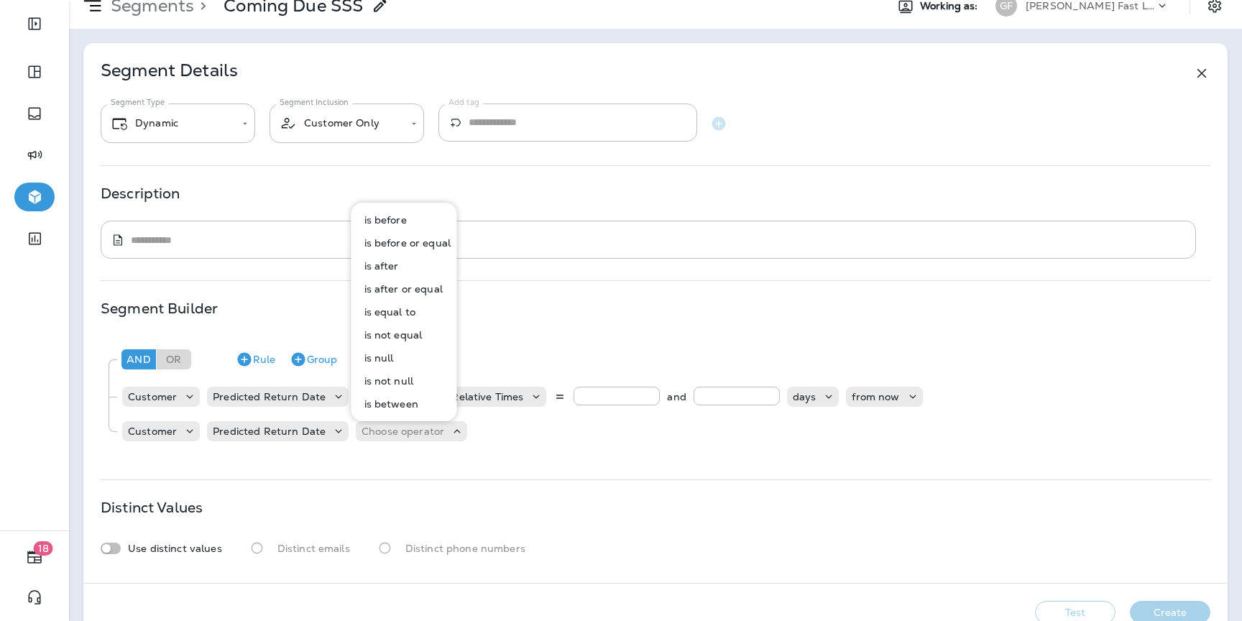
click at [406, 409] on p "is between" at bounding box center [389, 404] width 60 height 12
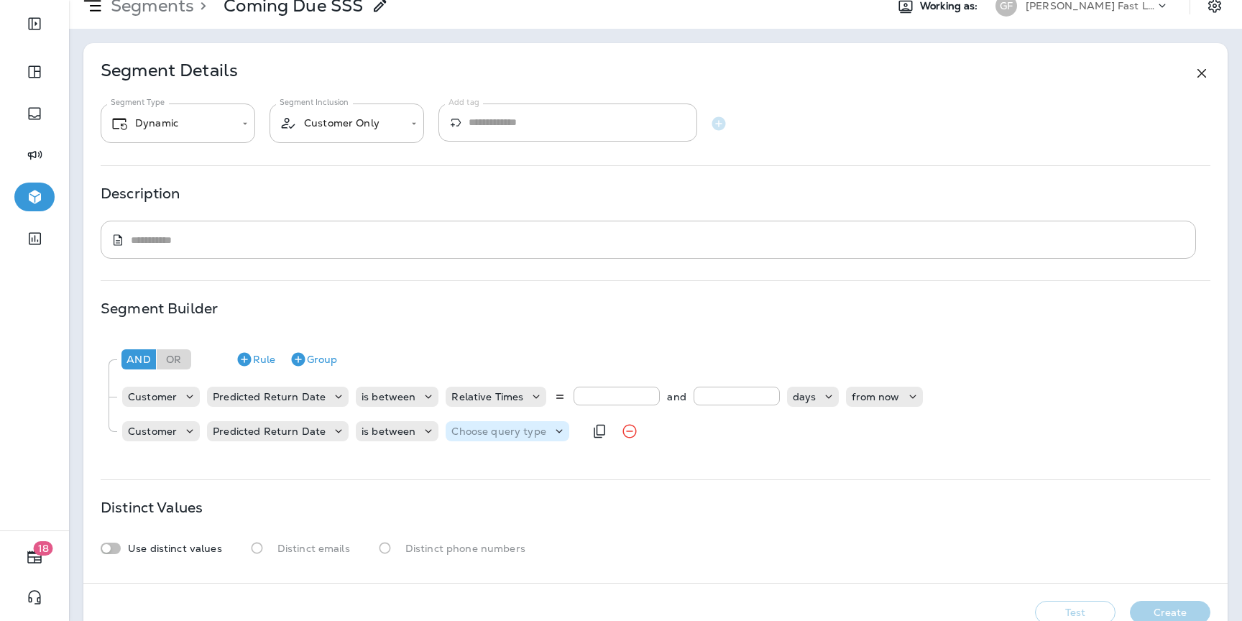
click at [487, 434] on p "Choose query type" at bounding box center [499, 432] width 94 height 12
click at [421, 434] on icon at bounding box center [428, 431] width 14 height 14
click at [421, 428] on icon at bounding box center [428, 431] width 14 height 14
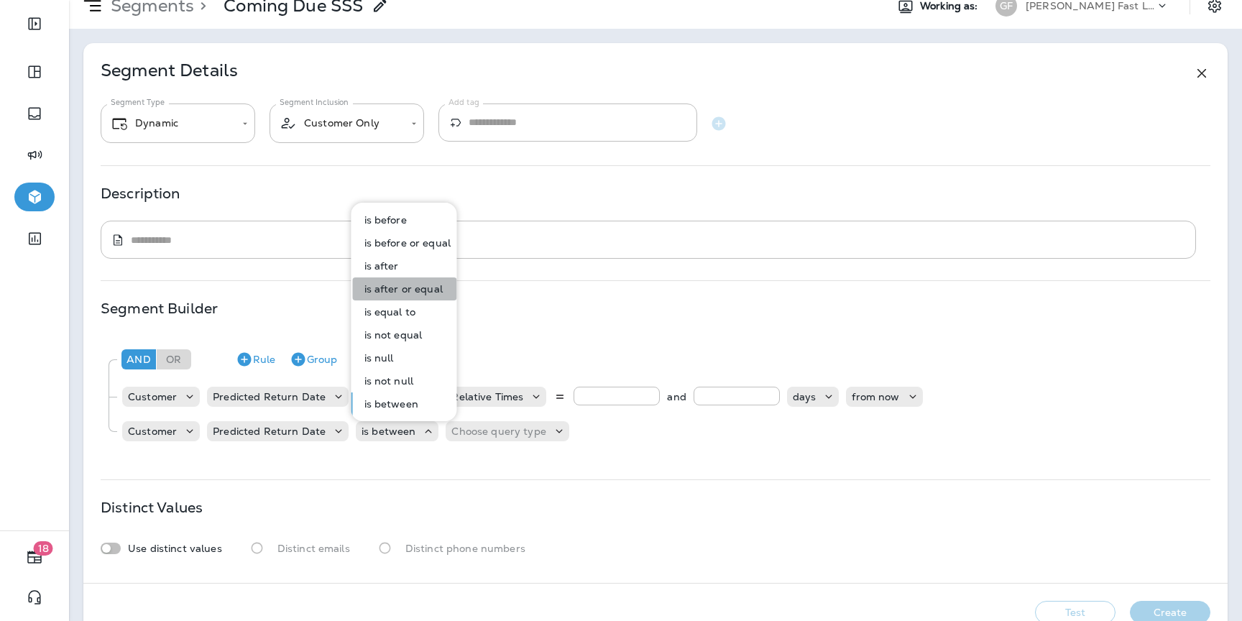
click at [413, 288] on p "is after or equal" at bounding box center [401, 289] width 84 height 12
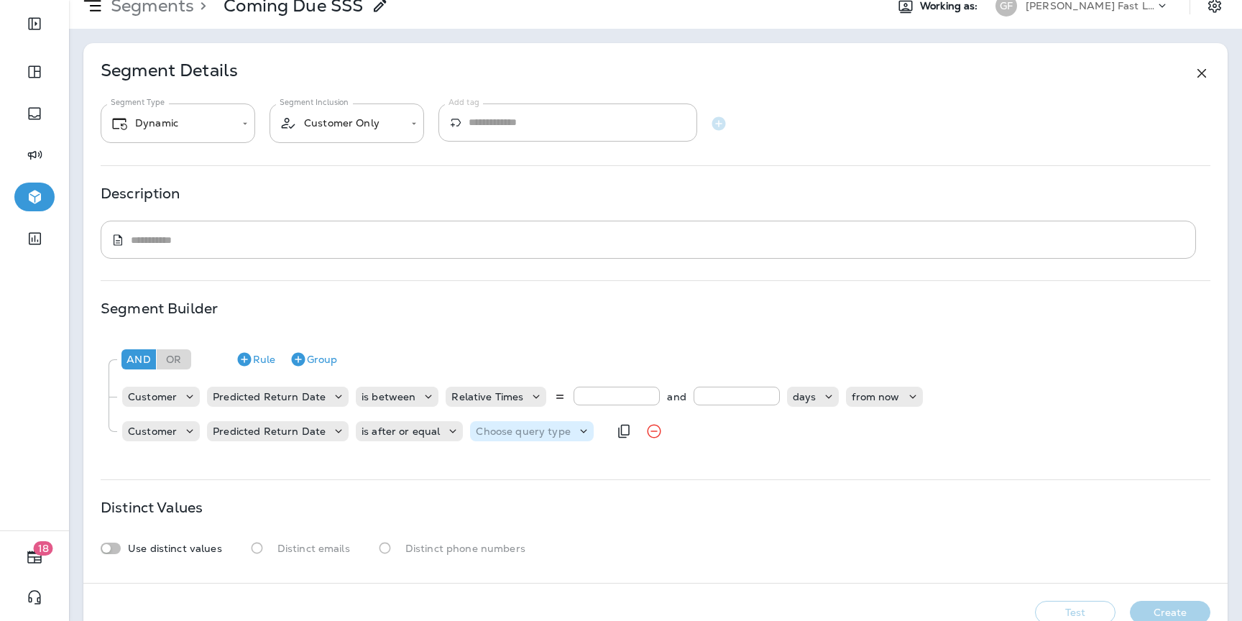
click at [491, 426] on p "Choose query type" at bounding box center [523, 432] width 94 height 12
click at [518, 514] on p "Relative Time" at bounding box center [507, 514] width 73 height 12
click at [616, 435] on input "number" at bounding box center [636, 430] width 86 height 19
type input "*"
click at [733, 433] on p "Choose unit" at bounding box center [722, 432] width 60 height 12
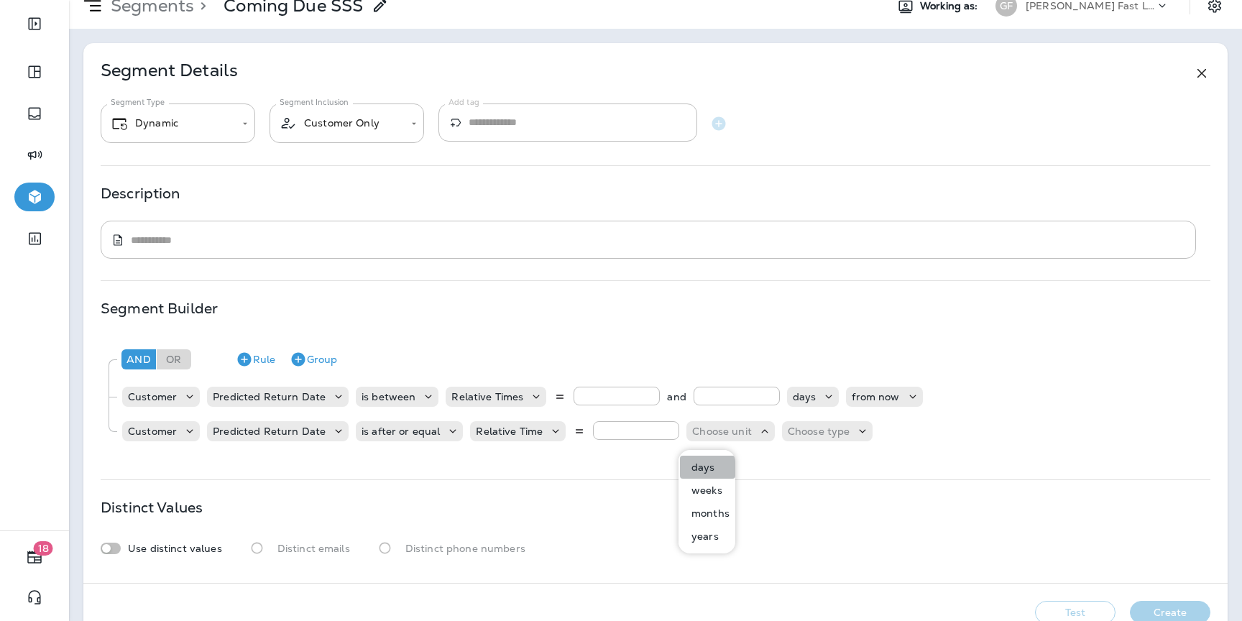
click at [707, 470] on p "days" at bounding box center [700, 468] width 29 height 12
click at [782, 435] on p "Choose type" at bounding box center [783, 432] width 63 height 12
click at [771, 460] on button "ago" at bounding box center [770, 467] width 65 height 23
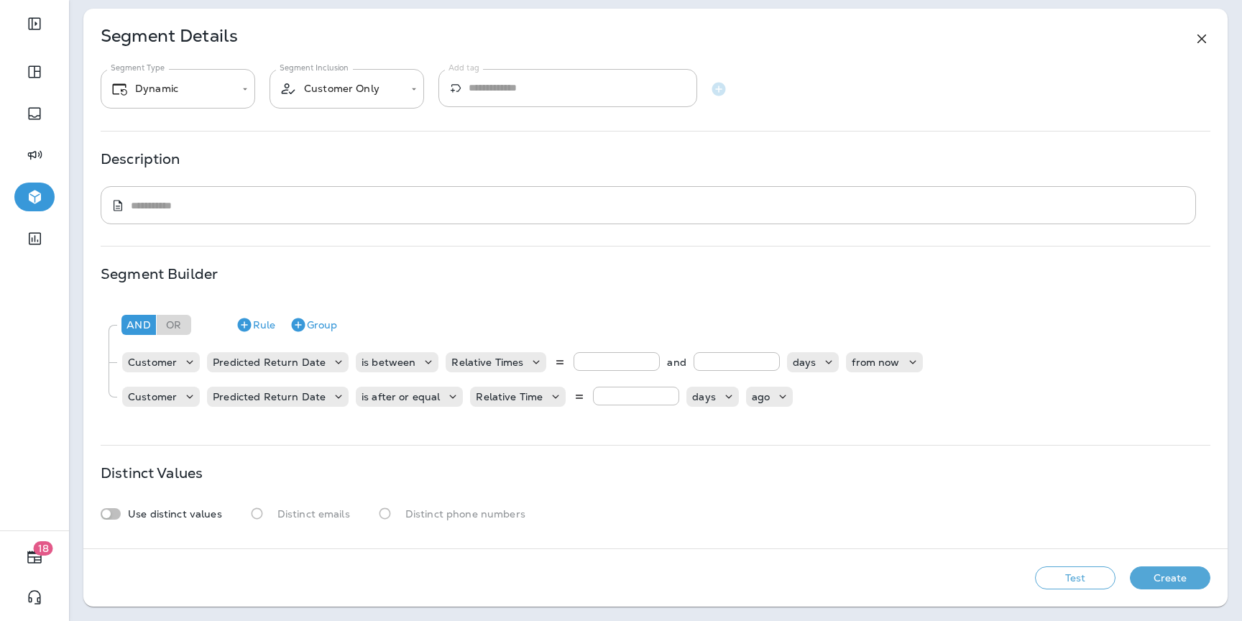
click at [1083, 579] on button "Test" at bounding box center [1075, 578] width 81 height 23
click at [1066, 574] on button "Test" at bounding box center [1075, 578] width 81 height 23
click at [845, 396] on icon "Remove Rule" at bounding box center [853, 396] width 17 height 17
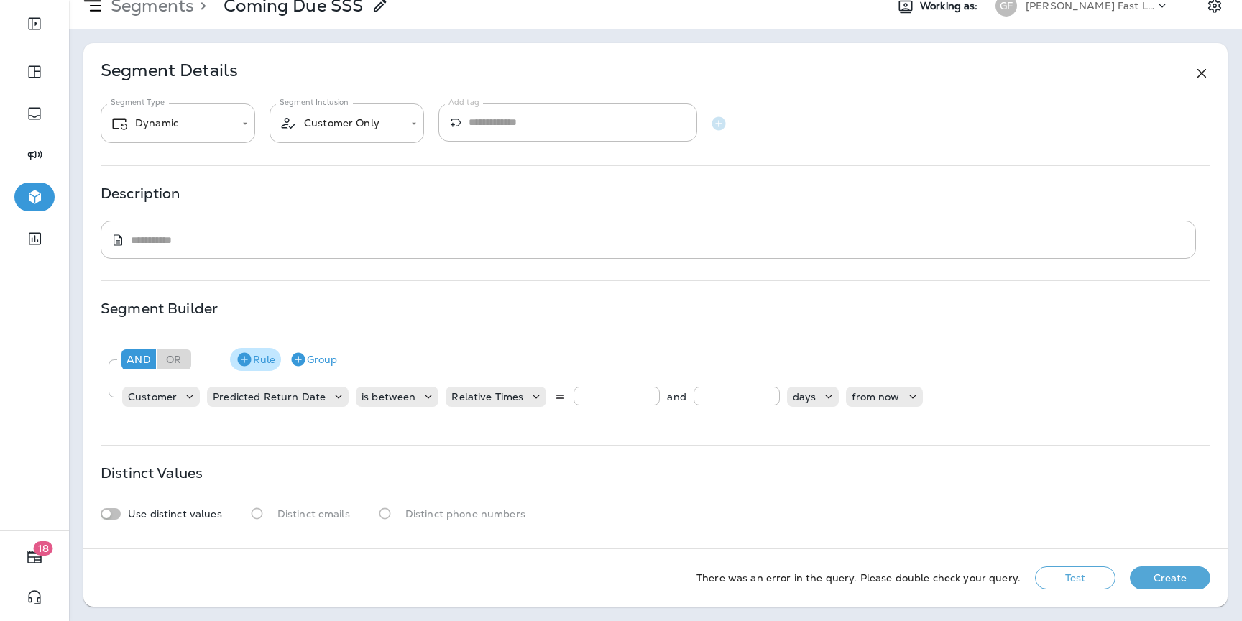
click at [262, 355] on button "Rule" at bounding box center [255, 359] width 51 height 23
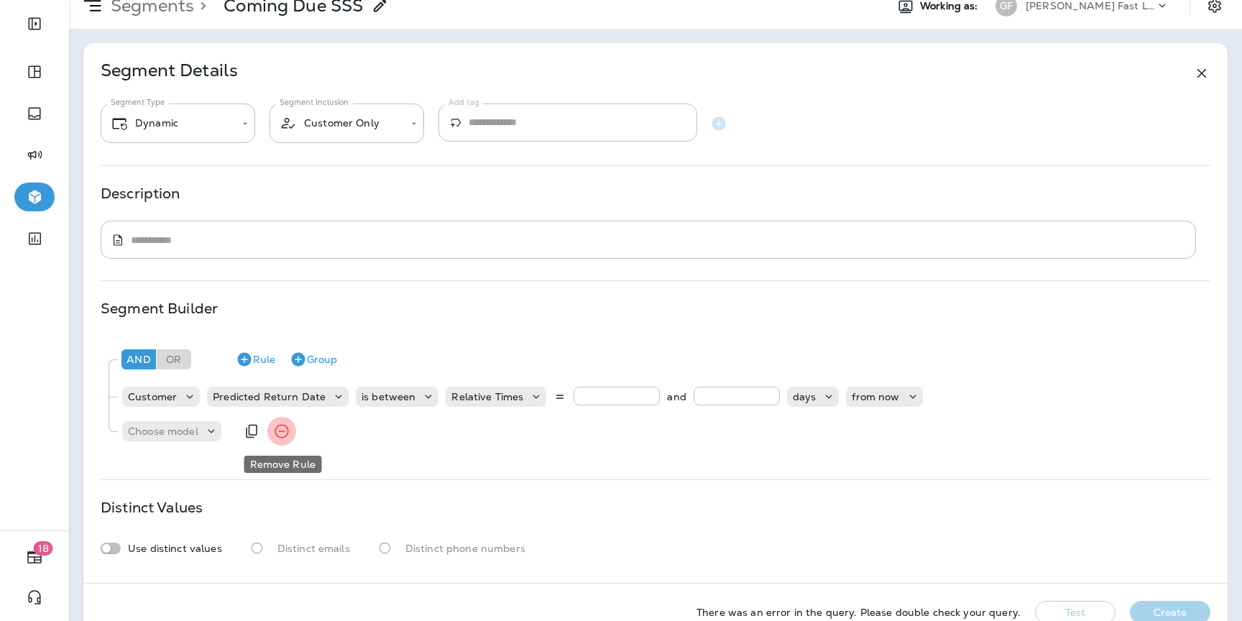
click at [277, 431] on icon "Remove Rule" at bounding box center [281, 431] width 17 height 17
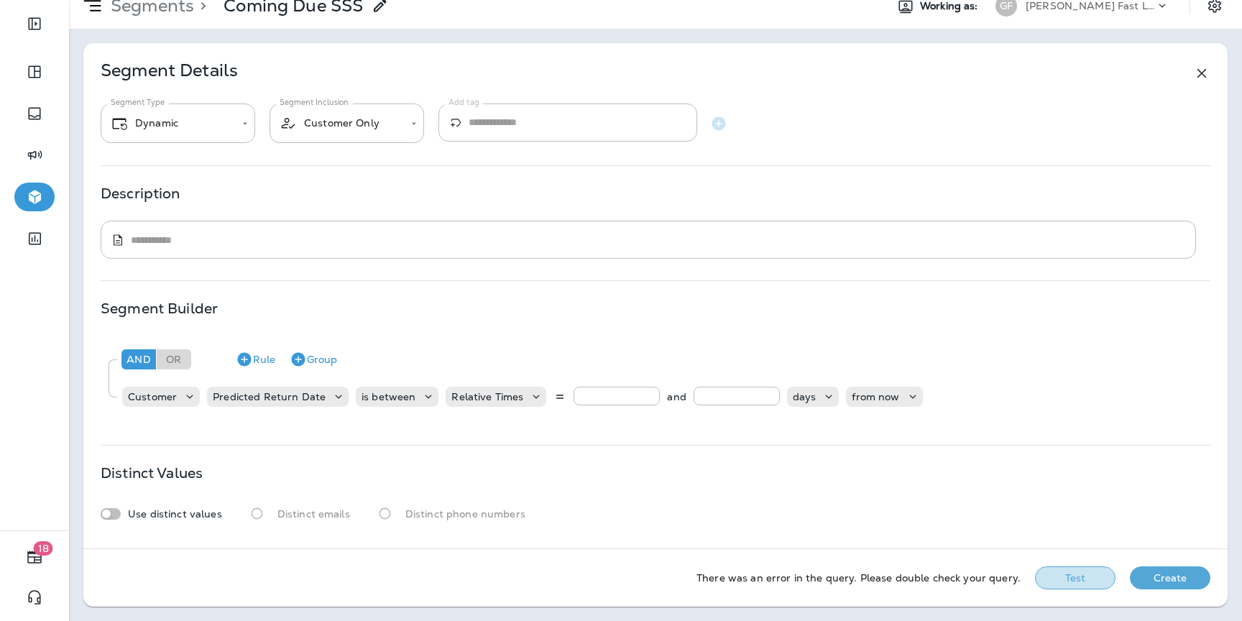
click at [1055, 570] on button "Test" at bounding box center [1075, 578] width 81 height 23
click at [1056, 577] on button "Test" at bounding box center [1075, 578] width 81 height 23
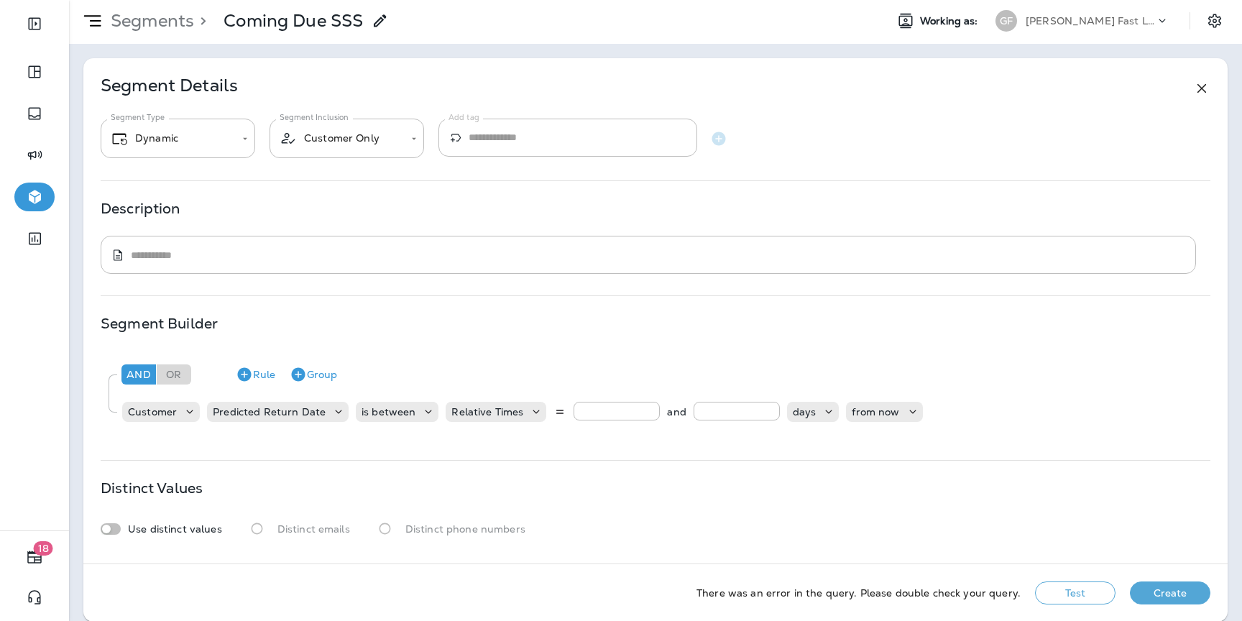
scroll to position [0, 0]
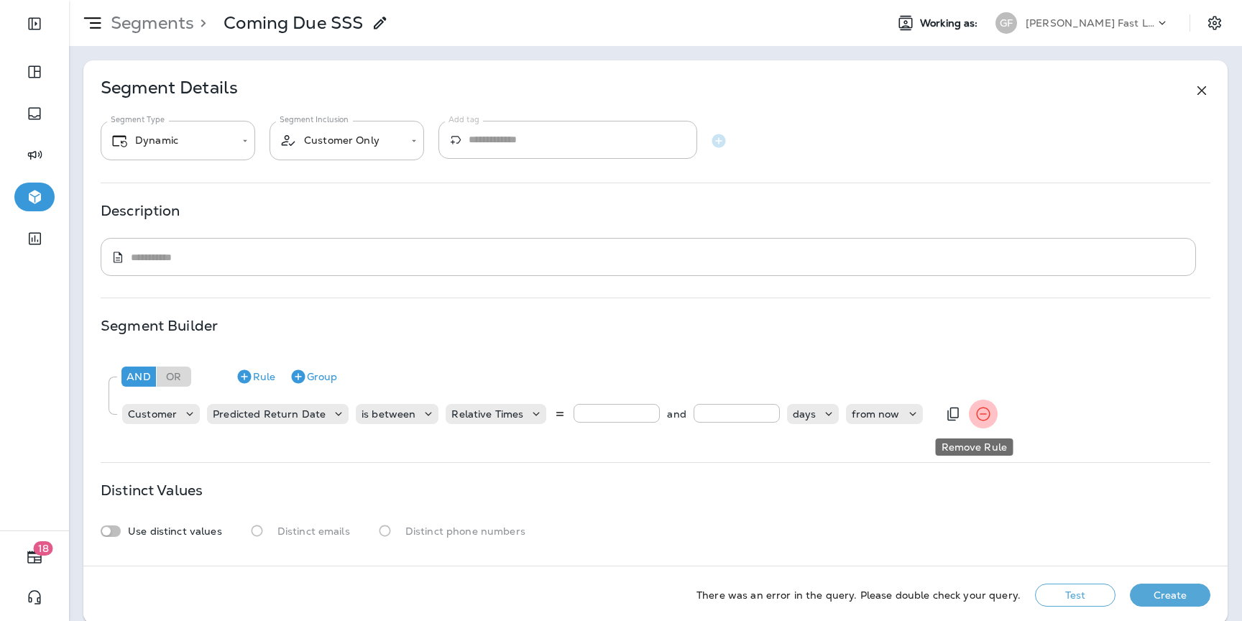
click at [975, 411] on icon "Remove Rule" at bounding box center [983, 414] width 17 height 17
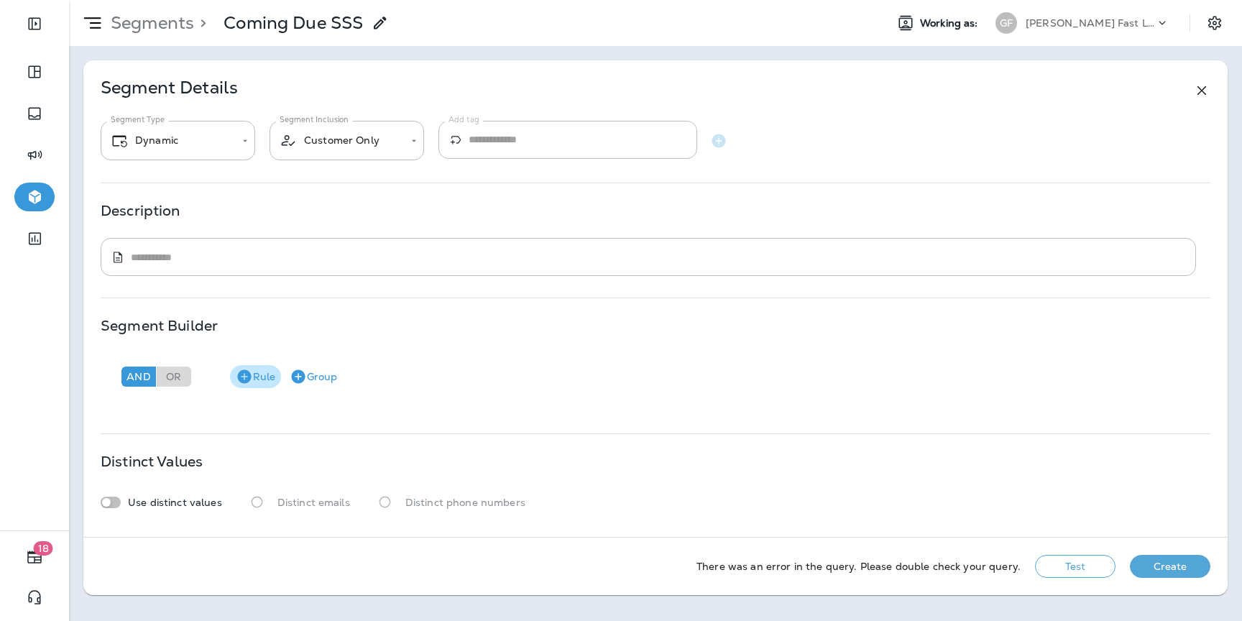
click at [244, 384] on icon "button" at bounding box center [244, 376] width 17 height 17
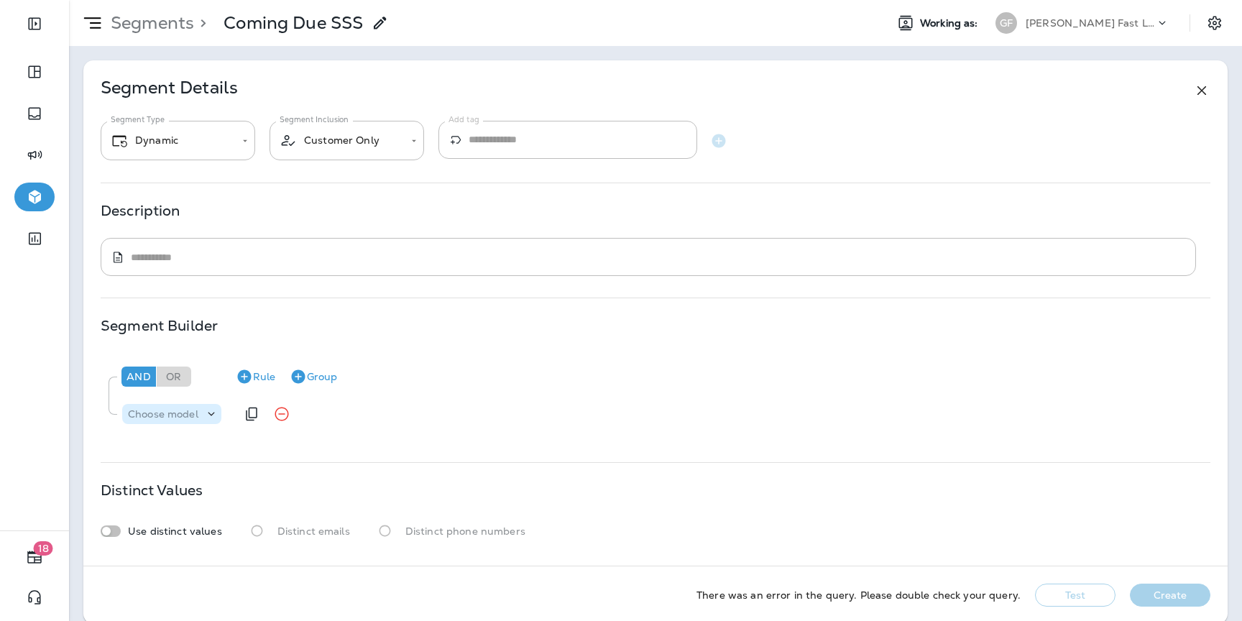
click at [188, 414] on p "Choose model" at bounding box center [163, 414] width 70 height 12
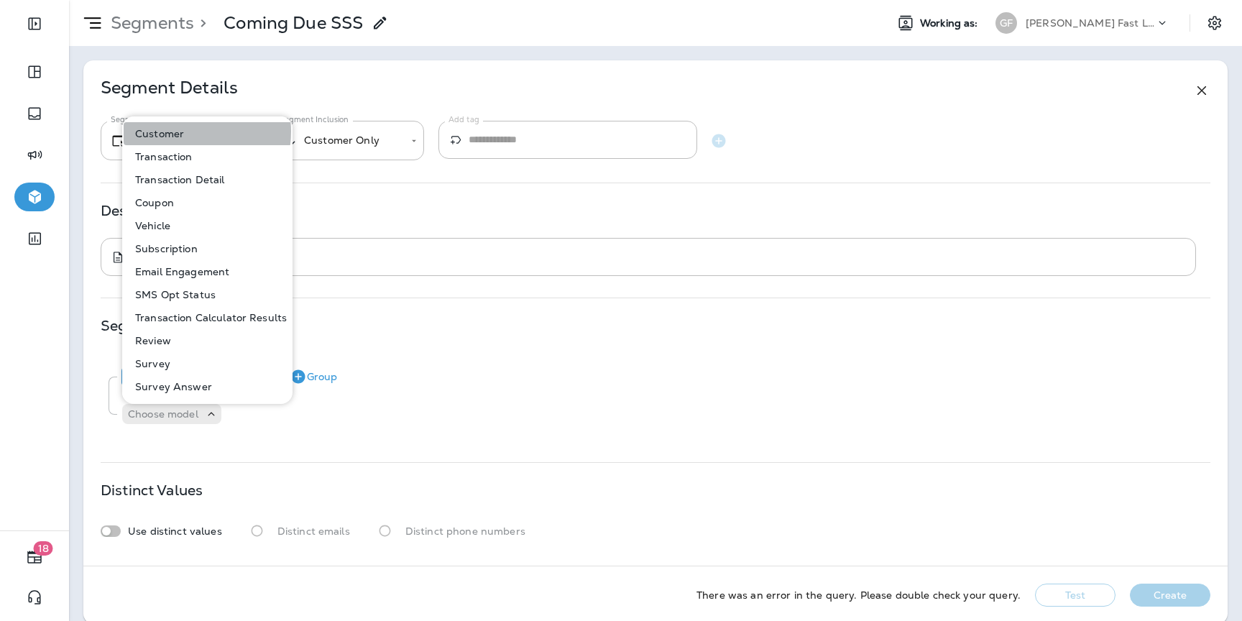
click at [183, 132] on p "Customer" at bounding box center [156, 134] width 55 height 12
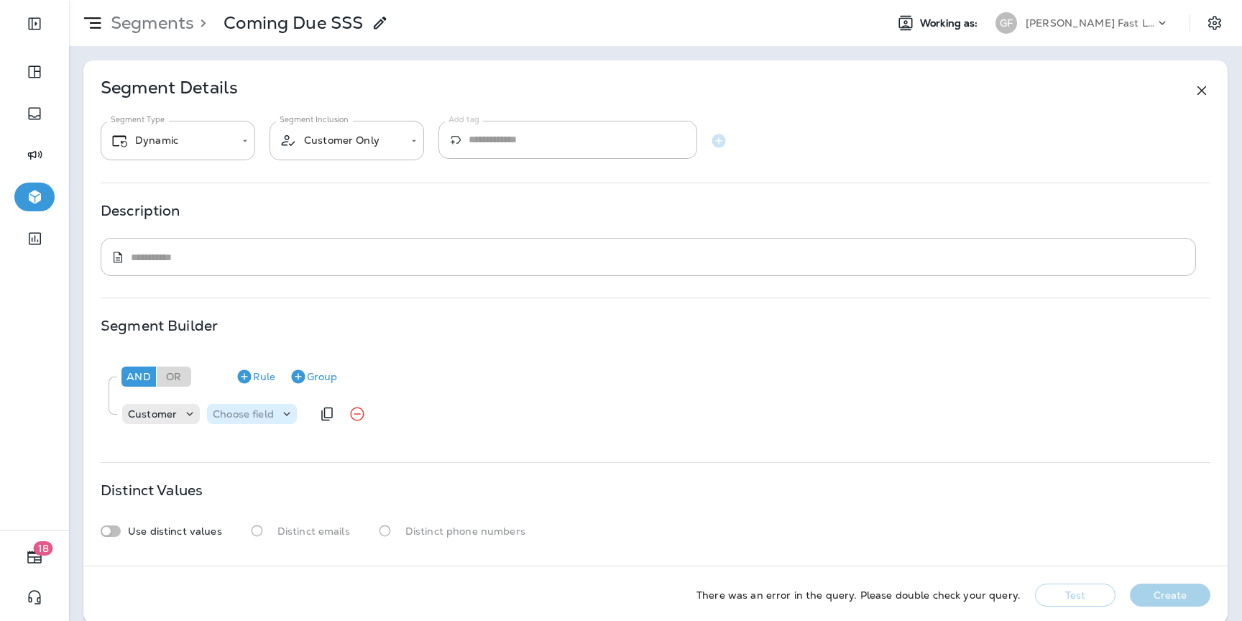
click at [239, 408] on p "Choose field" at bounding box center [243, 414] width 61 height 12
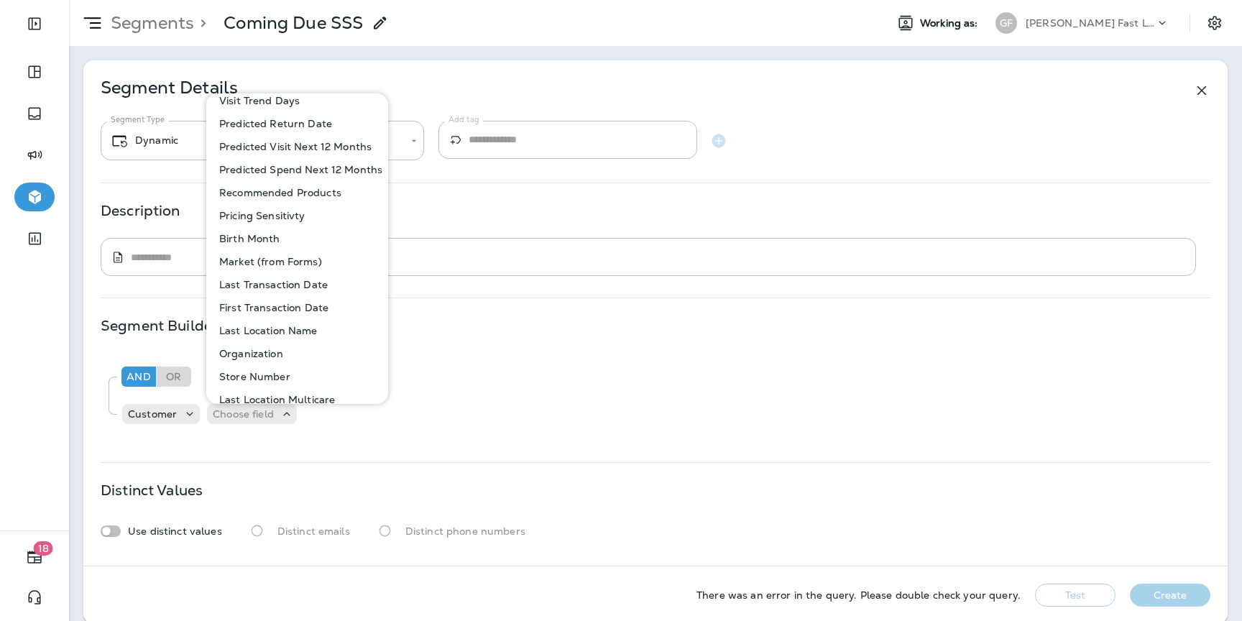
scroll to position [552, 0]
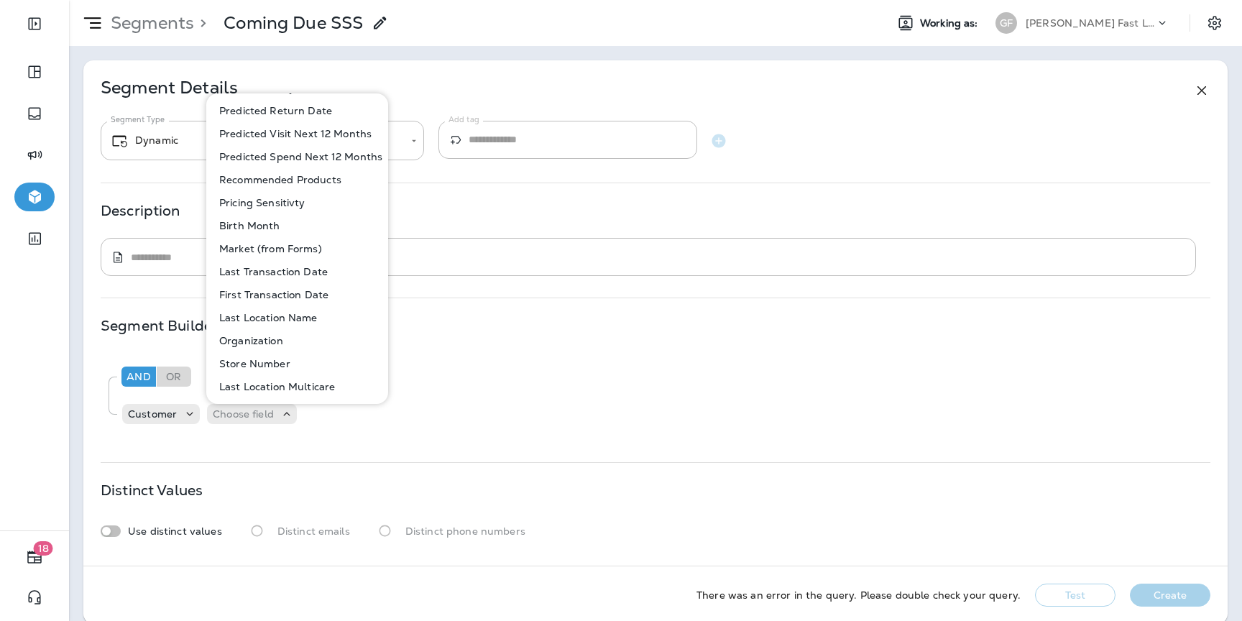
click at [320, 275] on p "Last Transaction Date" at bounding box center [271, 272] width 114 height 12
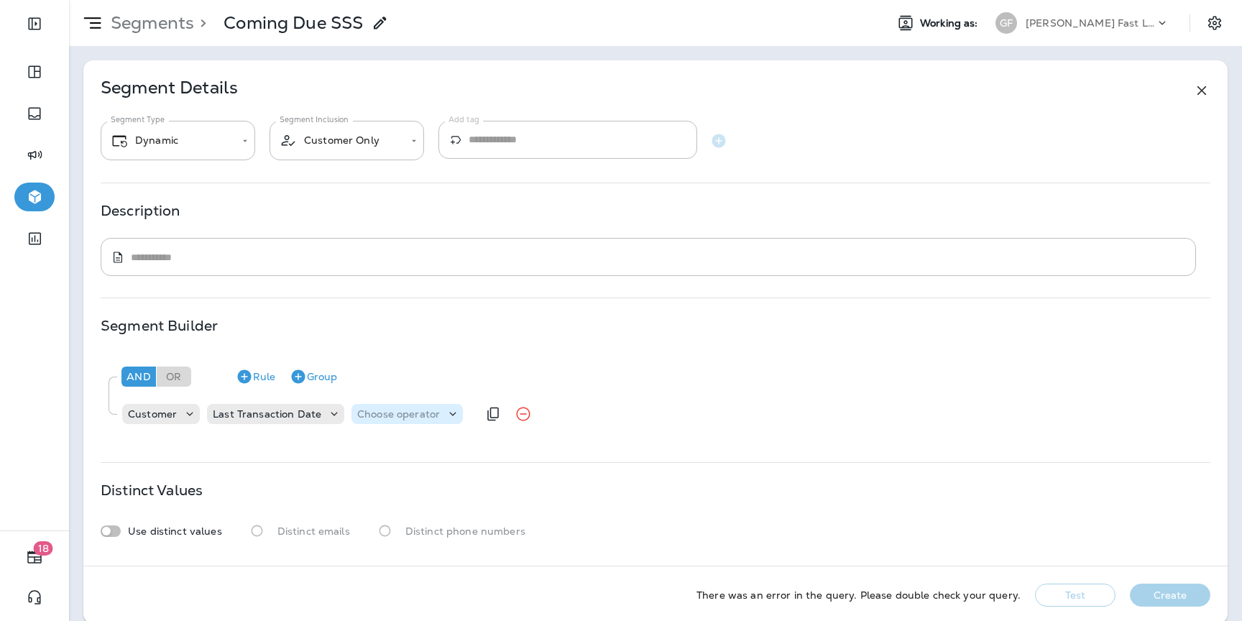
click at [400, 416] on p "Choose operator" at bounding box center [398, 414] width 83 height 12
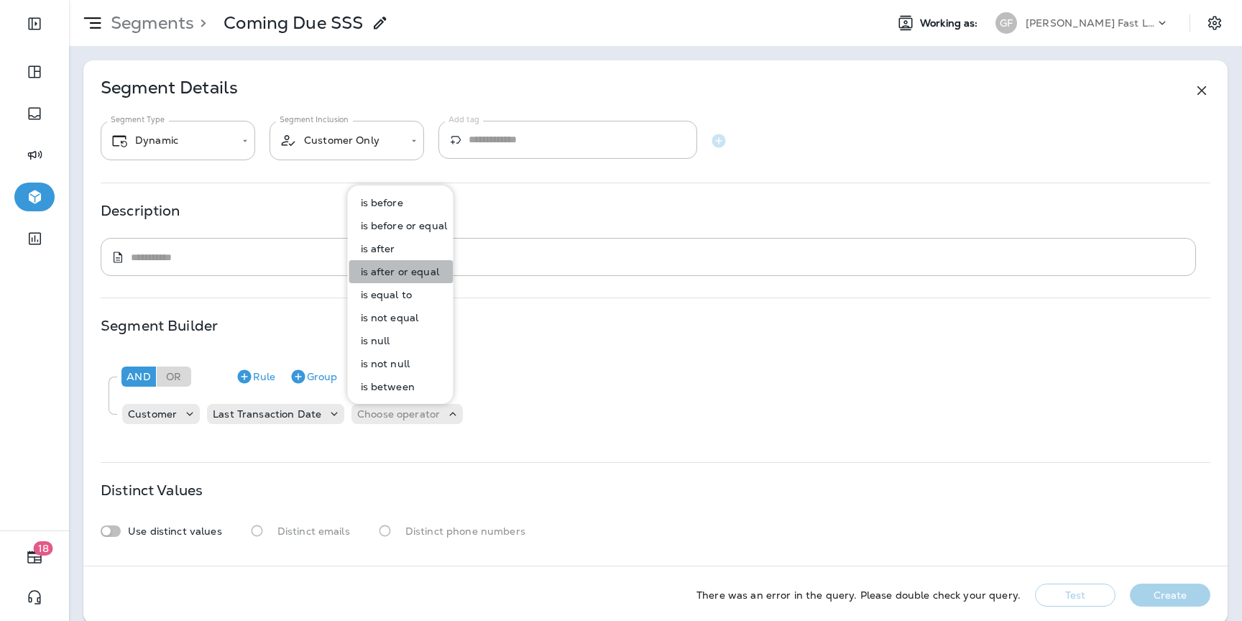
click at [419, 273] on p "is after or equal" at bounding box center [397, 272] width 84 height 12
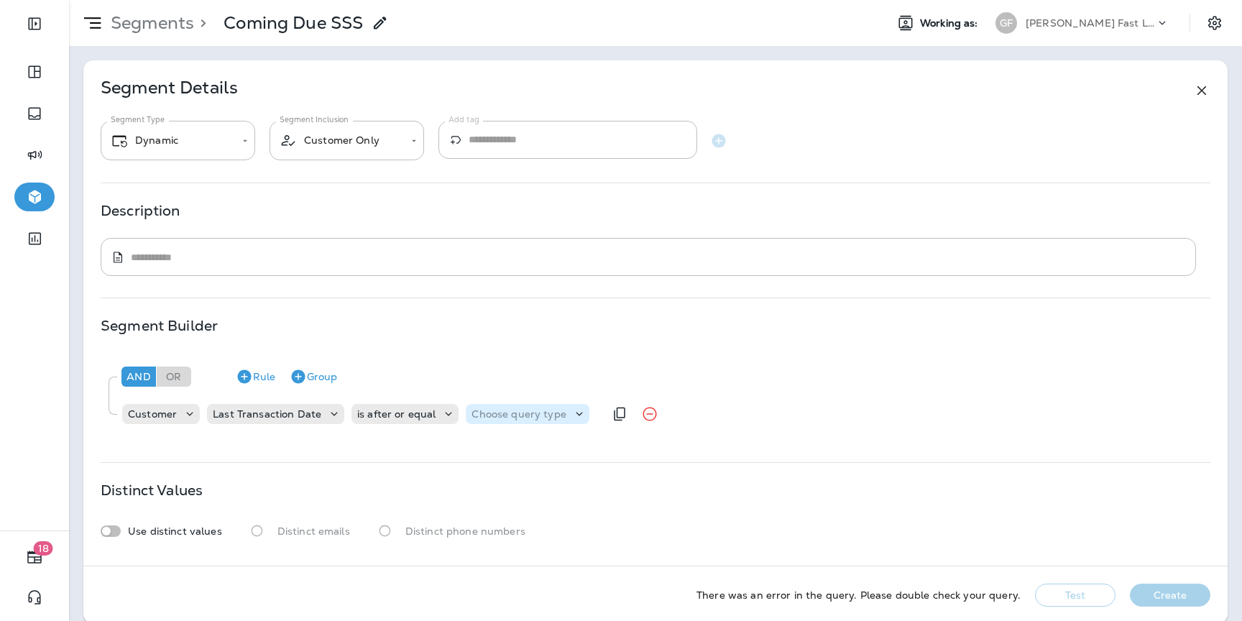
click at [509, 421] on div "Choose query type" at bounding box center [527, 414] width 123 height 20
click at [512, 496] on p "Relative Time" at bounding box center [503, 496] width 73 height 12
type input "*"
click at [669, 376] on div "And Or Rule Group" at bounding box center [661, 376] width 1086 height 35
click at [730, 421] on div "Choose unit" at bounding box center [726, 414] width 88 height 14
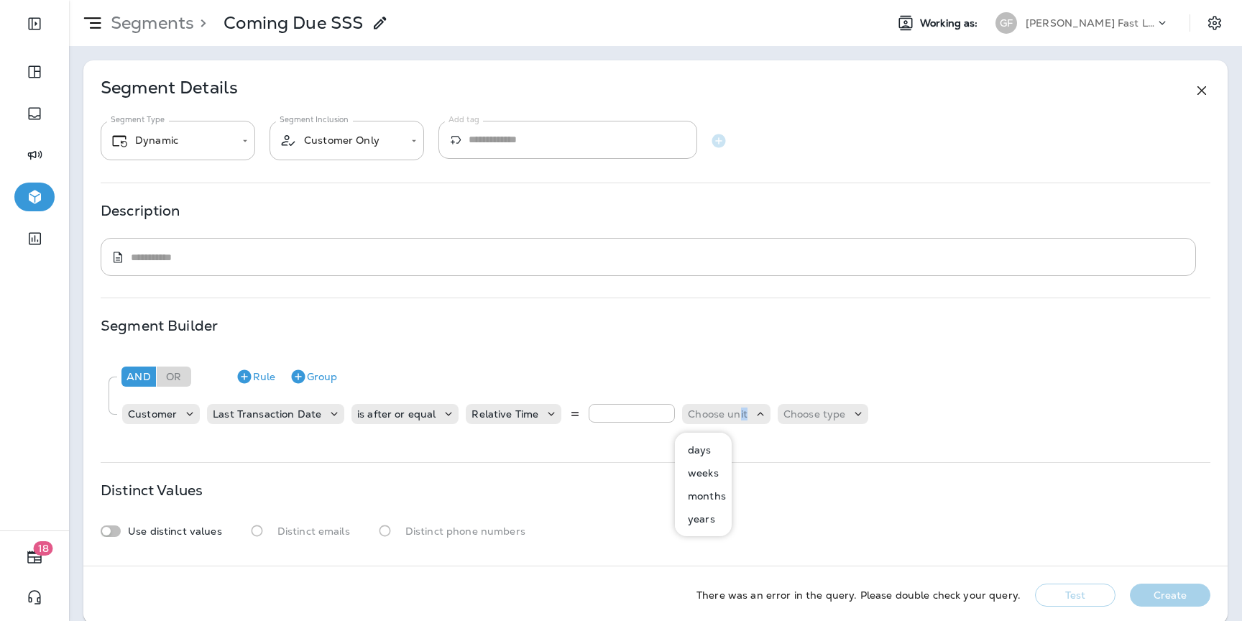
click at [709, 493] on p "months" at bounding box center [704, 496] width 44 height 12
click at [812, 415] on p "Choose type" at bounding box center [793, 414] width 63 height 12
click at [774, 452] on p "ago" at bounding box center [768, 450] width 24 height 12
click at [1099, 600] on button "Test" at bounding box center [1075, 595] width 81 height 23
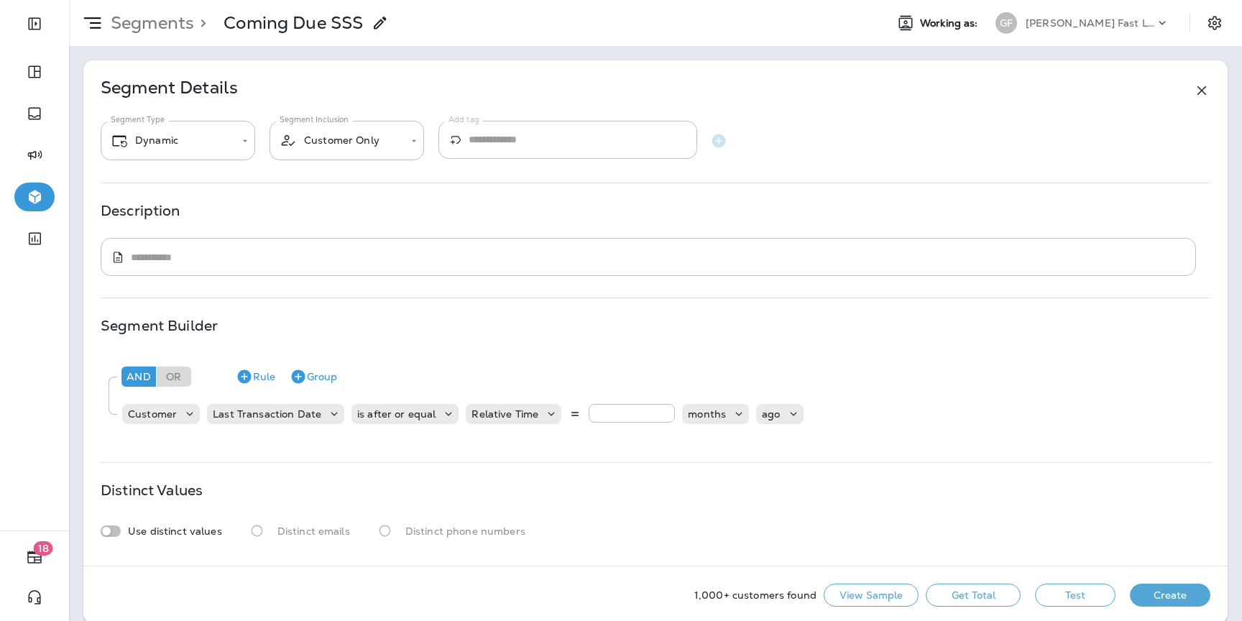
click at [981, 593] on button "Get Total" at bounding box center [973, 595] width 95 height 23
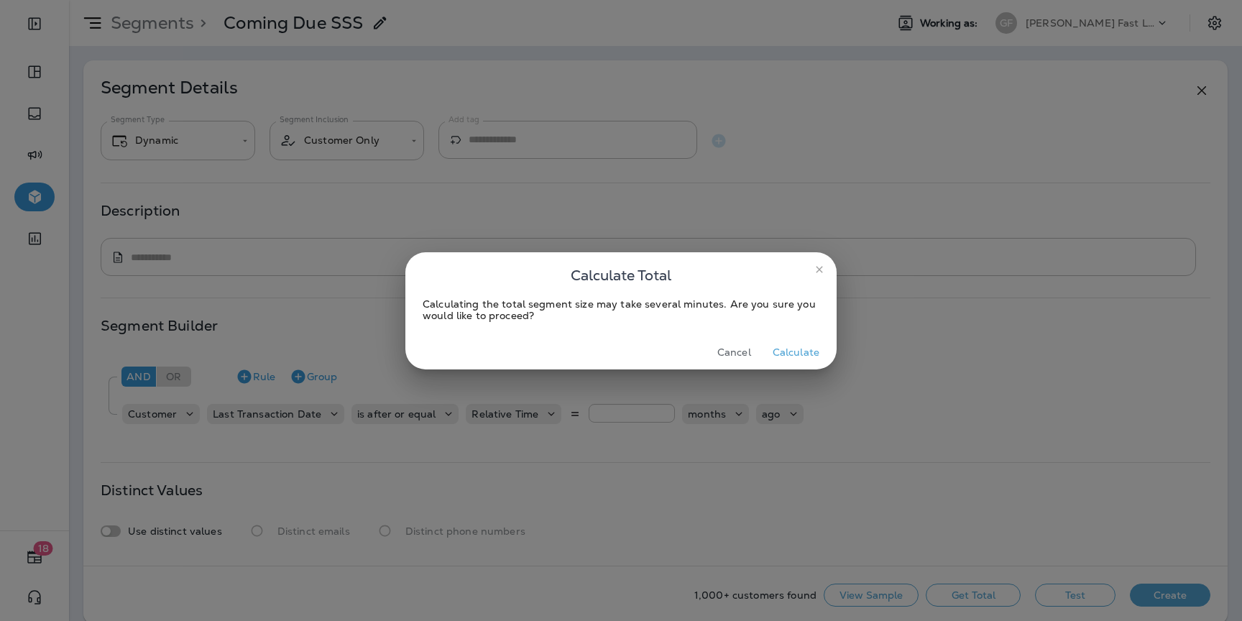
click at [780, 352] on button "Calculate" at bounding box center [796, 353] width 58 height 22
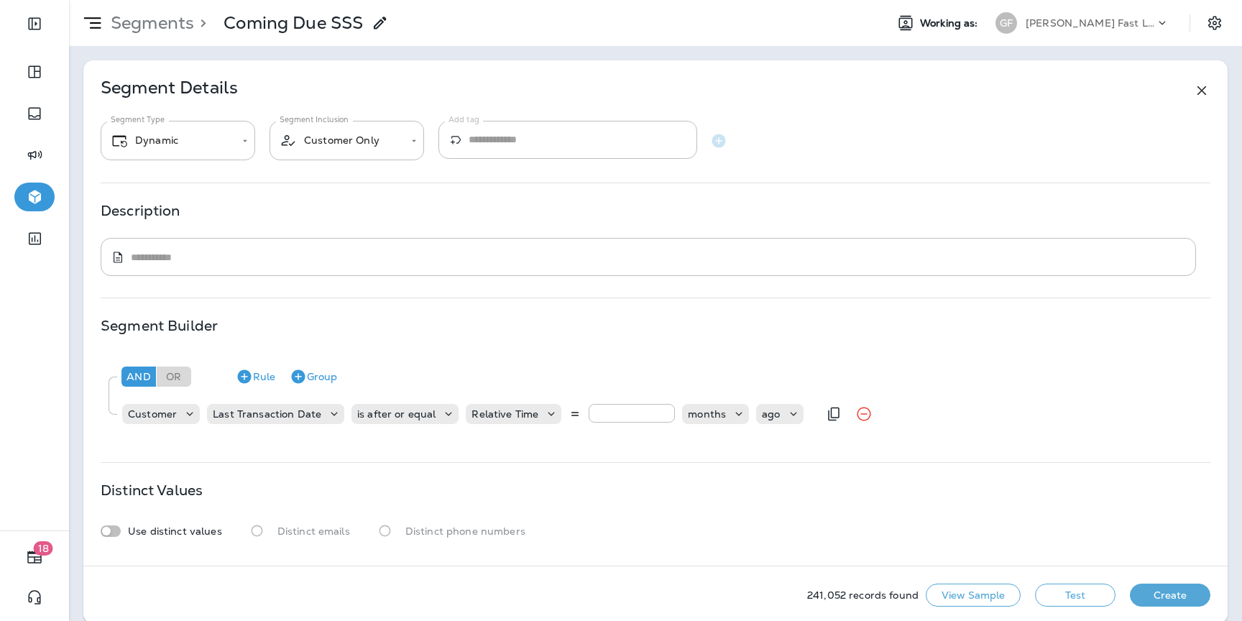
click at [603, 415] on input "*" at bounding box center [632, 413] width 86 height 19
type input "*"
click at [1089, 600] on button "Test" at bounding box center [1075, 595] width 81 height 23
click at [971, 599] on button "Get Total" at bounding box center [973, 595] width 95 height 23
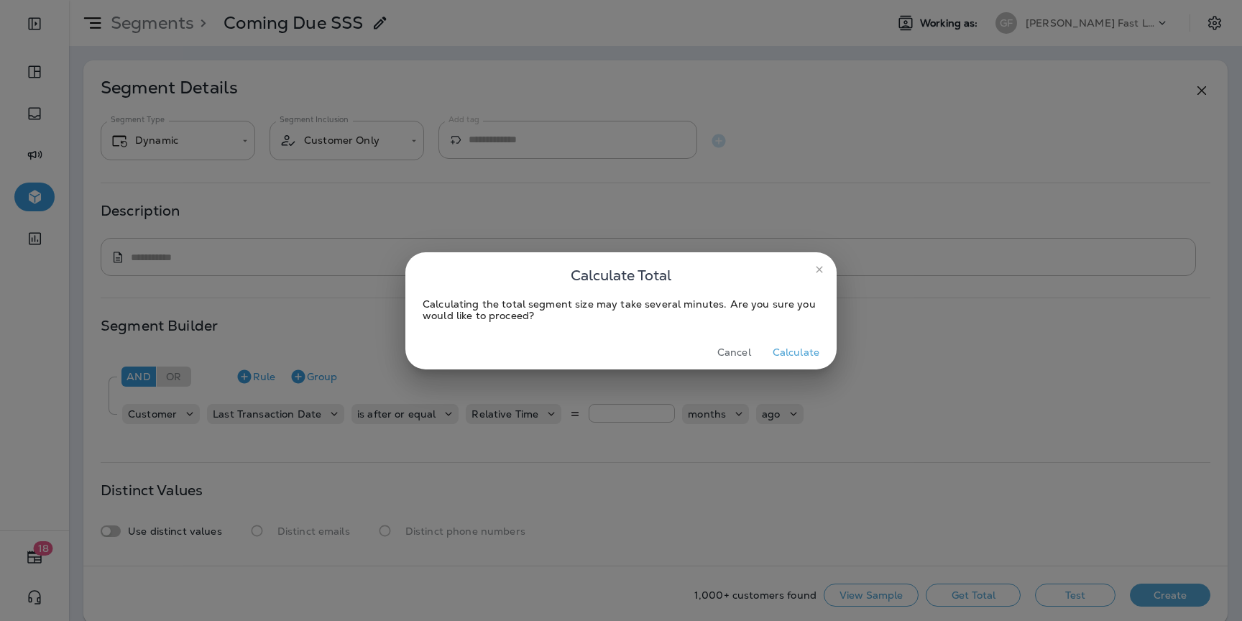
click at [780, 357] on button "Calculate" at bounding box center [796, 353] width 58 height 22
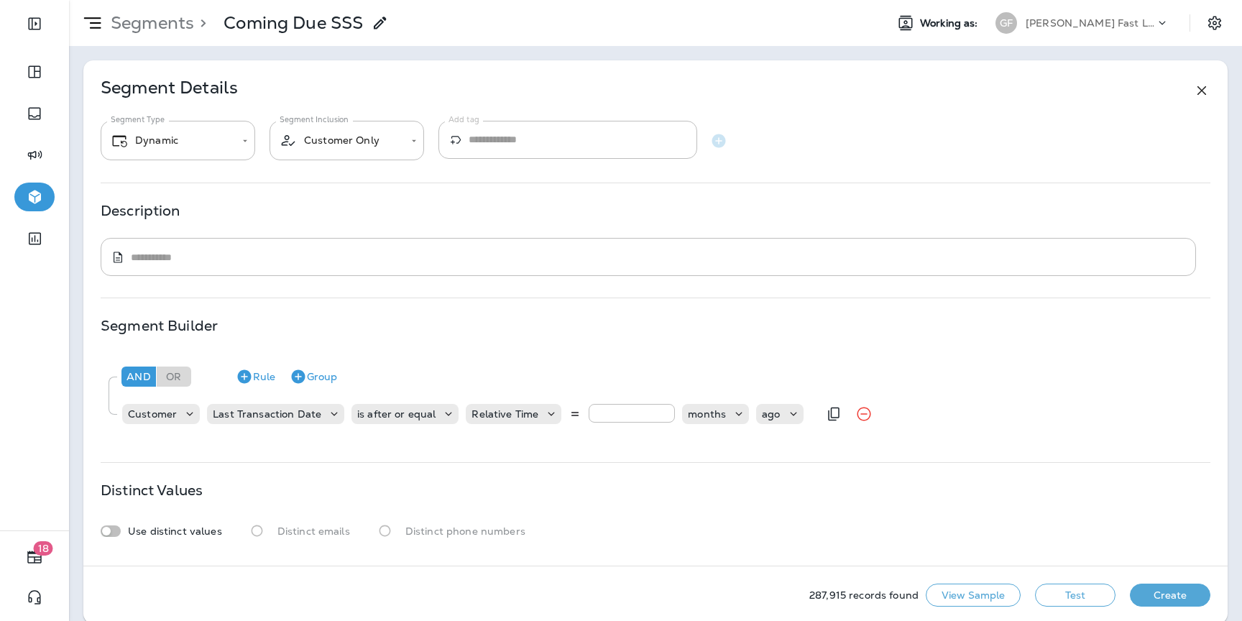
click at [615, 414] on input "*" at bounding box center [632, 413] width 86 height 19
type input "*"
click at [1058, 603] on button "Test" at bounding box center [1075, 595] width 81 height 23
click at [981, 590] on button "Get Total" at bounding box center [973, 595] width 95 height 23
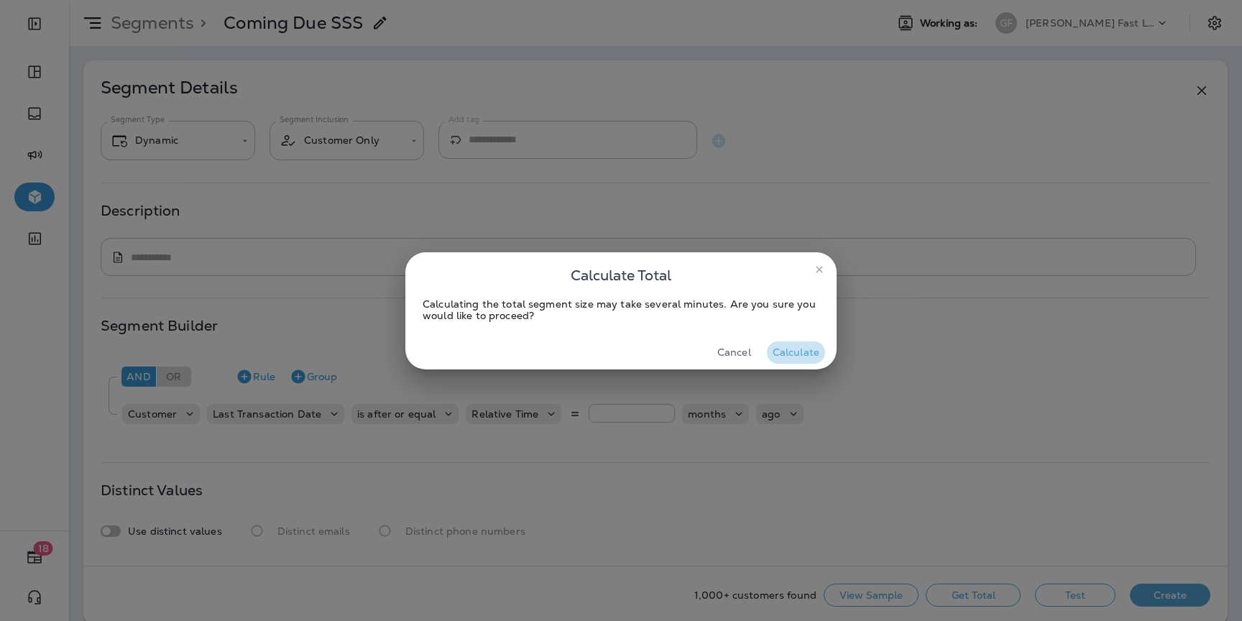
click at [773, 352] on button "Calculate" at bounding box center [796, 353] width 58 height 22
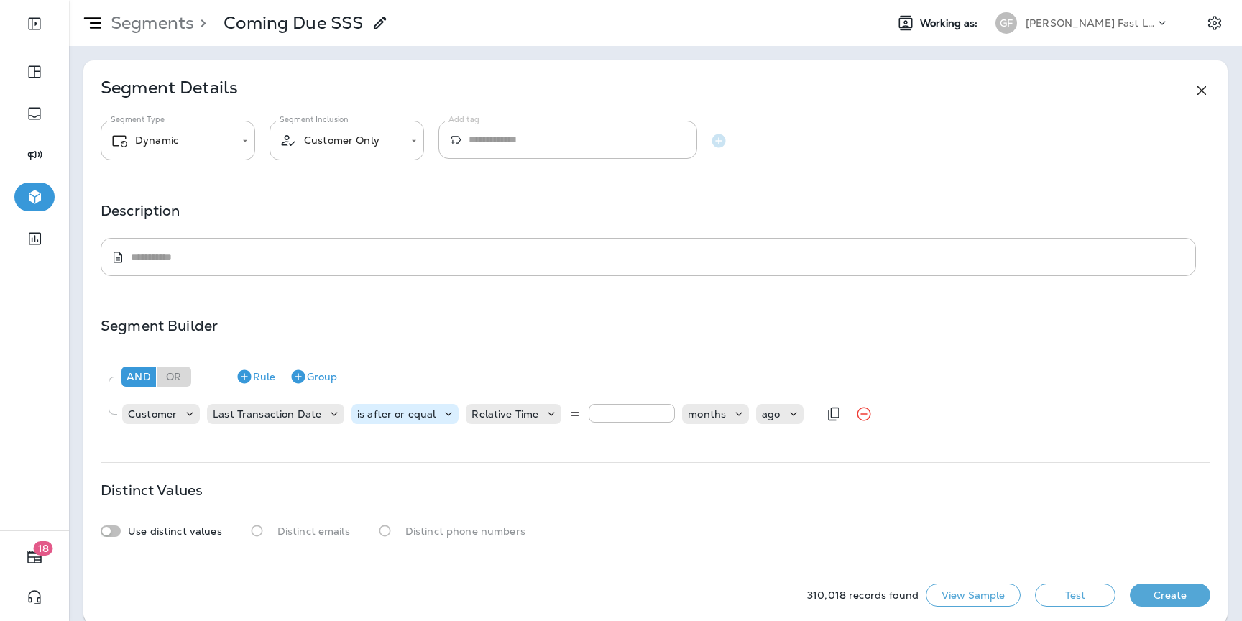
click at [441, 416] on icon at bounding box center [448, 414] width 14 height 14
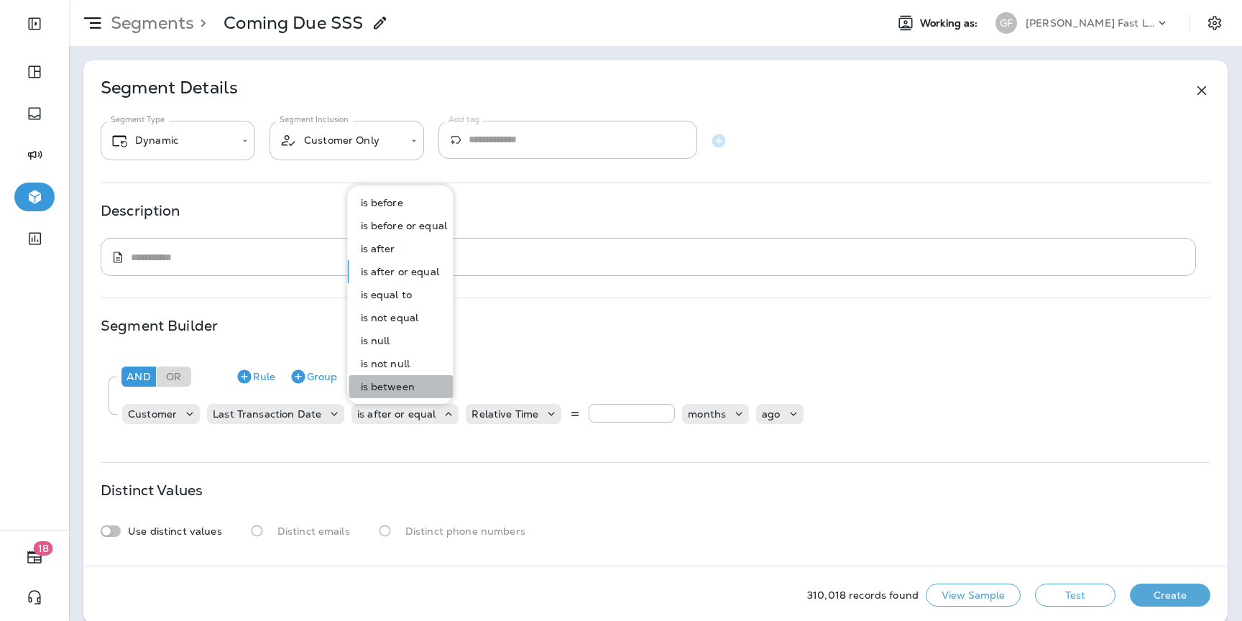
click at [405, 384] on p "is between" at bounding box center [385, 387] width 60 height 12
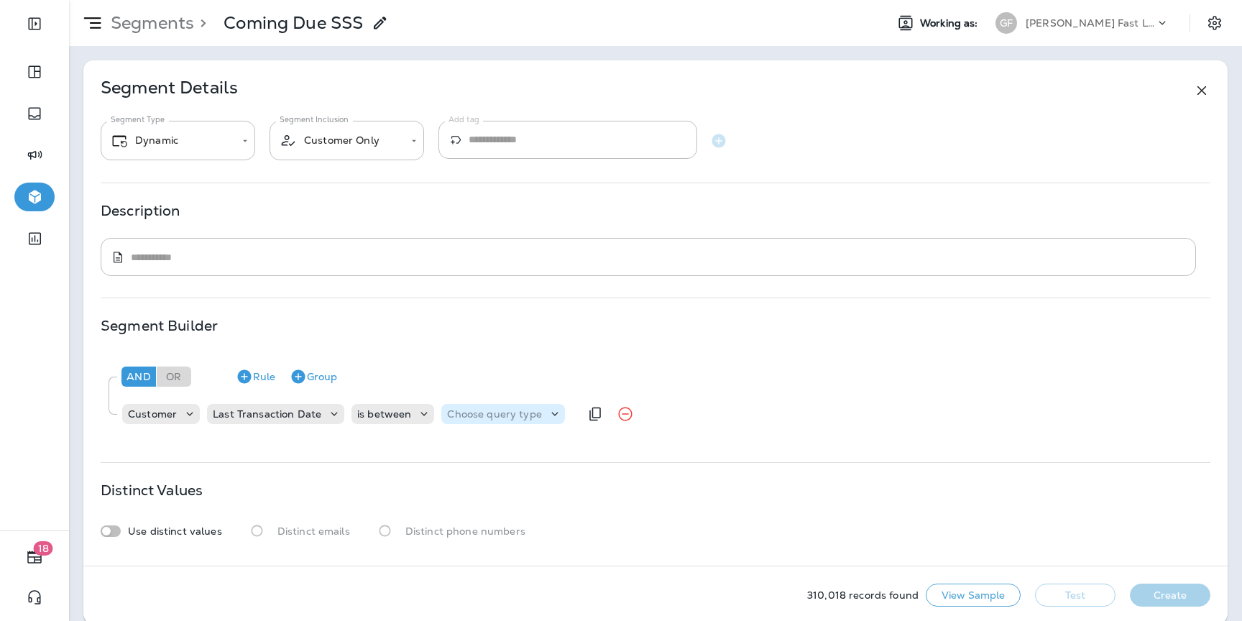
click at [533, 406] on div "Choose query type" at bounding box center [502, 414] width 123 height 20
click at [488, 452] on p "Relative Times" at bounding box center [483, 450] width 78 height 12
click at [608, 413] on input "number" at bounding box center [612, 413] width 86 height 19
type input "*"
click at [715, 418] on input "number" at bounding box center [733, 413] width 86 height 19
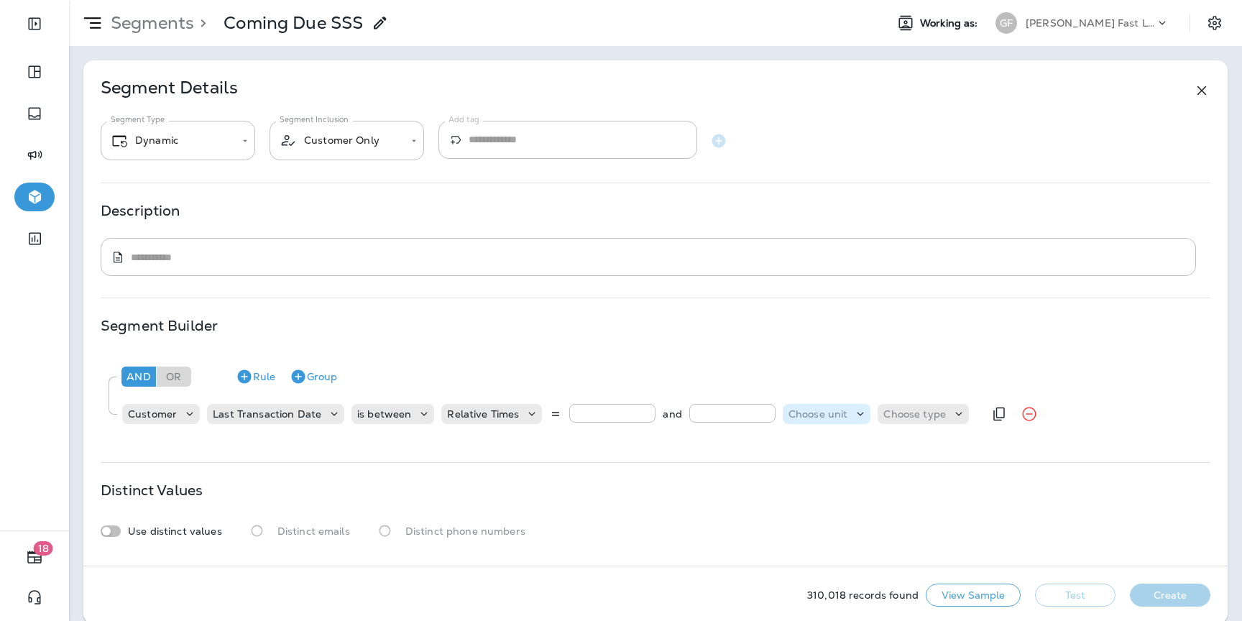
click at [817, 409] on p "Choose unit" at bounding box center [819, 414] width 60 height 12
click at [807, 493] on p "months" at bounding box center [805, 496] width 44 height 12
click at [881, 421] on div "Choose type" at bounding box center [902, 414] width 91 height 20
click at [881, 439] on button "ago" at bounding box center [883, 450] width 65 height 23
click at [1072, 591] on button "Test" at bounding box center [1075, 595] width 81 height 23
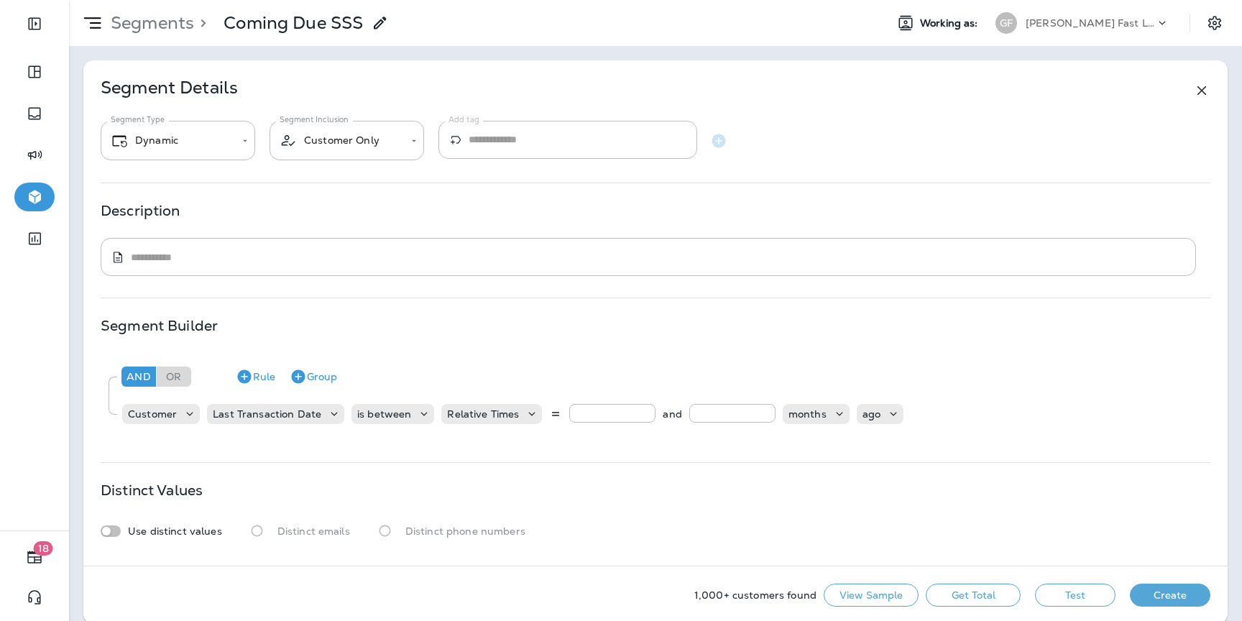
click at [956, 596] on button "Get Total" at bounding box center [973, 595] width 95 height 23
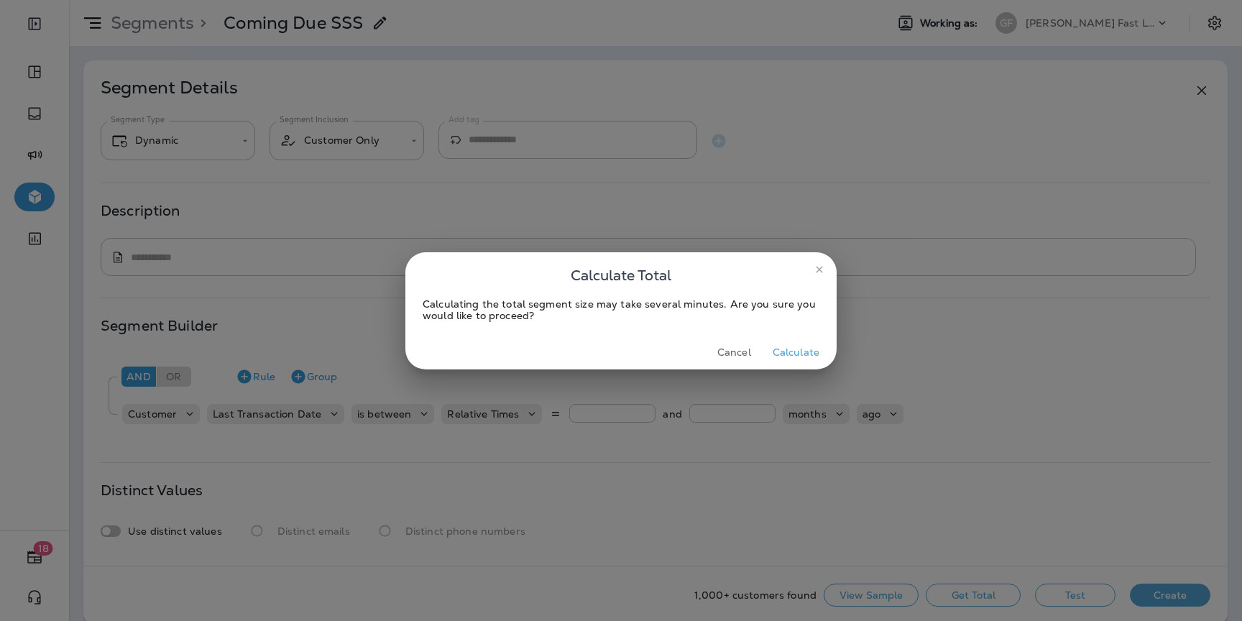
click at [808, 349] on button "Calculate" at bounding box center [796, 353] width 58 height 22
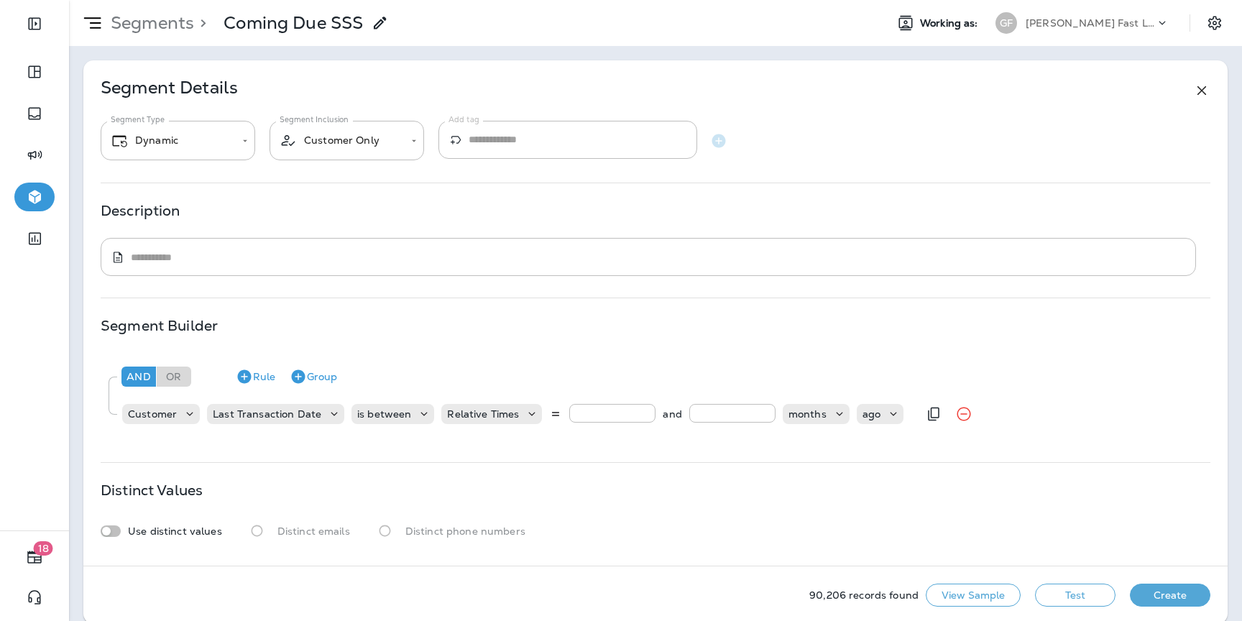
click at [586, 416] on input "*" at bounding box center [612, 413] width 86 height 19
click at [722, 411] on input "**" at bounding box center [733, 413] width 86 height 19
type input "**"
click at [1071, 592] on button "Test" at bounding box center [1075, 595] width 81 height 23
click at [1011, 599] on button "Get Total" at bounding box center [973, 595] width 95 height 23
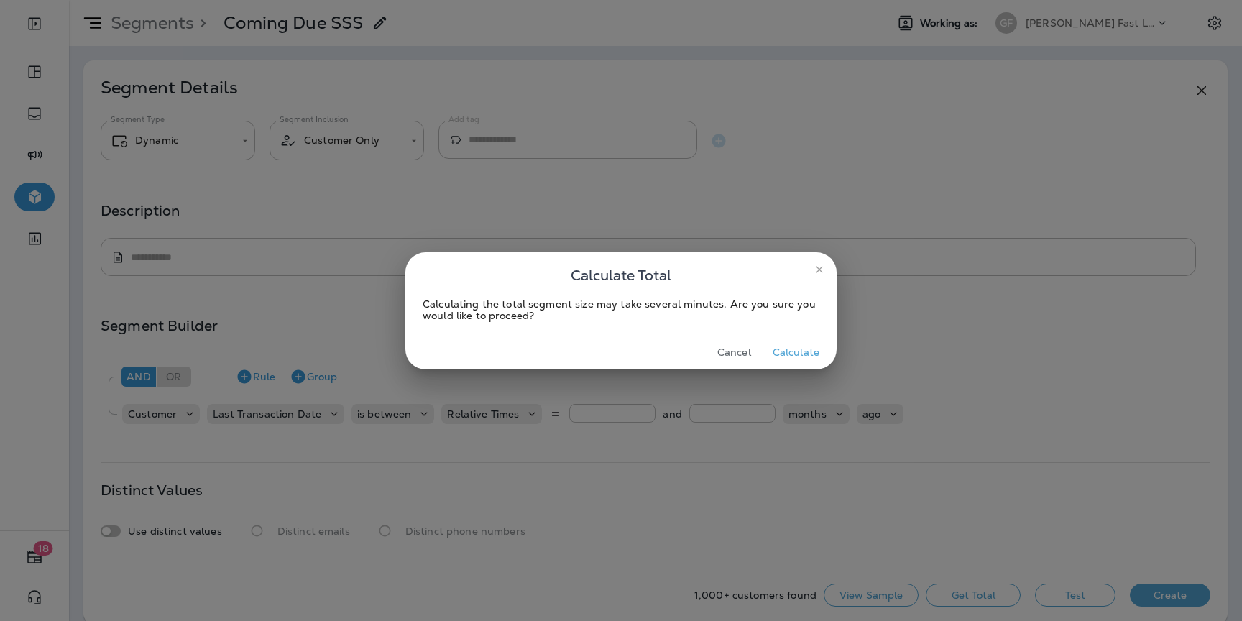
click at [817, 357] on button "Calculate" at bounding box center [796, 353] width 58 height 22
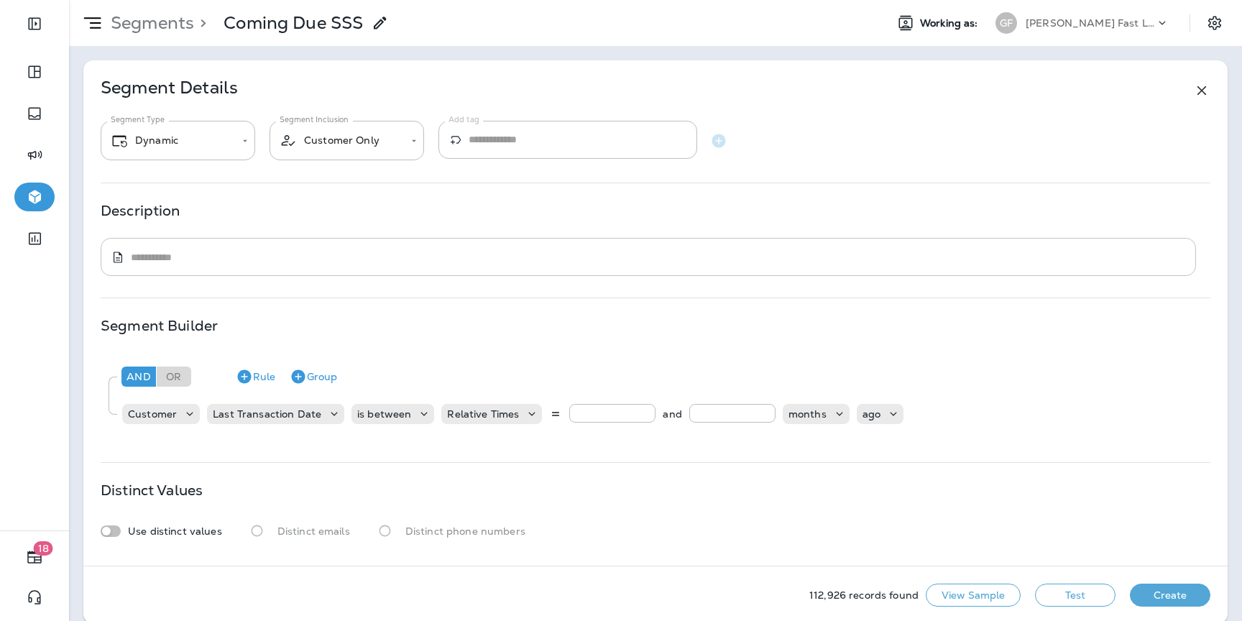
click at [797, 267] on div "​ * ​" at bounding box center [649, 257] width 1096 height 38
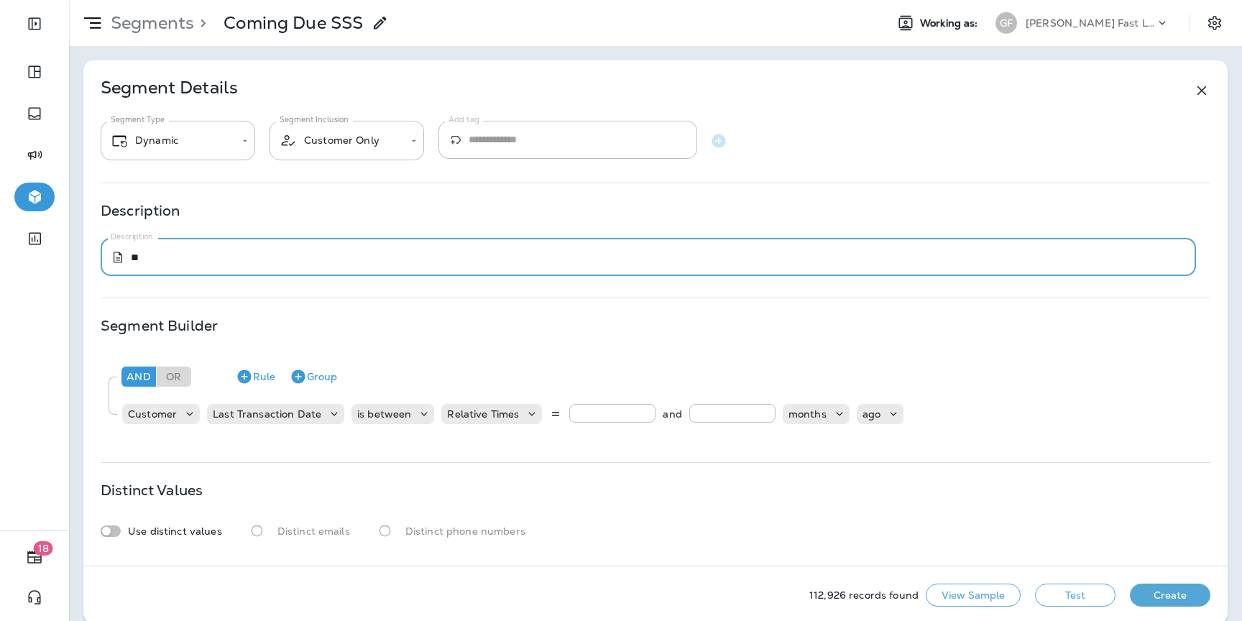
type textarea "*"
type textarea "**********"
click at [1155, 593] on button "Create" at bounding box center [1170, 595] width 81 height 23
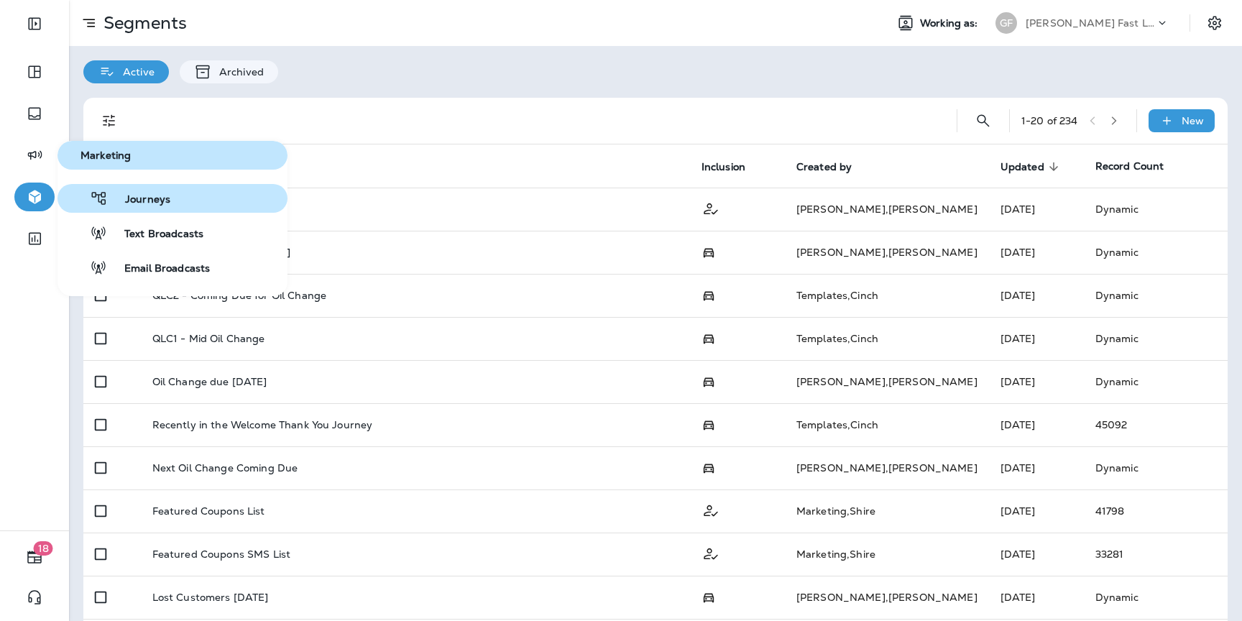
click at [155, 200] on span "Journeys" at bounding box center [139, 200] width 63 height 14
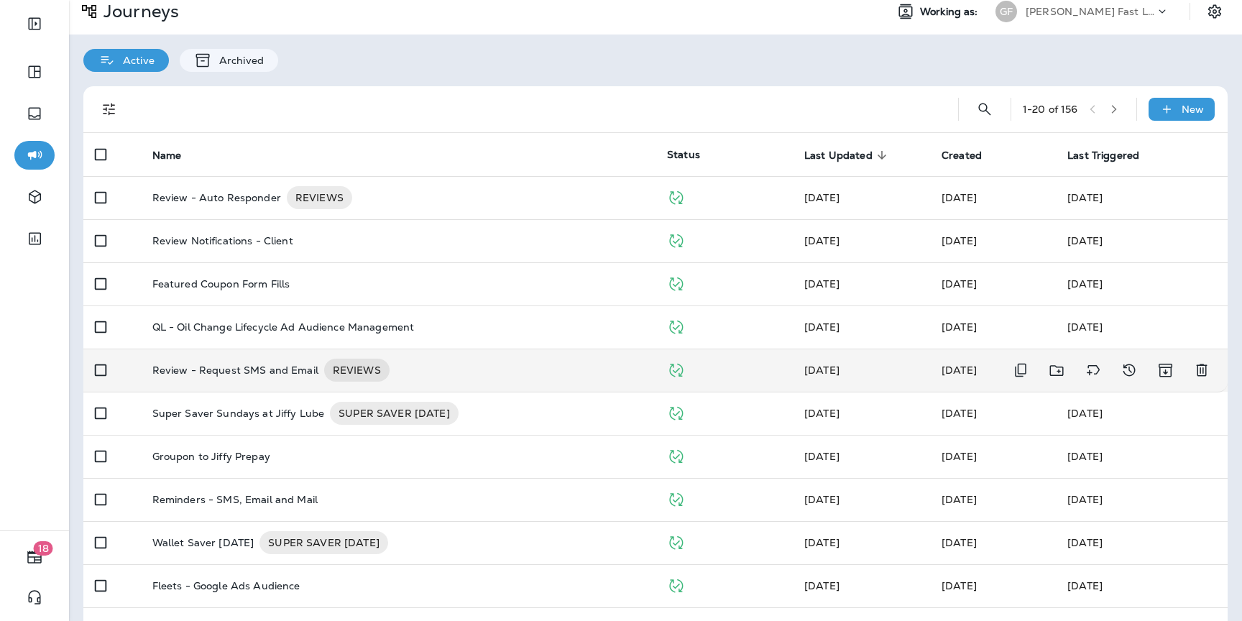
scroll to position [17, 0]
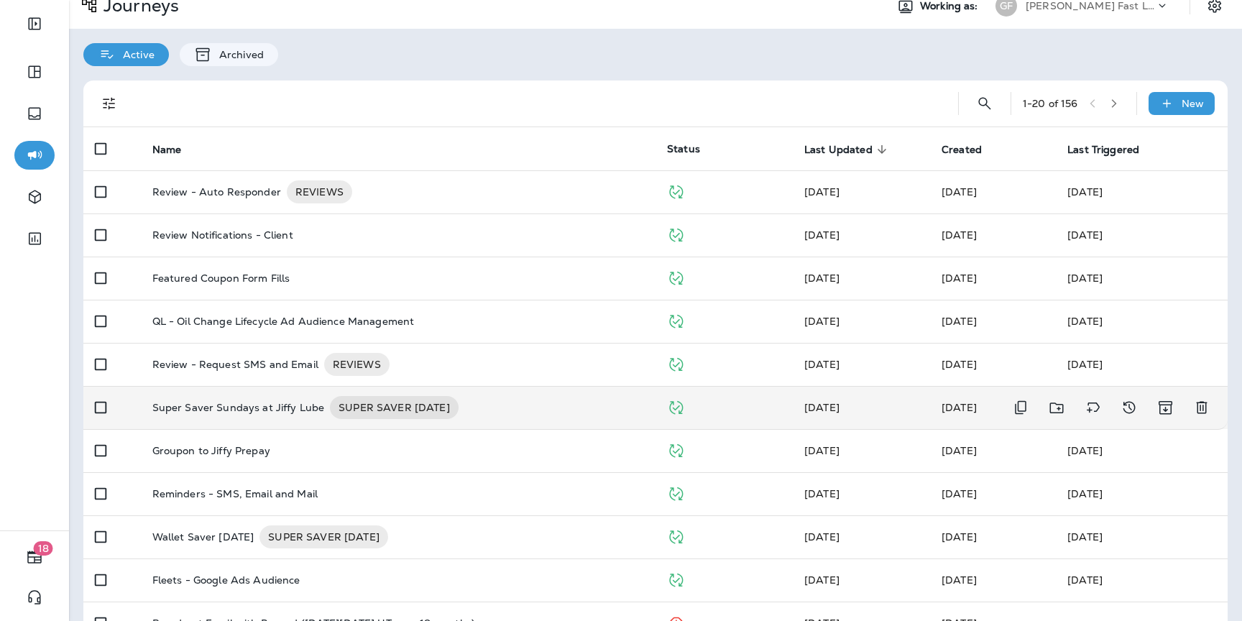
click at [256, 417] on p "Super Saver Sundays at Jiffy Lube" at bounding box center [238, 407] width 173 height 23
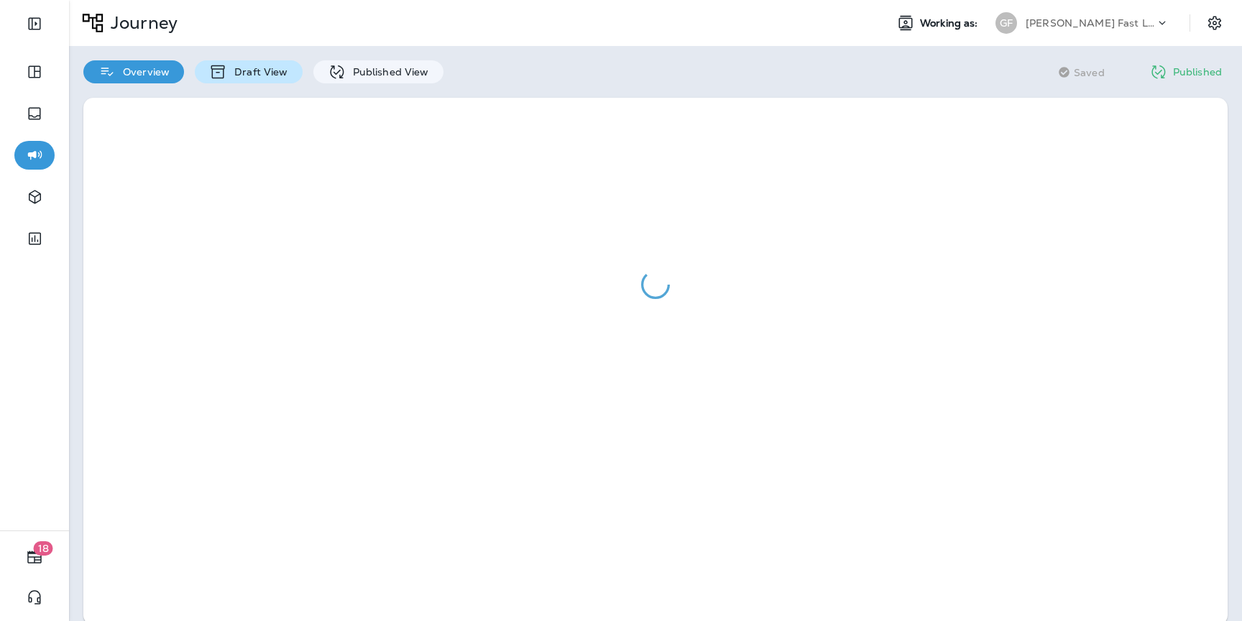
click at [279, 77] on p "Draft View" at bounding box center [257, 72] width 60 height 12
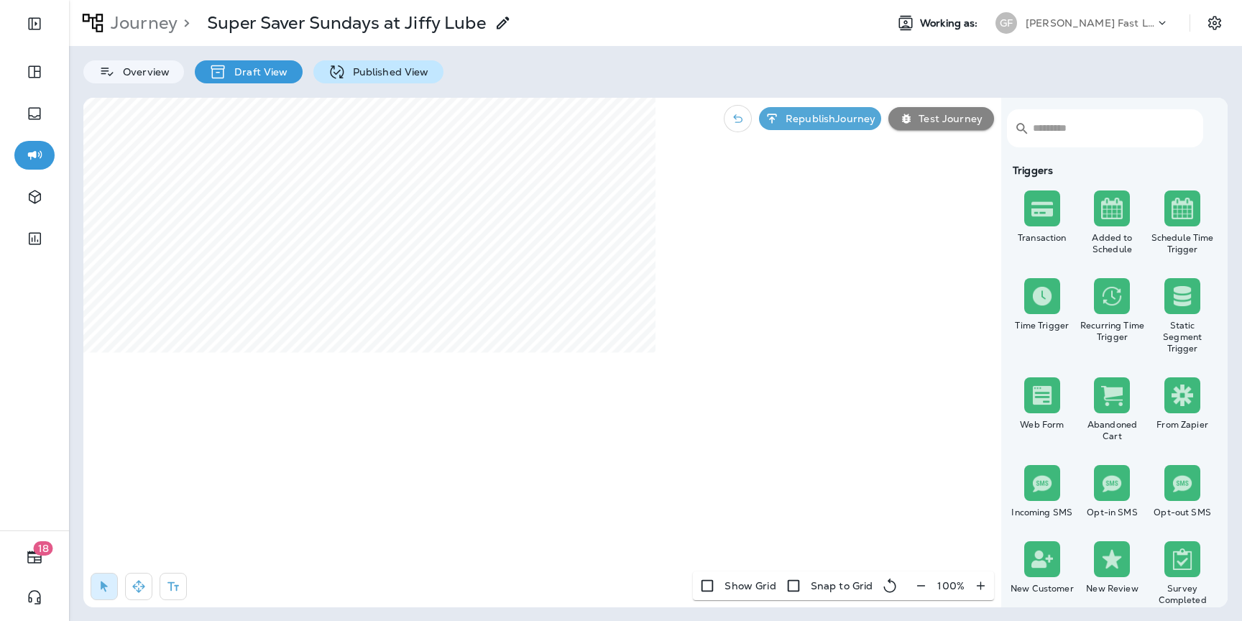
click at [362, 81] on div "Published View" at bounding box center [378, 71] width 130 height 23
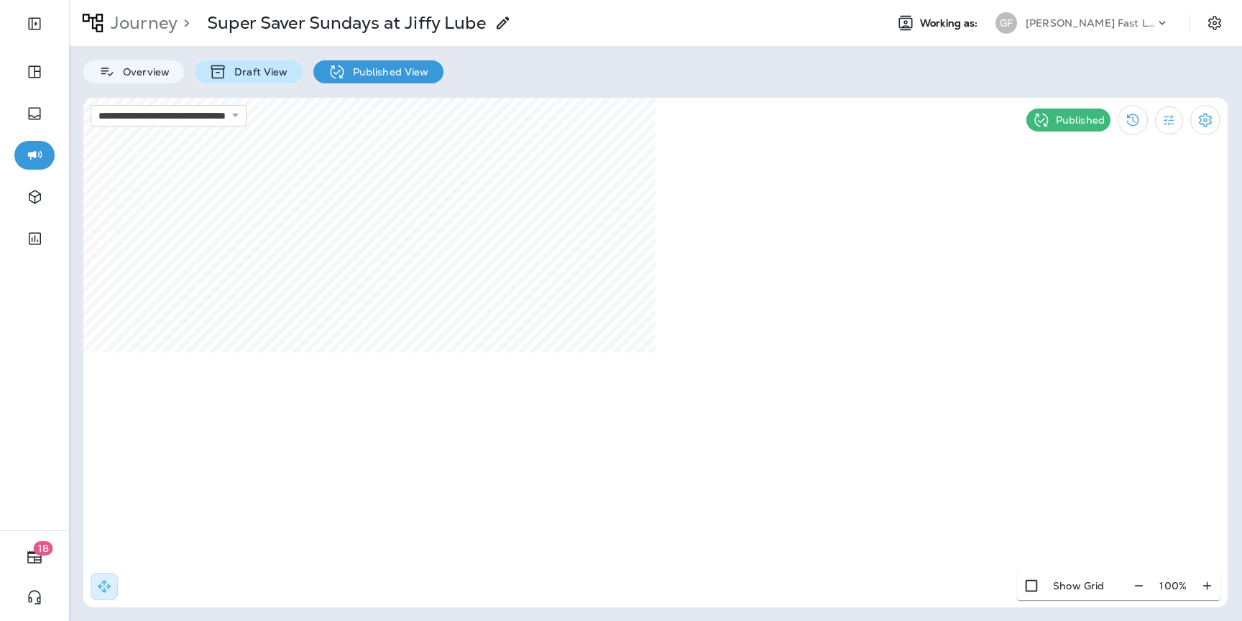
click at [269, 75] on p "Draft View" at bounding box center [257, 72] width 60 height 12
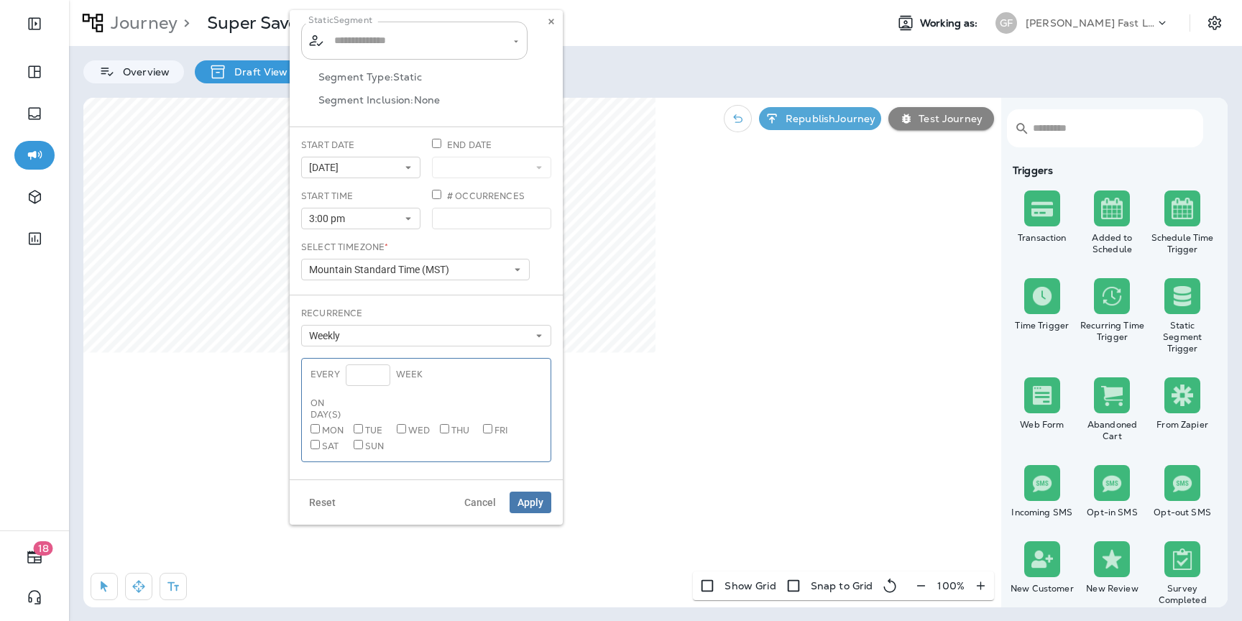
click at [420, 50] on input "text" at bounding box center [415, 40] width 169 height 25
click at [439, 77] on li "Coming Due SSS" at bounding box center [414, 78] width 226 height 27
type input "**********"
click at [360, 172] on button "[DATE]" at bounding box center [360, 168] width 119 height 22
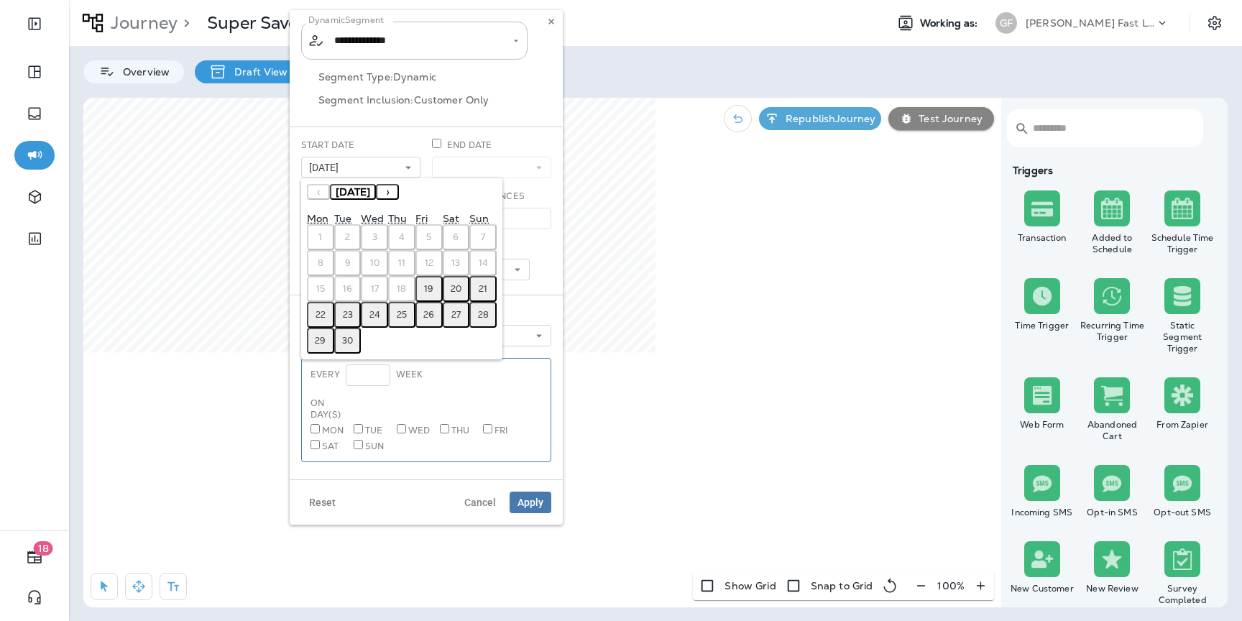
click at [433, 314] on abbr "26" at bounding box center [428, 315] width 11 height 12
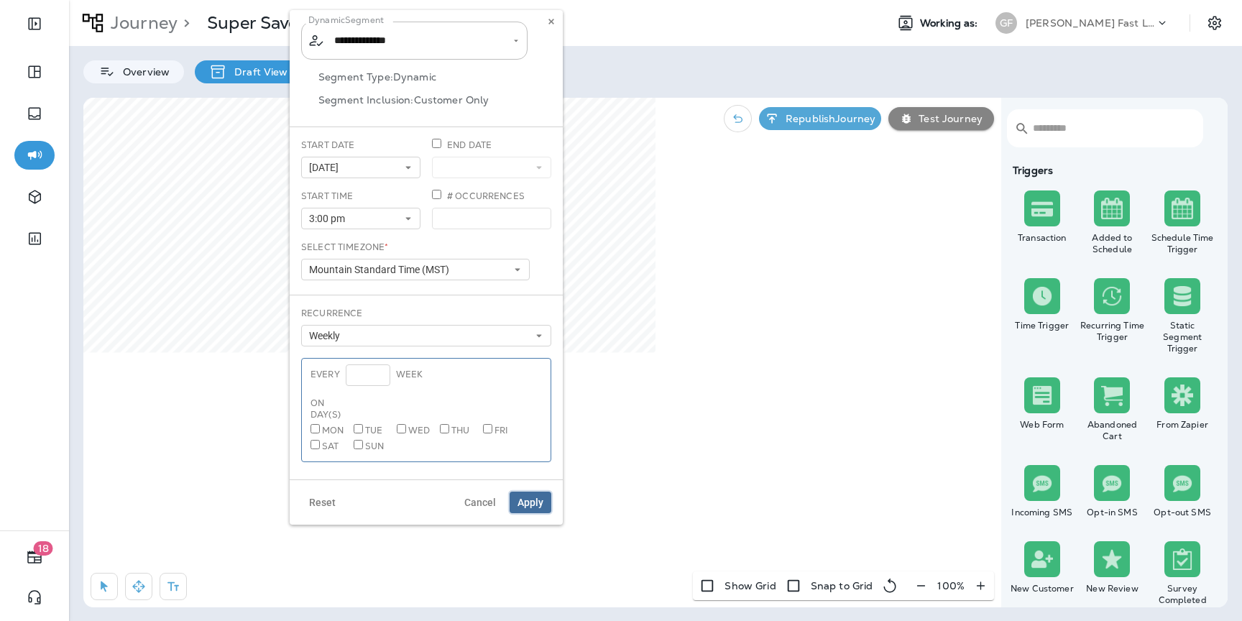
click at [525, 503] on span "Apply" at bounding box center [531, 503] width 26 height 10
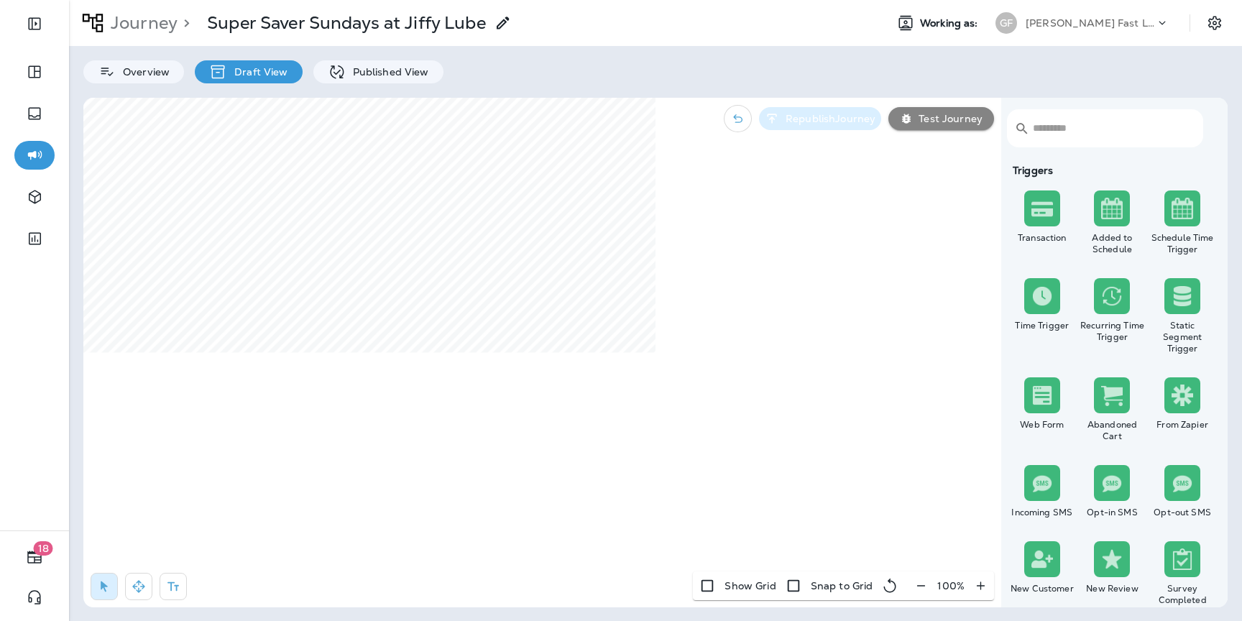
click at [850, 120] on p "Republish Journey" at bounding box center [828, 119] width 96 height 12
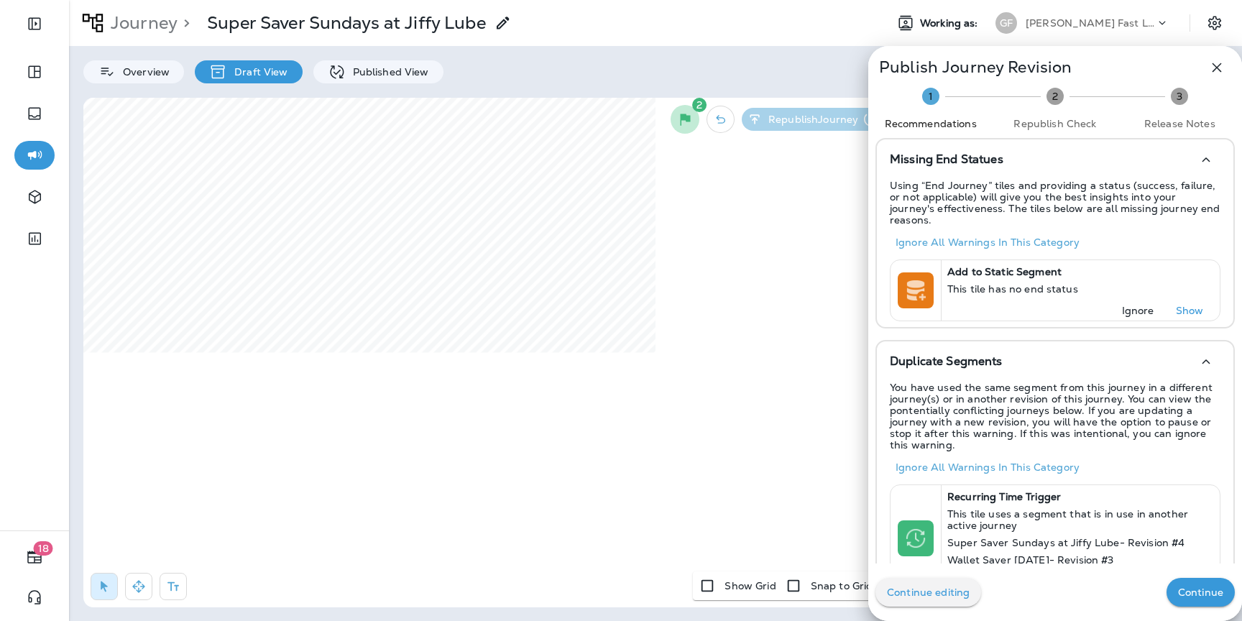
click at [1199, 595] on p "Continue" at bounding box center [1200, 593] width 45 height 12
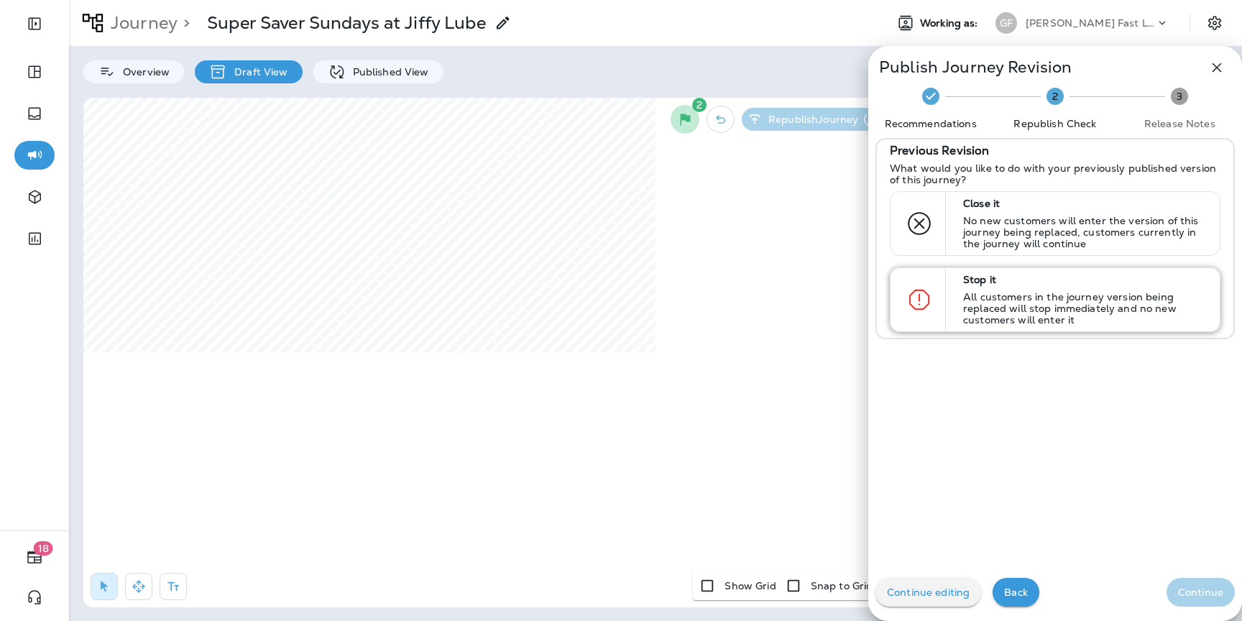
click at [1076, 283] on p "Stop it" at bounding box center [1085, 280] width 244 height 12
click at [1089, 237] on p "No new customers will enter the version of this journey being replaced, custome…" at bounding box center [1085, 232] width 244 height 35
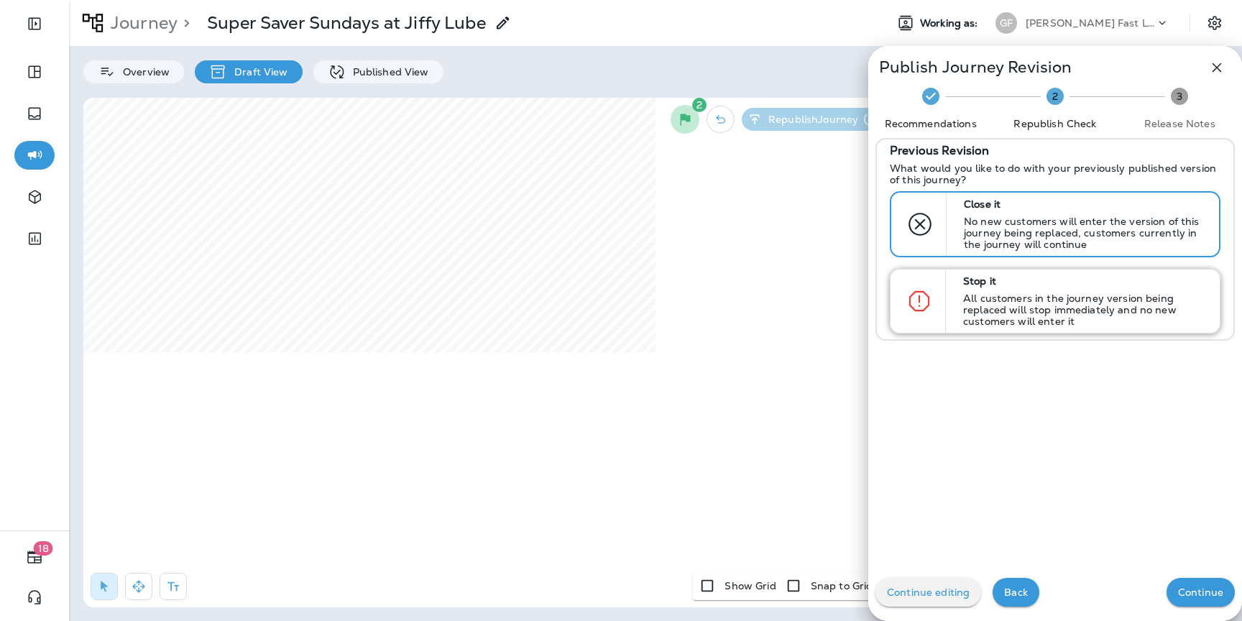
click at [1152, 321] on p "All customers in the journey version being replaced will stop immediately and n…" at bounding box center [1085, 310] width 244 height 35
click at [1204, 590] on p "Continue" at bounding box center [1200, 593] width 45 height 12
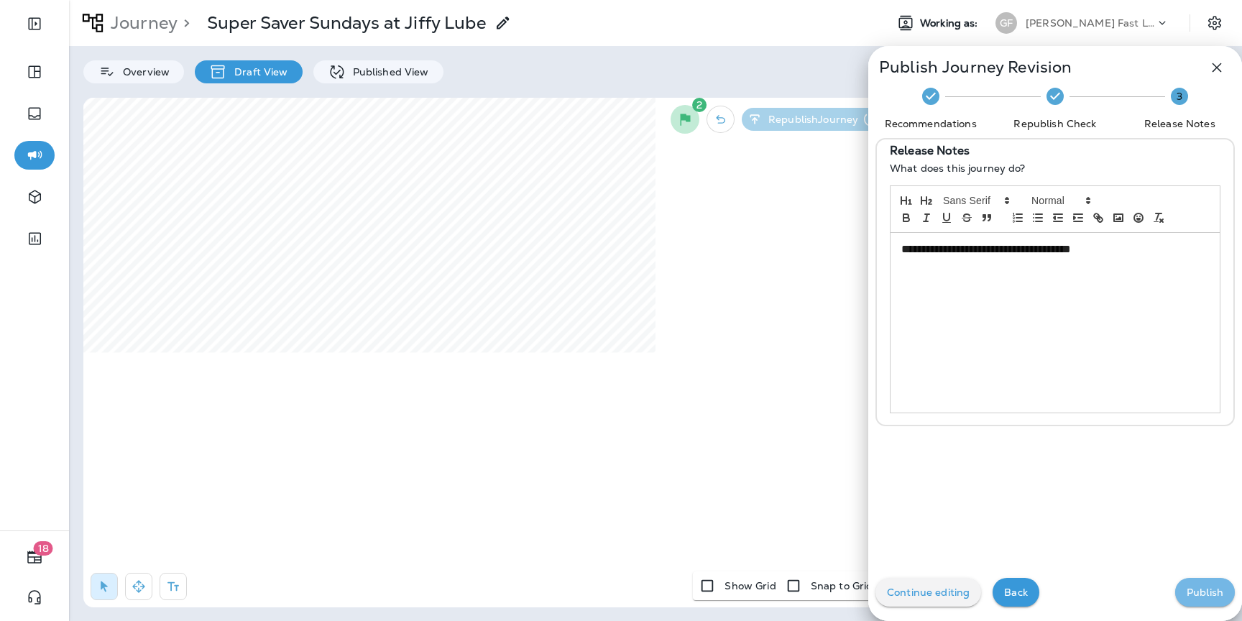
click at [1204, 590] on p "Publish" at bounding box center [1205, 593] width 37 height 12
